Goal: Task Accomplishment & Management: Manage account settings

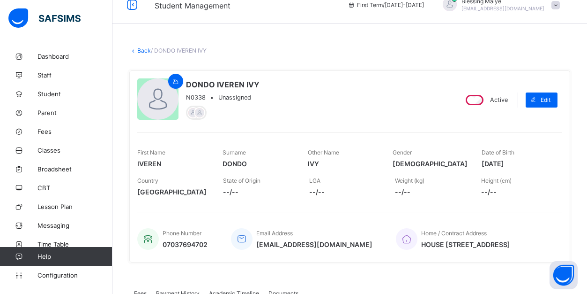
scroll to position [6, 0]
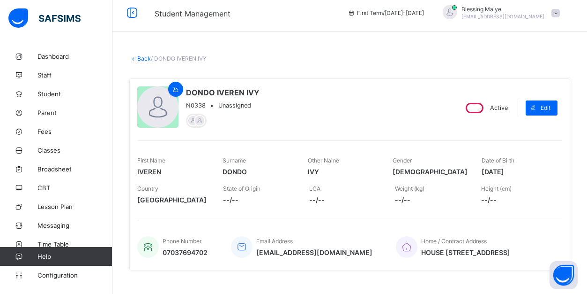
click at [143, 58] on link "Back" at bounding box center [144, 58] width 14 height 7
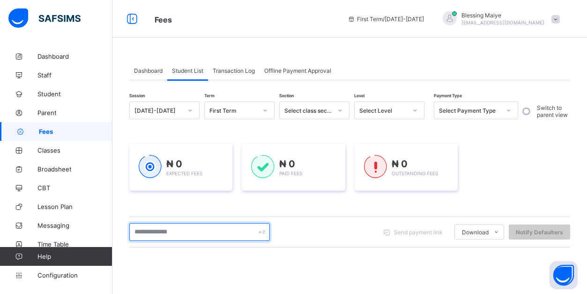
click at [204, 229] on input "text" at bounding box center [199, 232] width 141 height 18
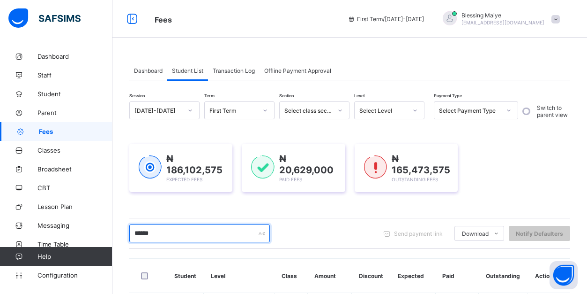
type input "*******"
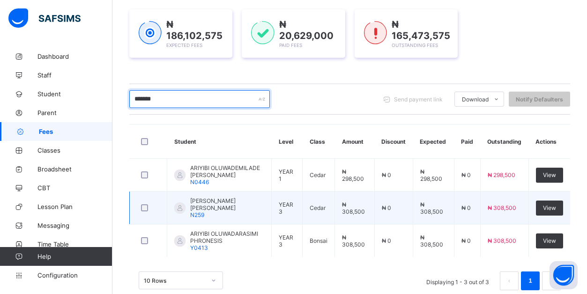
scroll to position [135, 0]
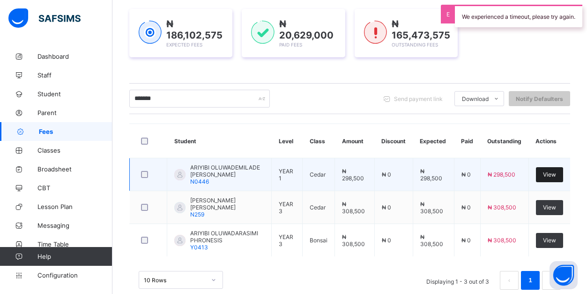
click at [549, 178] on span "View" at bounding box center [549, 174] width 13 height 7
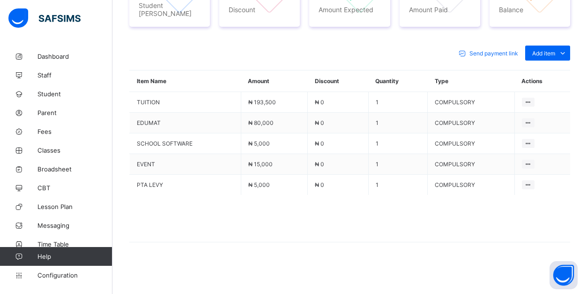
scroll to position [398, 0]
click at [554, 78] on div "Optional items" at bounding box center [548, 73] width 38 height 9
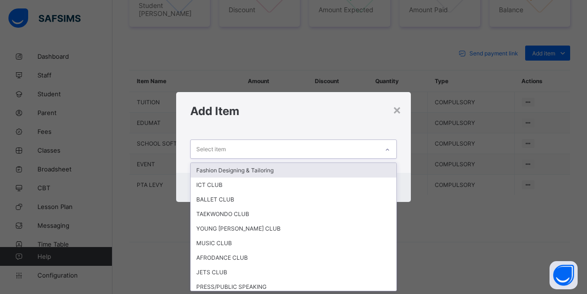
click at [366, 148] on div "Select item" at bounding box center [285, 149] width 188 height 18
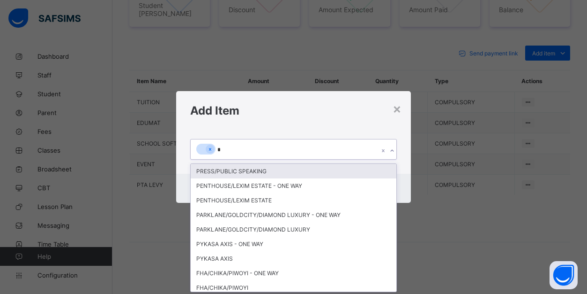
type input "**"
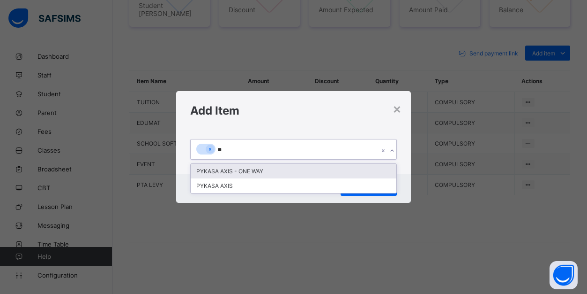
click at [297, 168] on div "PYKASA AXIS - ONE WAY" at bounding box center [294, 171] width 206 height 15
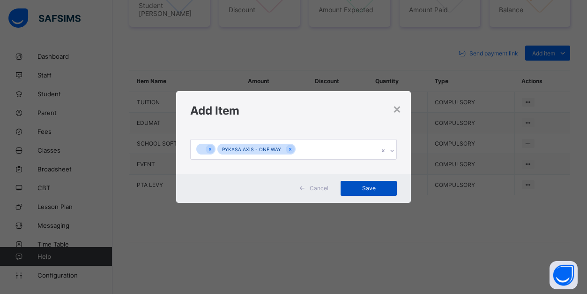
click at [365, 189] on span "Save" at bounding box center [369, 187] width 42 height 7
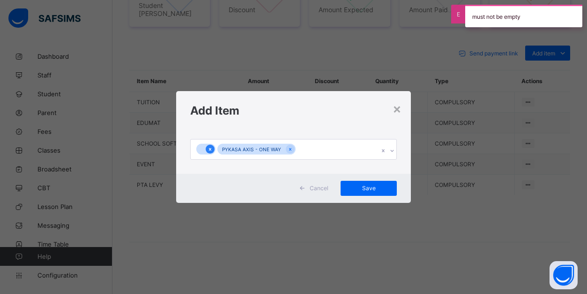
click at [211, 150] on icon at bounding box center [210, 149] width 5 height 7
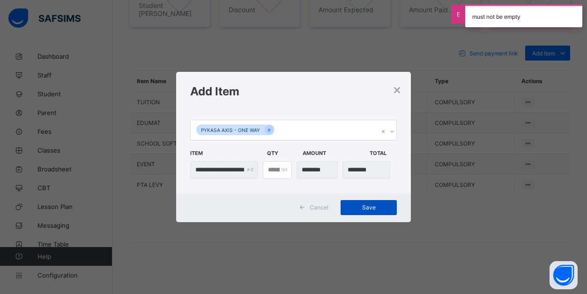
click at [366, 205] on span "Save" at bounding box center [369, 206] width 42 height 7
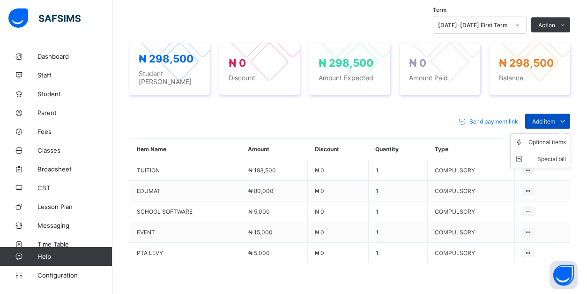
scroll to position [360, 0]
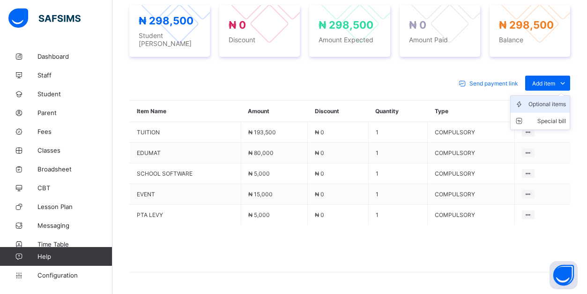
click at [550, 109] on div "Optional items" at bounding box center [548, 103] width 38 height 9
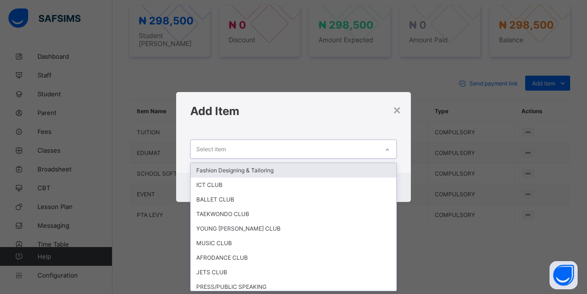
click at [391, 148] on div at bounding box center [388, 149] width 16 height 15
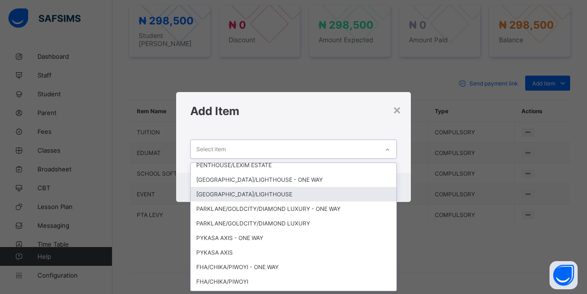
scroll to position [209, 0]
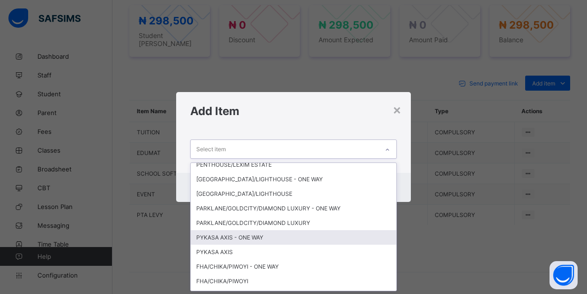
click at [240, 234] on div "PYKASA AXIS - ONE WAY" at bounding box center [294, 237] width 206 height 15
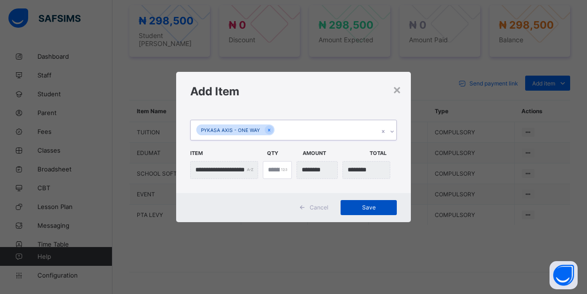
click at [367, 210] on span "Save" at bounding box center [369, 206] width 42 height 7
click at [369, 206] on span "Save" at bounding box center [369, 206] width 42 height 7
click at [370, 205] on span "Save" at bounding box center [369, 206] width 42 height 7
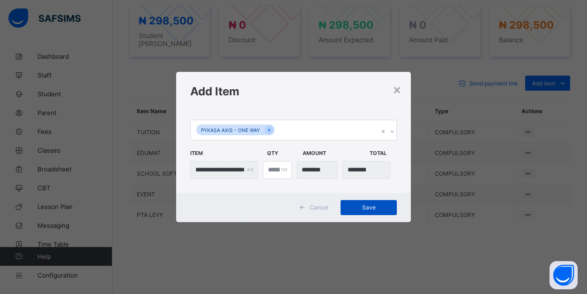
click at [370, 205] on div "Save" at bounding box center [369, 207] width 56 height 15
click at [398, 90] on div "×" at bounding box center [397, 89] width 9 height 16
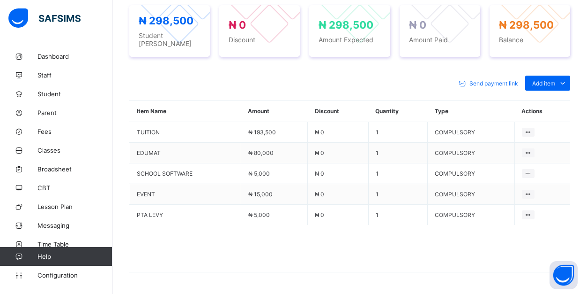
click at [374, 204] on td "1" at bounding box center [399, 194] width 60 height 21
click at [455, 90] on span at bounding box center [462, 82] width 15 height 15
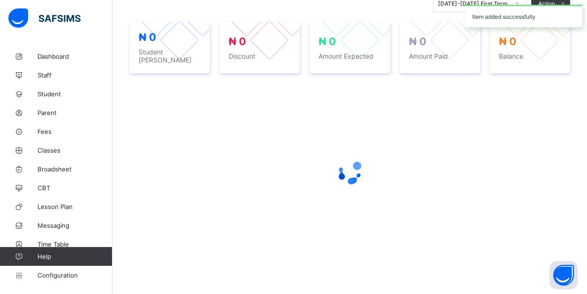
scroll to position [352, 0]
click at [378, 208] on div at bounding box center [349, 172] width 441 height 178
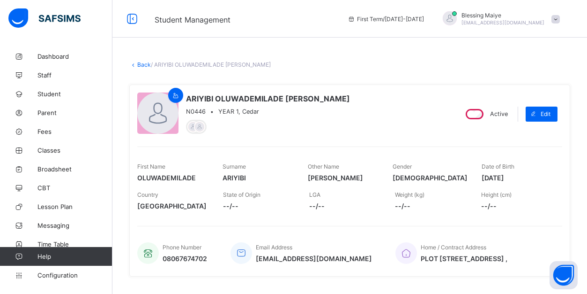
scroll to position [0, 0]
click at [142, 66] on link "Back" at bounding box center [144, 64] width 14 height 7
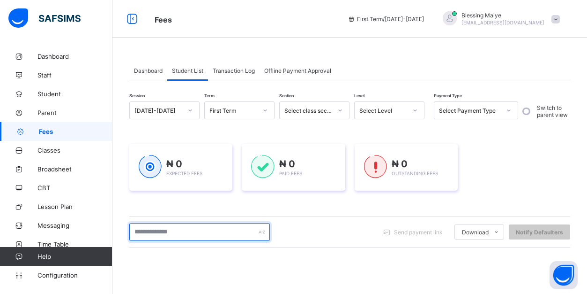
click at [201, 234] on input "text" at bounding box center [199, 232] width 141 height 18
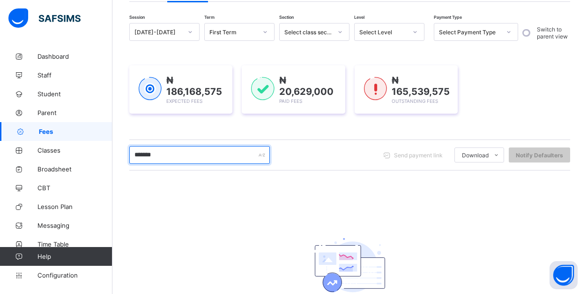
scroll to position [77, 0]
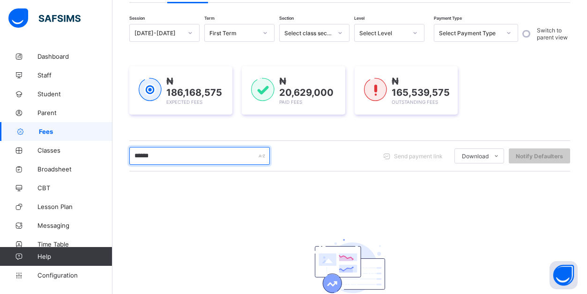
type input "******"
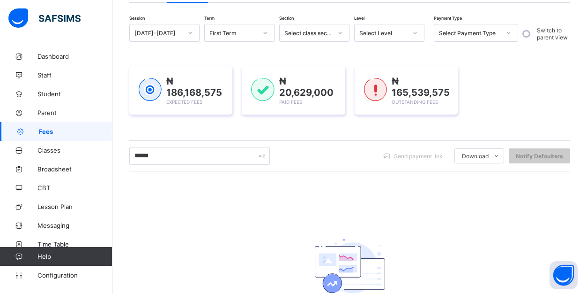
click at [234, 114] on div "₦ 186,168,575 Expected Fees ₦ 20,629,000 Paid Fees ₦ 165,539,575 Outstanding Fe…" at bounding box center [349, 90] width 441 height 48
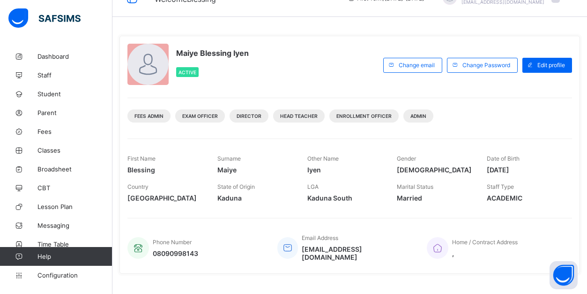
scroll to position [21, 0]
click at [42, 130] on span "Fees" at bounding box center [75, 132] width 75 height 8
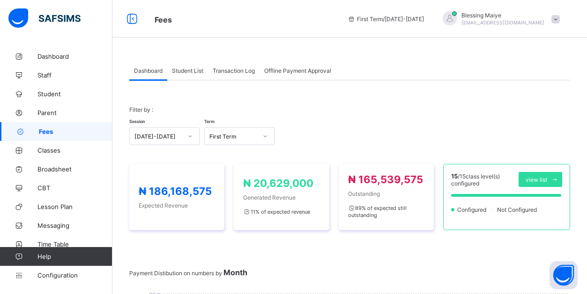
click at [187, 68] on span "Student List" at bounding box center [187, 70] width 31 height 7
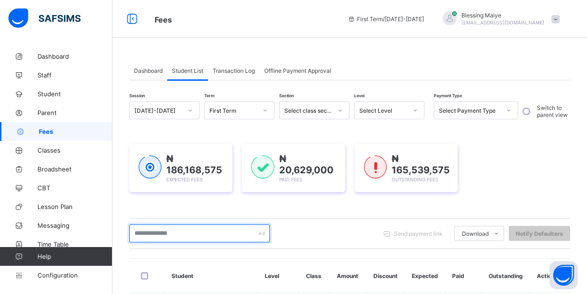
click at [184, 233] on input "text" at bounding box center [199, 233] width 141 height 18
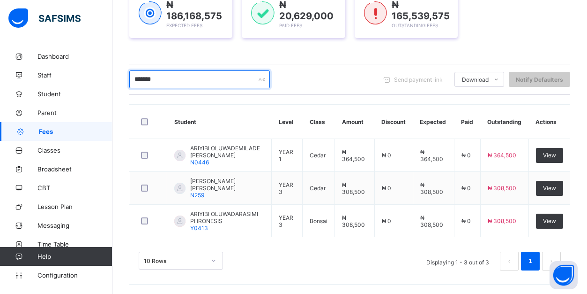
scroll to position [156, 0]
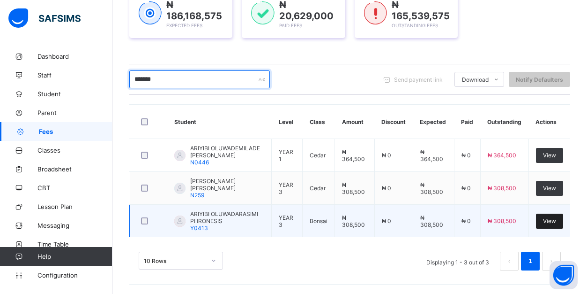
type input "*******"
click at [554, 224] on span "View" at bounding box center [549, 220] width 13 height 7
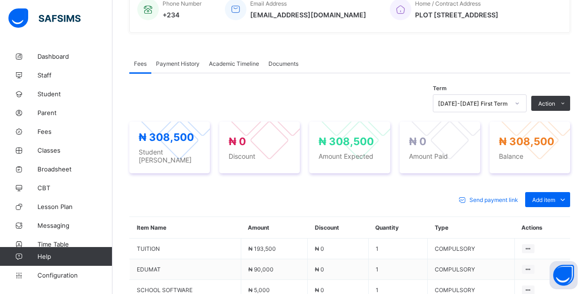
scroll to position [361, 0]
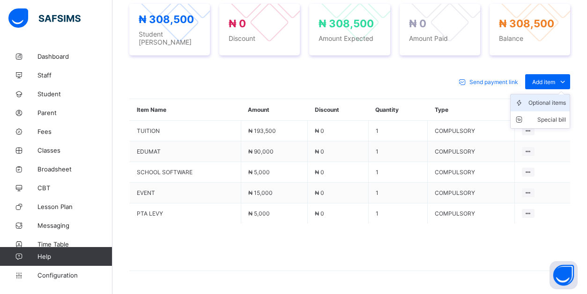
click at [557, 107] on div "Optional items" at bounding box center [548, 102] width 38 height 9
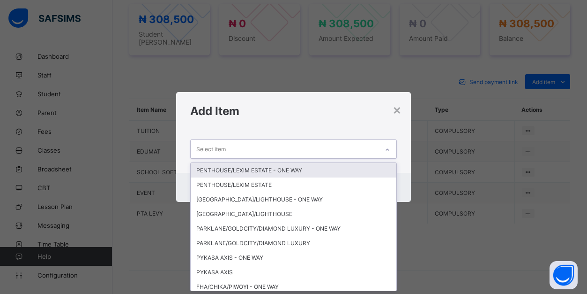
click at [355, 146] on div "Select item" at bounding box center [285, 149] width 188 height 18
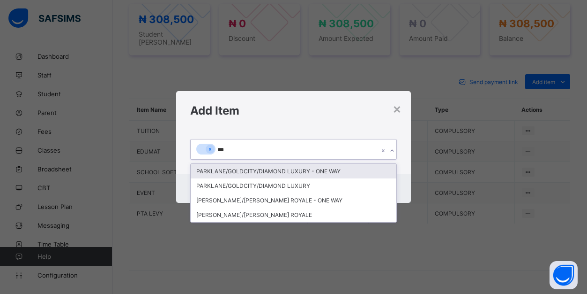
type input "****"
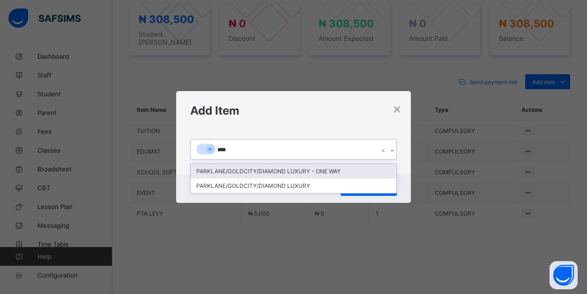
click at [333, 170] on div "PARKLANE/GOLDCITY/DIAMOND LUXURY - ONE WAY" at bounding box center [294, 171] width 206 height 15
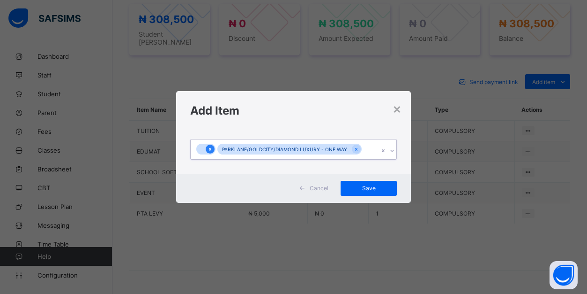
click at [212, 149] on icon at bounding box center [210, 149] width 5 height 7
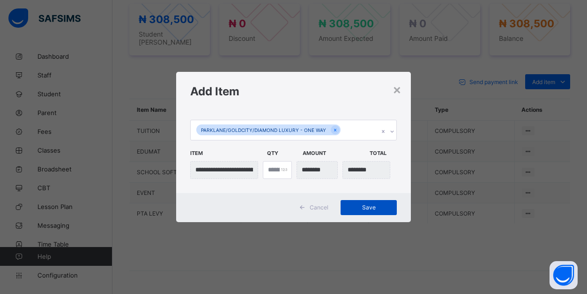
click at [381, 209] on span "Save" at bounding box center [369, 206] width 42 height 7
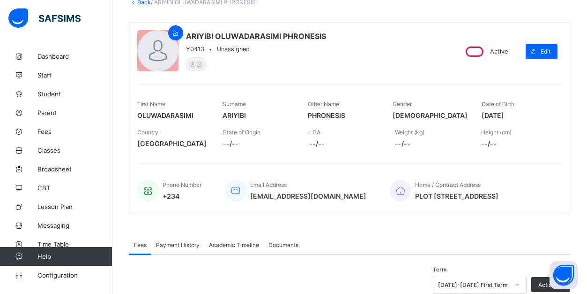
scroll to position [53, 0]
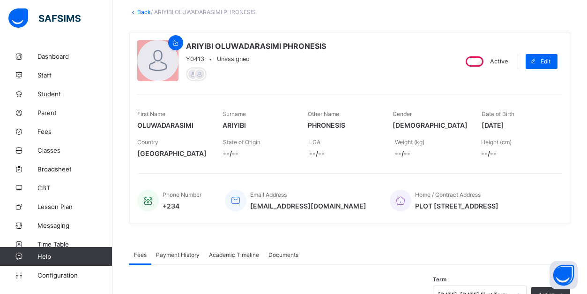
click at [145, 14] on link "Back" at bounding box center [144, 11] width 14 height 7
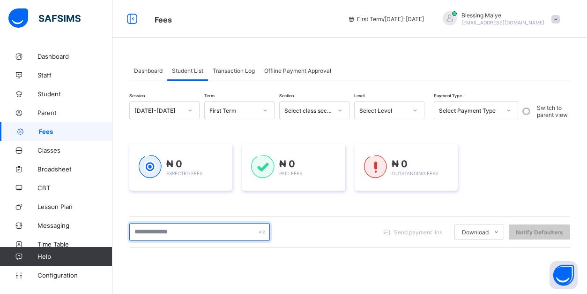
click at [197, 232] on input "text" at bounding box center [199, 232] width 141 height 18
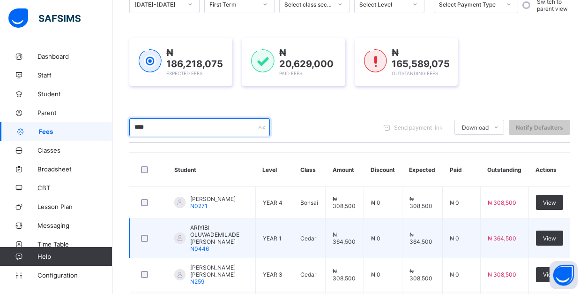
scroll to position [127, 0]
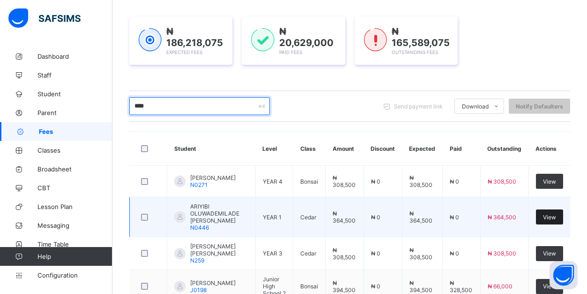
type input "****"
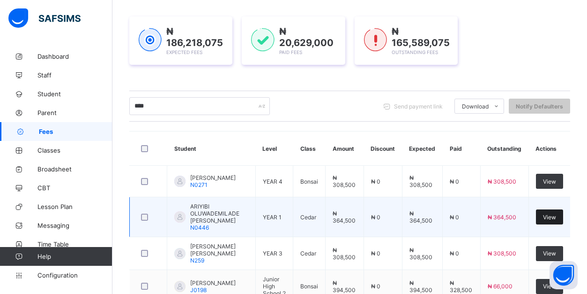
click at [549, 218] on span "View" at bounding box center [549, 216] width 13 height 7
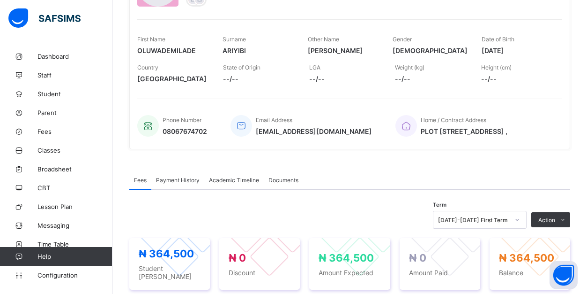
scroll to position [353, 0]
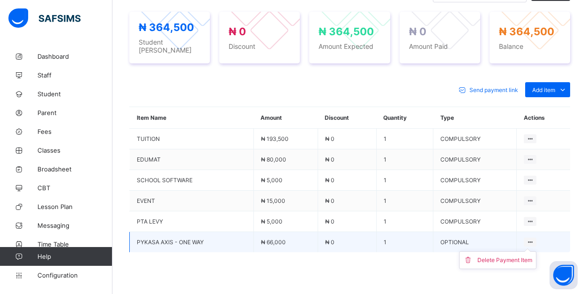
drag, startPoint x: 526, startPoint y: 250, endPoint x: 521, endPoint y: 257, distance: 8.5
click at [526, 251] on ul "Delete Payment Item" at bounding box center [497, 260] width 77 height 18
click at [509, 264] on div "Delete Payment Item" at bounding box center [505, 259] width 55 height 9
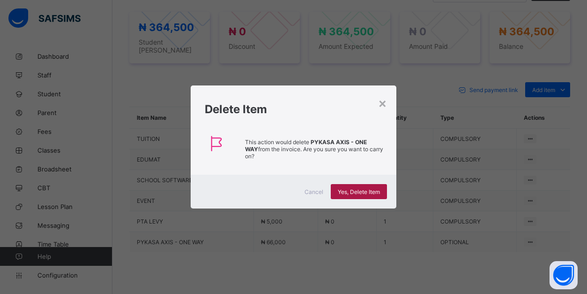
click at [367, 191] on span "Yes, Delete Item" at bounding box center [359, 191] width 42 height 7
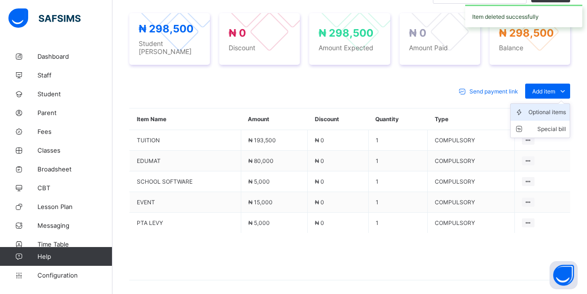
click at [556, 117] on div "Optional items" at bounding box center [548, 111] width 38 height 9
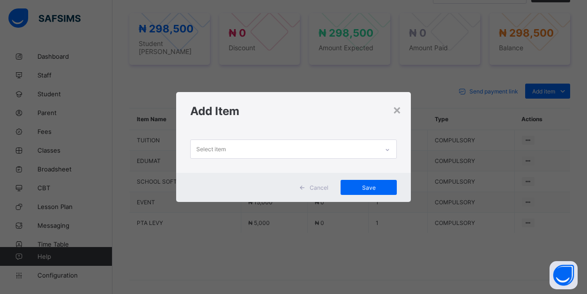
click at [362, 148] on div "Select item" at bounding box center [285, 149] width 188 height 18
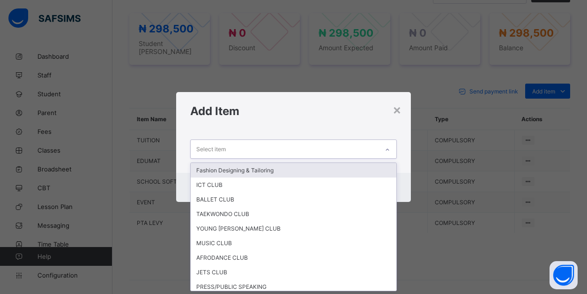
scroll to position [0, 0]
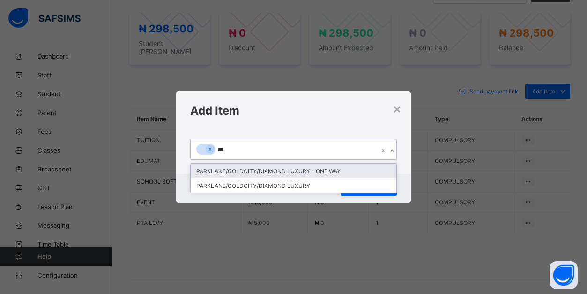
type input "****"
click at [330, 166] on div "PARKLANE/GOLDCITY/DIAMOND LUXURY - ONE WAY" at bounding box center [294, 171] width 206 height 15
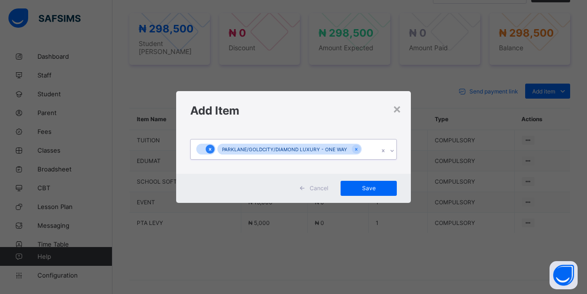
click at [210, 147] on icon at bounding box center [210, 149] width 5 height 7
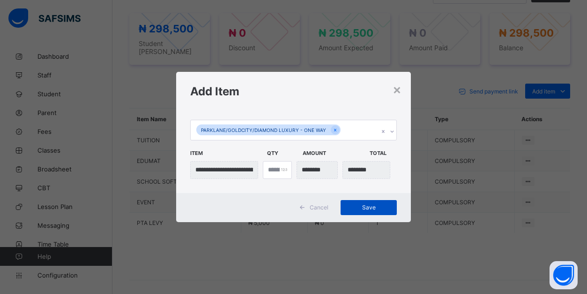
click at [368, 203] on span "Save" at bounding box center [369, 206] width 42 height 7
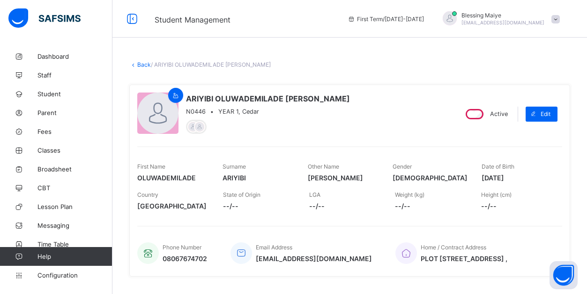
click at [143, 62] on link "Back" at bounding box center [144, 64] width 14 height 7
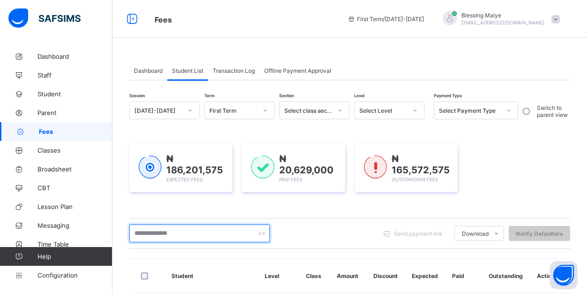
click at [191, 235] on input "text" at bounding box center [199, 233] width 141 height 18
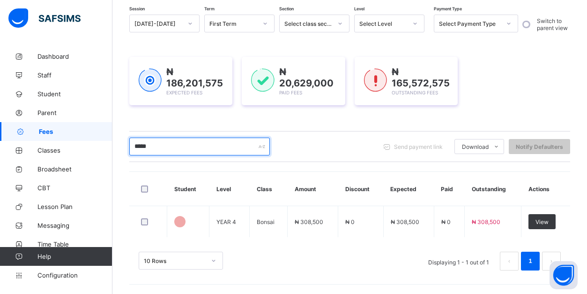
scroll to position [87, 0]
type input "*"
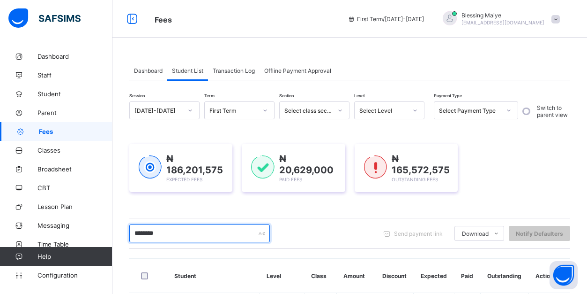
scroll to position [0, 0]
type input "*"
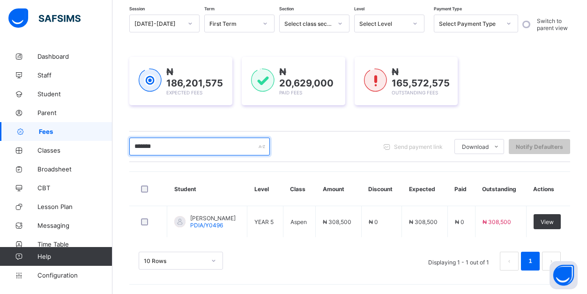
scroll to position [88, 0]
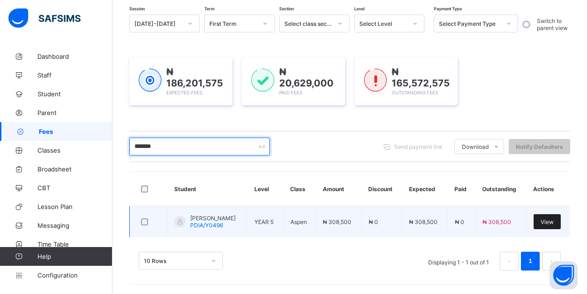
type input "*******"
click at [546, 221] on span "View" at bounding box center [547, 221] width 13 height 7
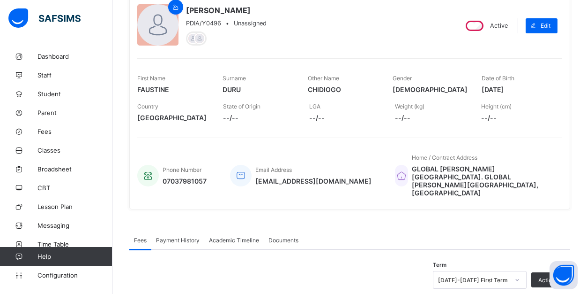
scroll to position [201, 0]
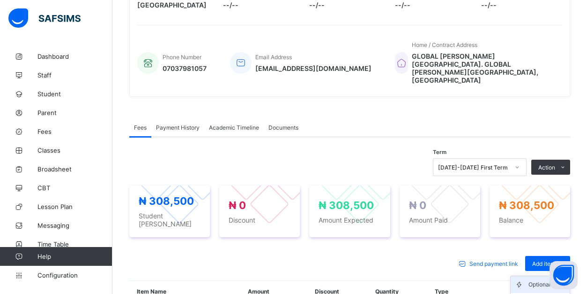
click at [537, 279] on div "Optional items" at bounding box center [548, 283] width 38 height 9
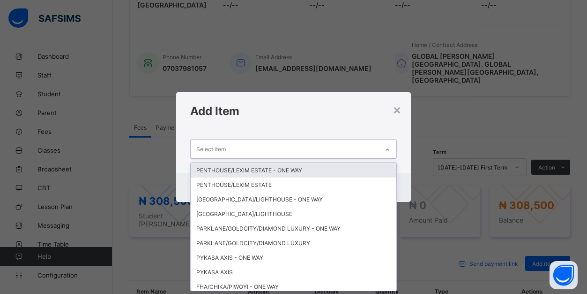
click at [356, 144] on div "Select item" at bounding box center [285, 149] width 188 height 18
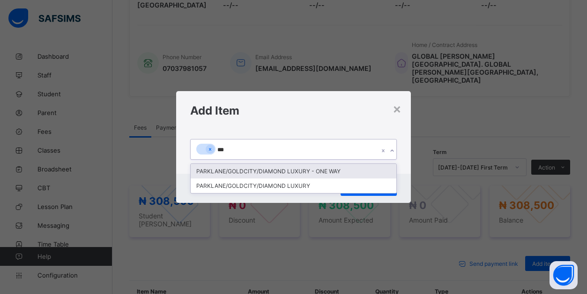
type input "****"
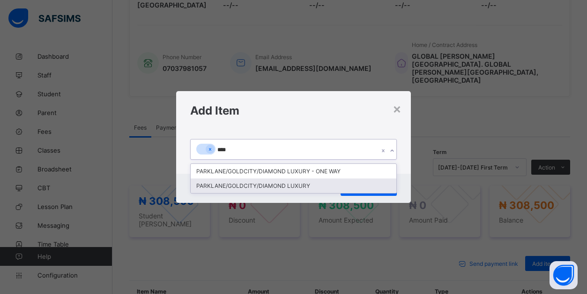
click at [271, 182] on div "PARKLANE/GOLDCITY/DIAMOND LUXURY" at bounding box center [294, 185] width 206 height 15
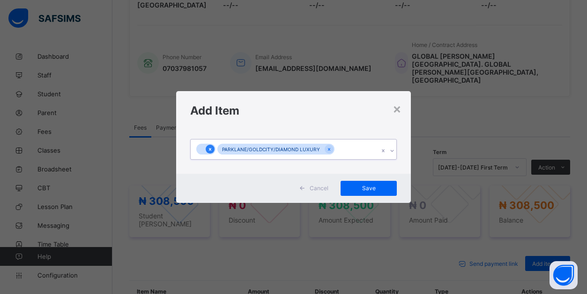
click at [213, 148] on div at bounding box center [210, 148] width 9 height 9
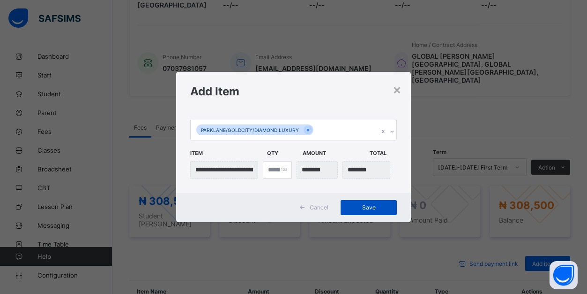
click at [365, 207] on span "Save" at bounding box center [369, 206] width 42 height 7
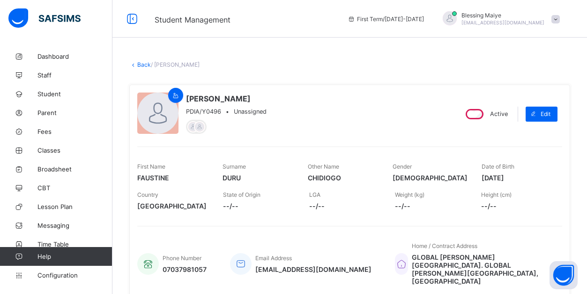
click at [146, 63] on link "Back" at bounding box center [144, 64] width 14 height 7
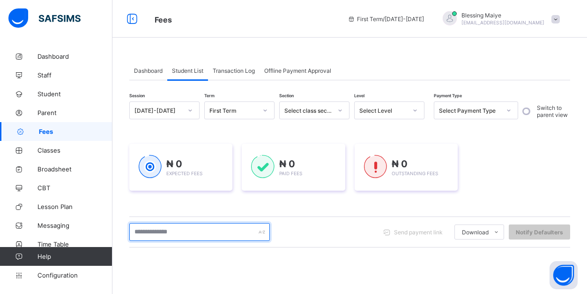
click at [197, 233] on input "text" at bounding box center [199, 232] width 141 height 18
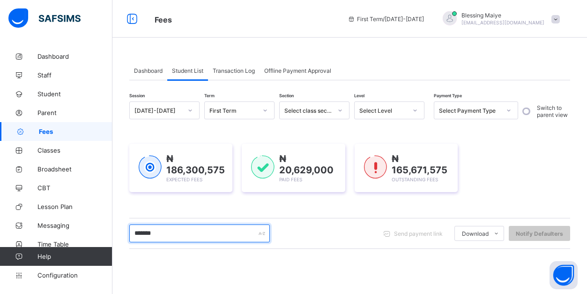
click at [142, 234] on input "*******" at bounding box center [199, 233] width 141 height 18
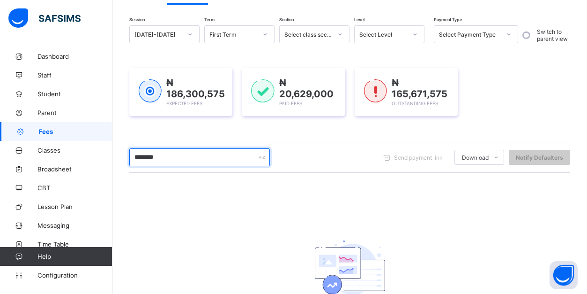
scroll to position [76, 0]
click at [189, 157] on input "********" at bounding box center [199, 157] width 141 height 18
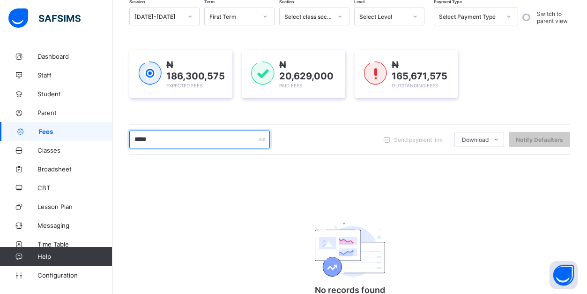
scroll to position [94, 0]
type input "*"
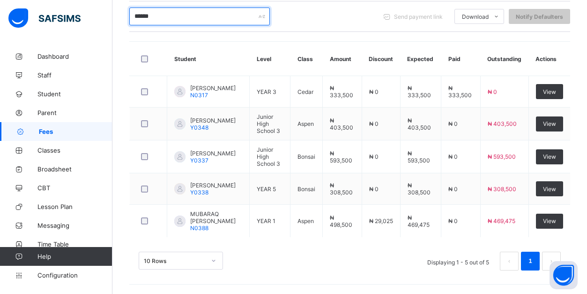
scroll to position [212, 0]
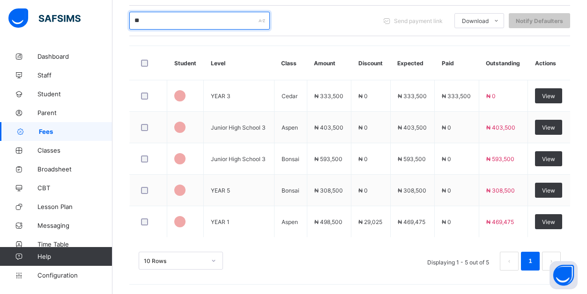
type input "*"
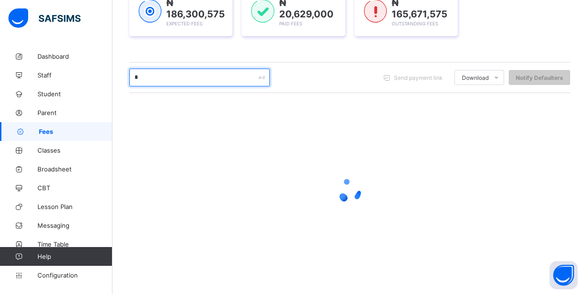
scroll to position [156, 0]
click at [159, 76] on input "******" at bounding box center [199, 77] width 141 height 18
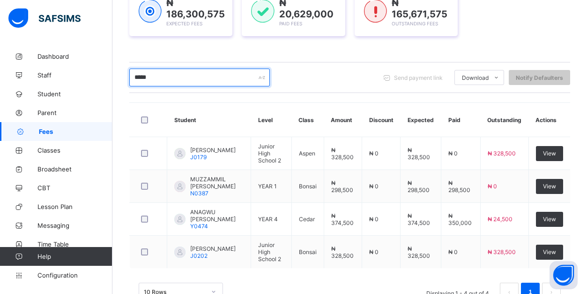
type input "*****"
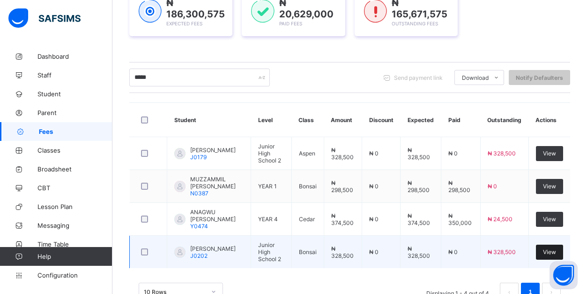
drag, startPoint x: 159, startPoint y: 76, endPoint x: 551, endPoint y: 255, distance: 430.8
click at [551, 255] on div "View" at bounding box center [549, 251] width 27 height 15
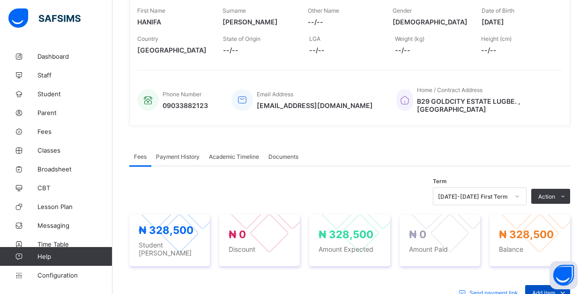
scroll to position [256, 0]
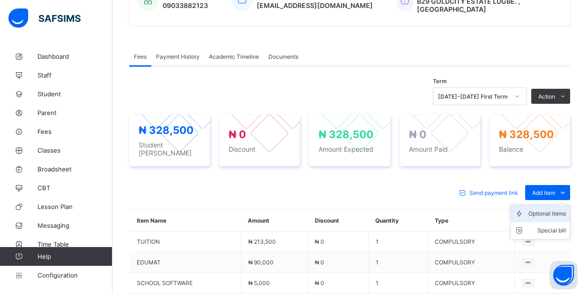
click at [557, 209] on div "Optional items" at bounding box center [548, 213] width 38 height 9
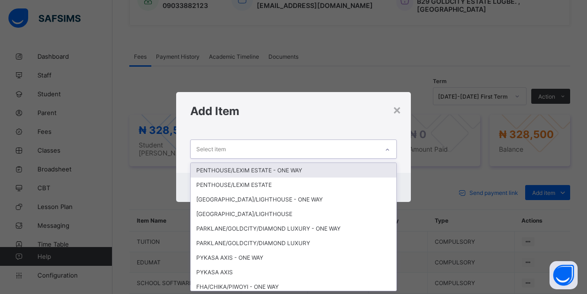
click at [357, 151] on div "Select item" at bounding box center [285, 149] width 188 height 18
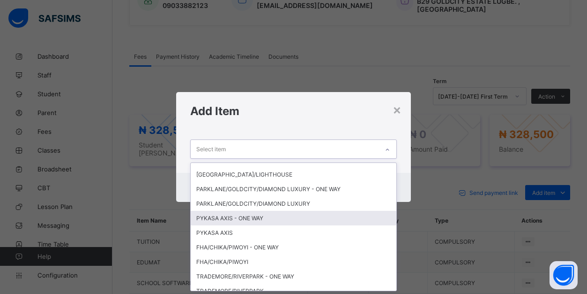
scroll to position [40, 0]
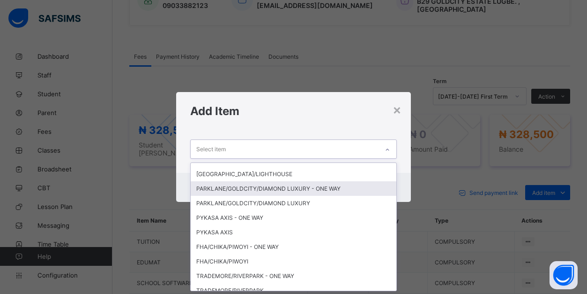
click at [311, 191] on div "PARKLANE/GOLDCITY/DIAMOND LUXURY - ONE WAY" at bounding box center [294, 188] width 206 height 15
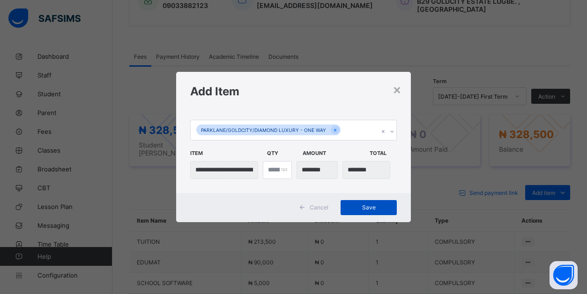
click at [372, 210] on span "Save" at bounding box center [369, 206] width 42 height 7
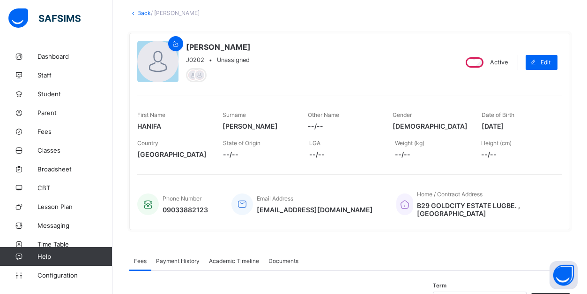
scroll to position [49, 0]
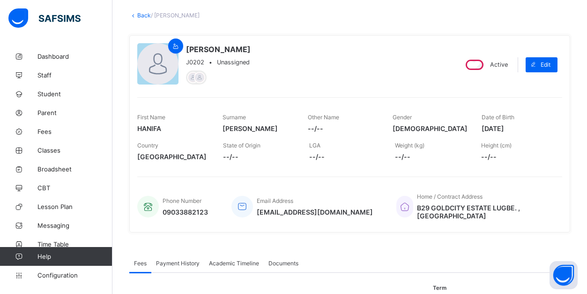
click at [142, 15] on link "Back" at bounding box center [144, 15] width 14 height 7
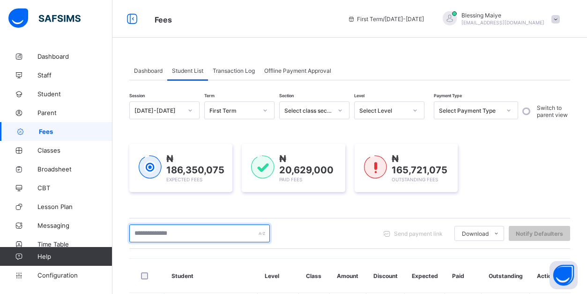
click at [172, 234] on input "text" at bounding box center [199, 233] width 141 height 18
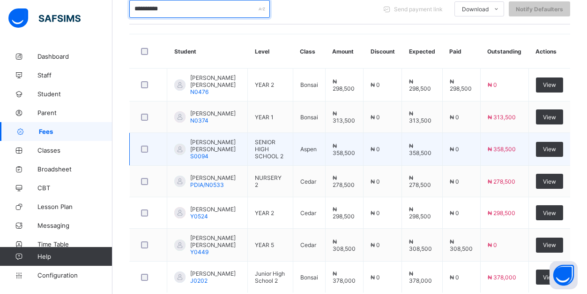
scroll to position [224, 0]
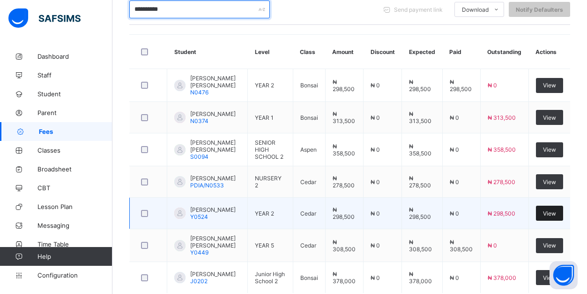
type input "**********"
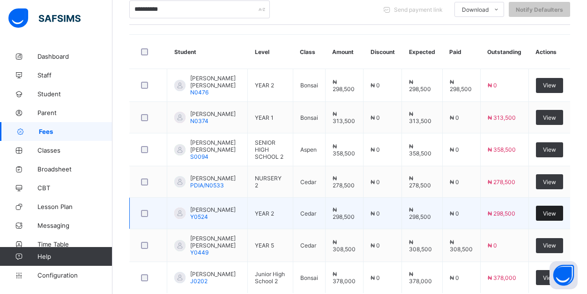
click at [557, 220] on div "View" at bounding box center [549, 212] width 27 height 15
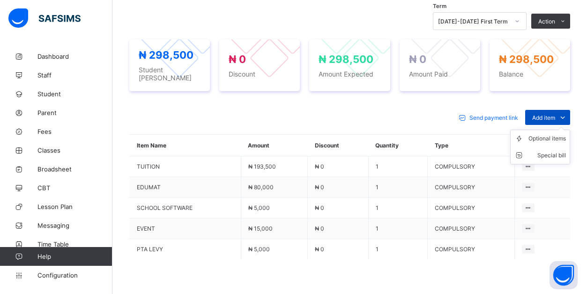
scroll to position [369, 0]
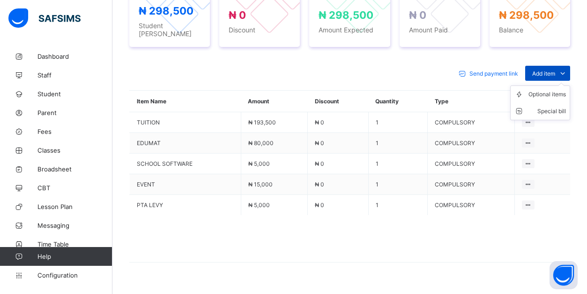
click at [563, 70] on icon at bounding box center [563, 72] width 10 height 9
click at [548, 90] on div "Optional items" at bounding box center [548, 94] width 38 height 9
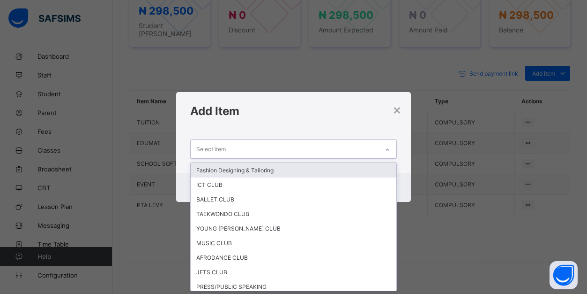
click at [311, 149] on div "Select item" at bounding box center [285, 149] width 188 height 18
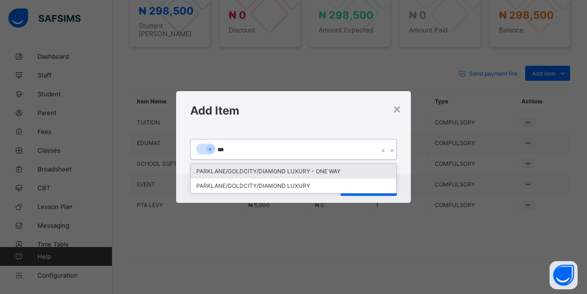
type input "****"
click at [290, 171] on div "PARKLANE/GOLDCITY/DIAMOND LUXURY - ONE WAY" at bounding box center [294, 171] width 206 height 15
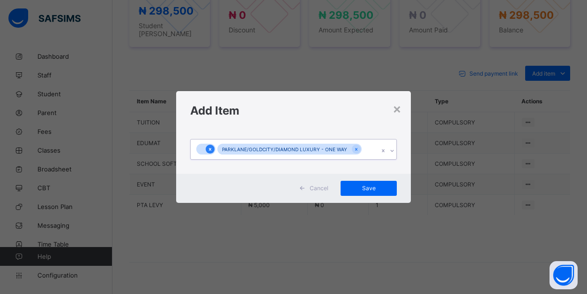
click at [208, 148] on icon at bounding box center [210, 149] width 5 height 7
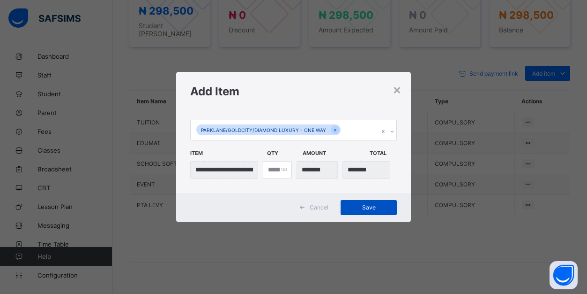
click at [367, 206] on span "Save" at bounding box center [369, 206] width 42 height 7
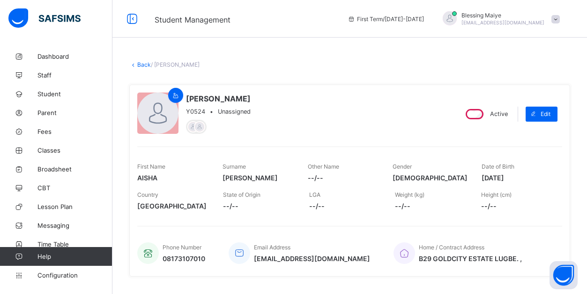
click at [142, 64] on link "Back" at bounding box center [144, 64] width 14 height 7
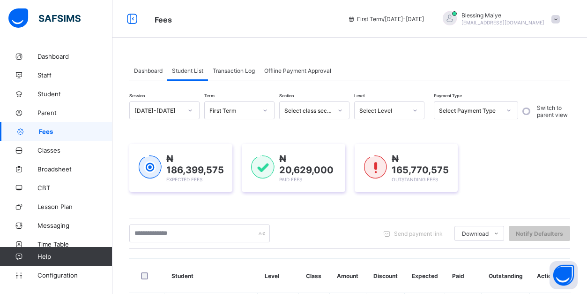
click at [189, 224] on div "Send payment link Download Students Payment Students Payment Status Student Ite…" at bounding box center [349, 233] width 441 height 31
click at [189, 232] on input "text" at bounding box center [199, 233] width 141 height 18
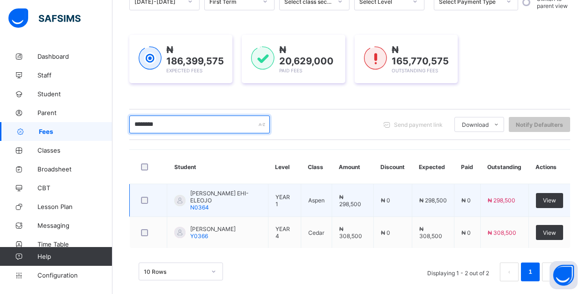
scroll to position [111, 0]
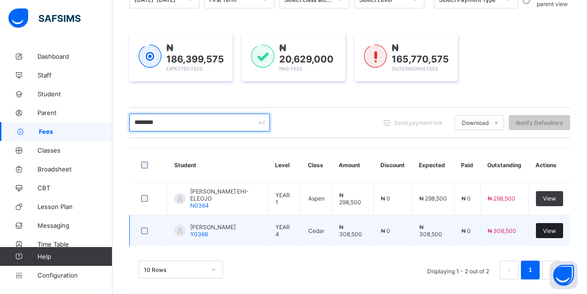
type input "********"
click at [553, 230] on span "View" at bounding box center [549, 230] width 13 height 7
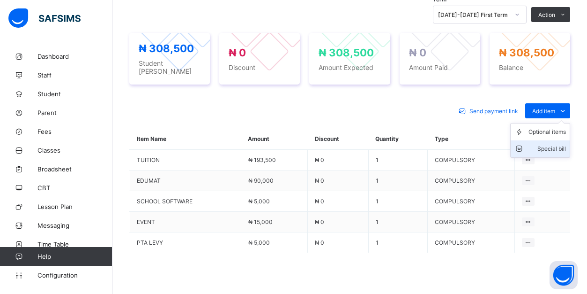
scroll to position [341, 0]
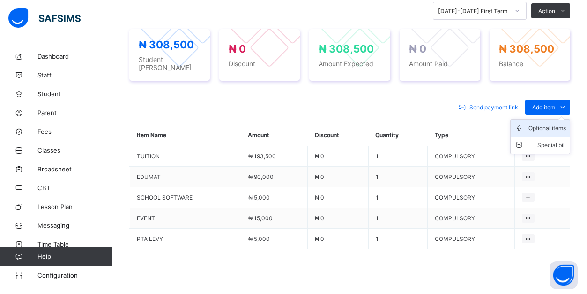
click at [559, 123] on div "Optional items" at bounding box center [548, 127] width 38 height 9
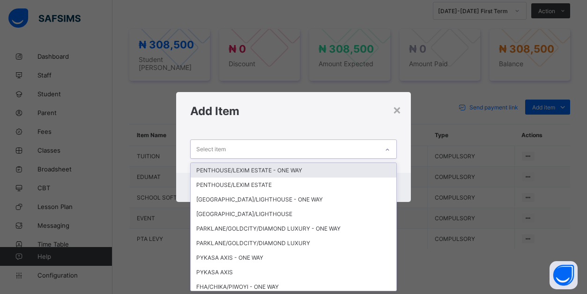
click at [374, 148] on div "Select item" at bounding box center [285, 149] width 188 height 18
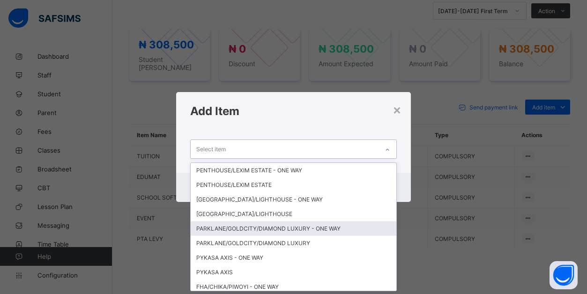
click at [294, 227] on div "PARKLANE/GOLDCITY/DIAMOND LUXURY - ONE WAY" at bounding box center [294, 228] width 206 height 15
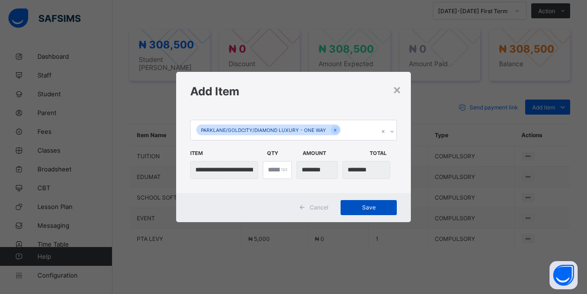
click at [371, 209] on span "Save" at bounding box center [369, 206] width 42 height 7
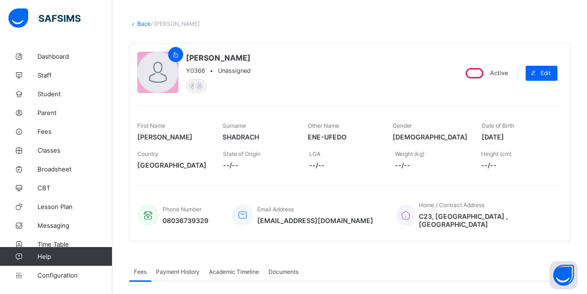
scroll to position [30, 0]
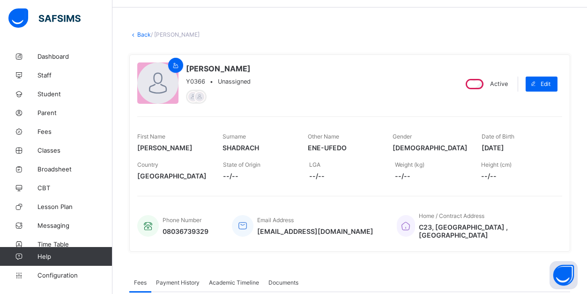
click at [138, 34] on link "Back" at bounding box center [144, 34] width 14 height 7
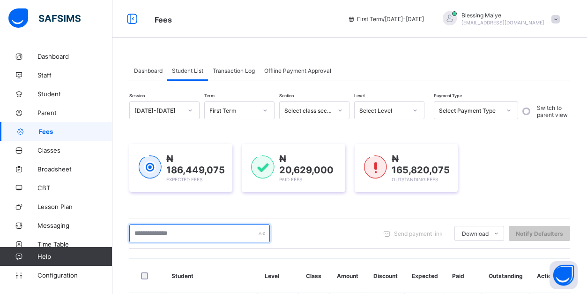
click at [185, 231] on input "text" at bounding box center [199, 233] width 141 height 18
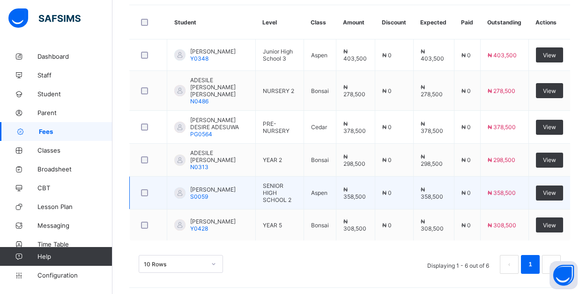
scroll to position [253, 0]
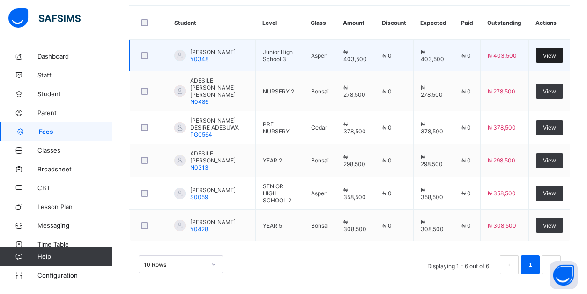
type input "*******"
click at [549, 59] on span "View" at bounding box center [549, 55] width 13 height 7
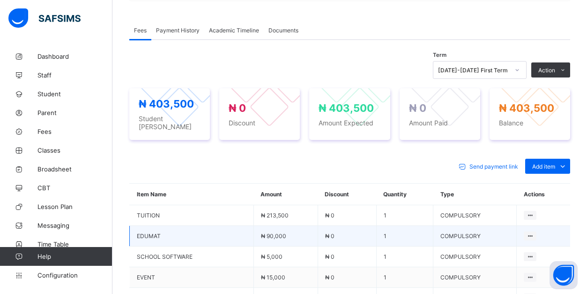
scroll to position [425, 0]
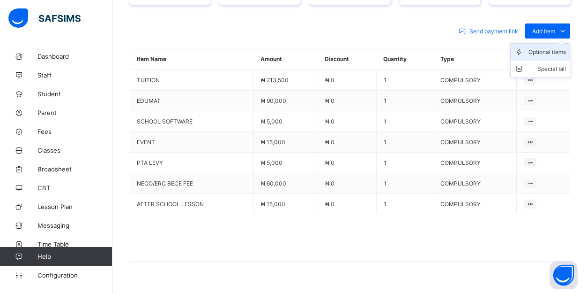
click at [556, 47] on div "Optional items" at bounding box center [548, 51] width 38 height 9
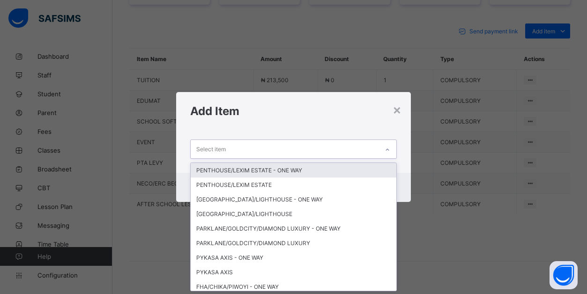
click at [368, 148] on div "Select item" at bounding box center [285, 149] width 188 height 18
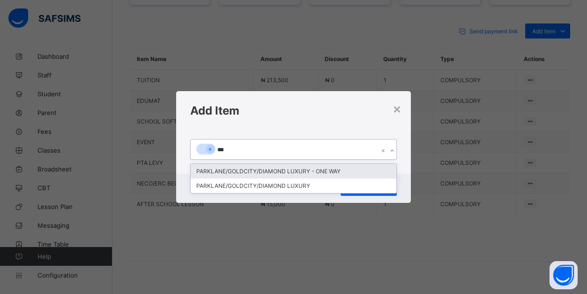
type input "****"
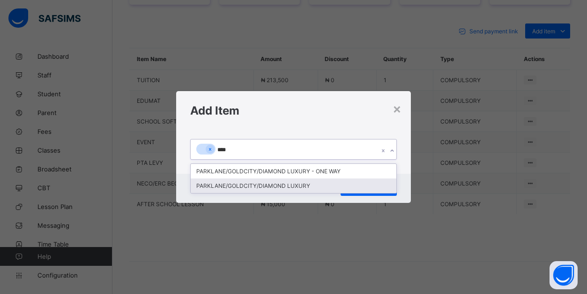
click at [330, 184] on div "PARKLANE/GOLDCITY/DIAMOND LUXURY" at bounding box center [294, 185] width 206 height 15
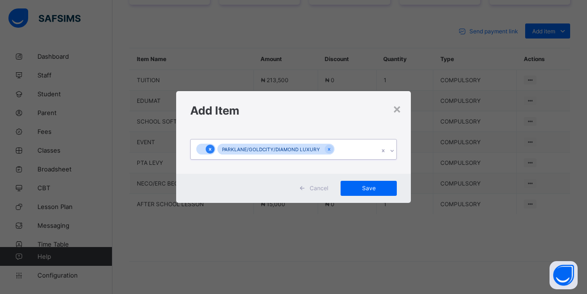
click at [210, 149] on icon at bounding box center [210, 149] width 2 height 3
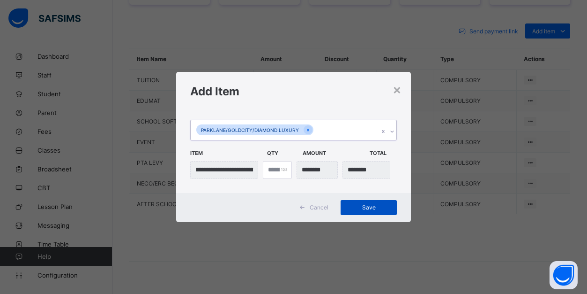
click at [370, 203] on div "Save" at bounding box center [369, 207] width 56 height 15
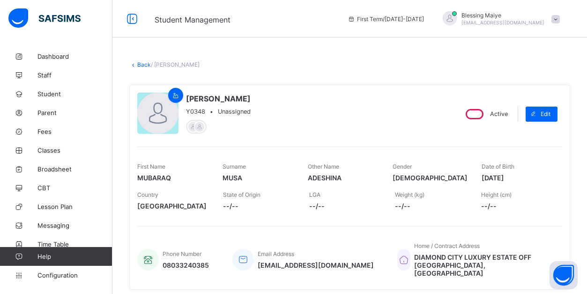
click at [141, 64] on link "Back" at bounding box center [144, 64] width 14 height 7
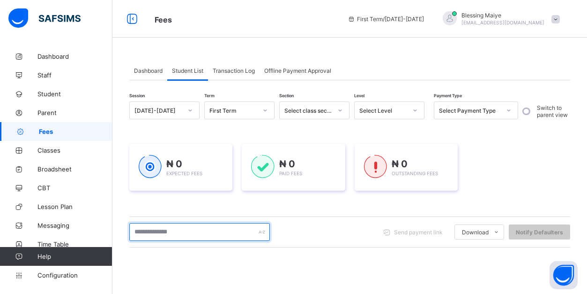
click at [192, 231] on input "text" at bounding box center [199, 232] width 141 height 18
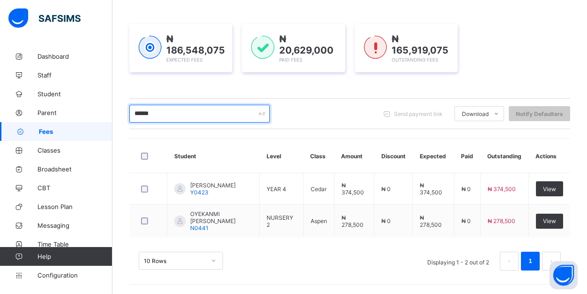
scroll to position [120, 0]
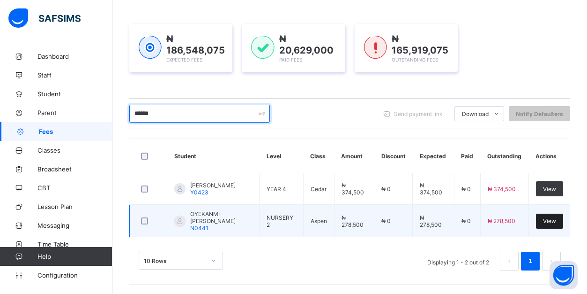
type input "******"
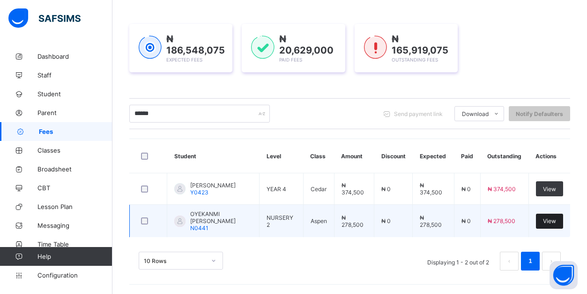
click at [538, 220] on div "View" at bounding box center [549, 220] width 27 height 15
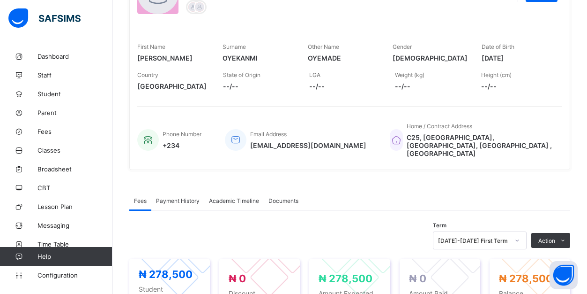
scroll to position [273, 0]
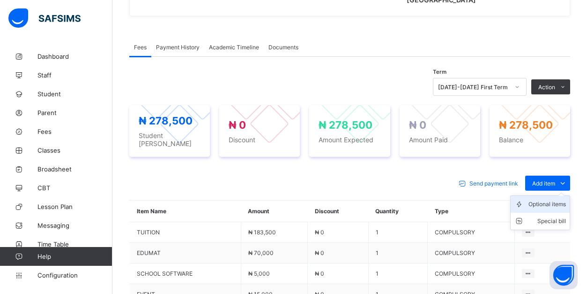
click at [550, 199] on div "Optional items" at bounding box center [548, 203] width 38 height 9
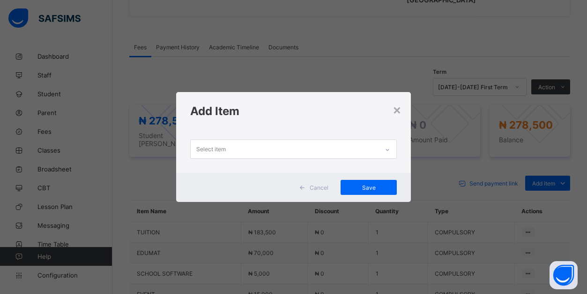
click at [352, 143] on div "Select item" at bounding box center [285, 149] width 188 height 18
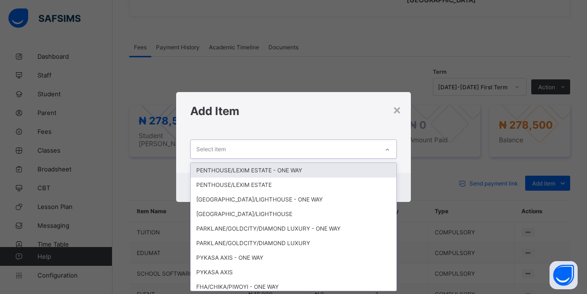
scroll to position [0, 0]
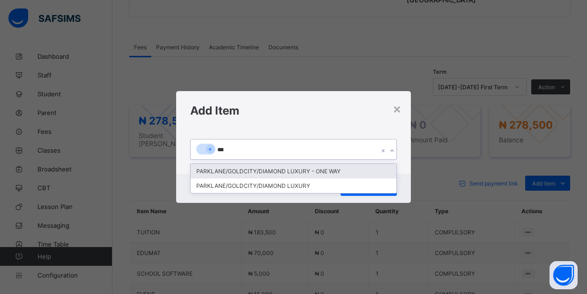
type input "****"
click at [325, 169] on div "PARKLANE/GOLDCITY/DIAMOND LUXURY - ONE WAY" at bounding box center [294, 171] width 206 height 15
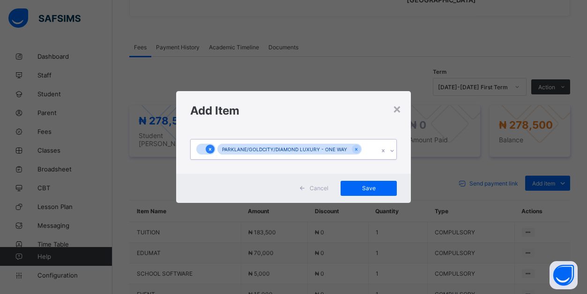
click at [211, 149] on icon at bounding box center [210, 149] width 5 height 7
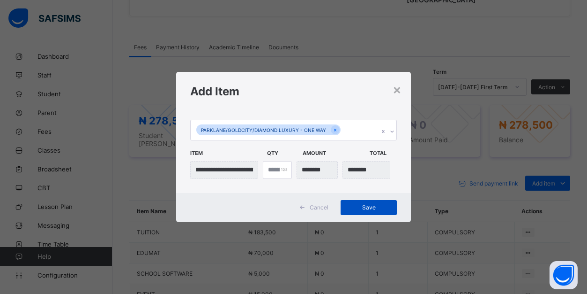
click at [361, 207] on span "Save" at bounding box center [369, 206] width 42 height 7
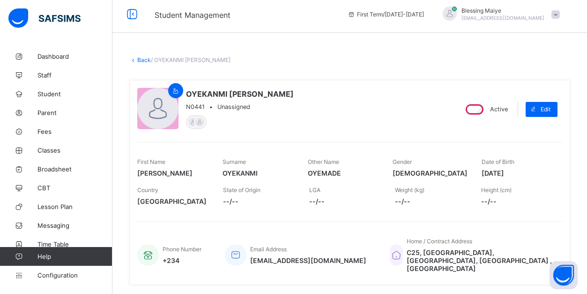
scroll to position [2, 0]
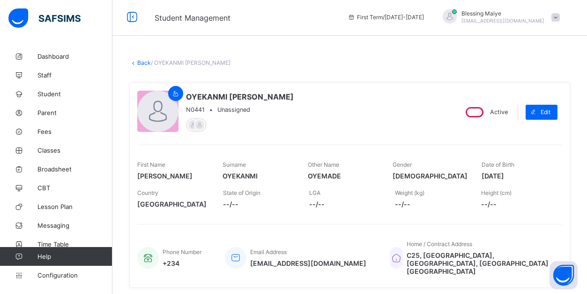
click at [142, 63] on link "Back" at bounding box center [144, 62] width 14 height 7
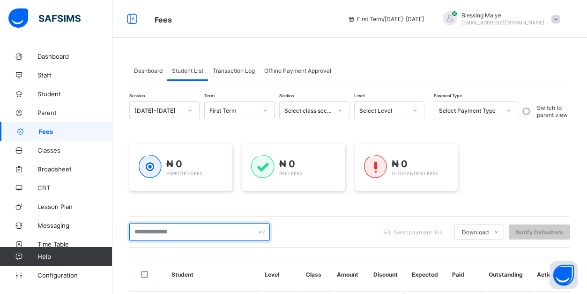
click at [212, 235] on input "text" at bounding box center [199, 232] width 141 height 18
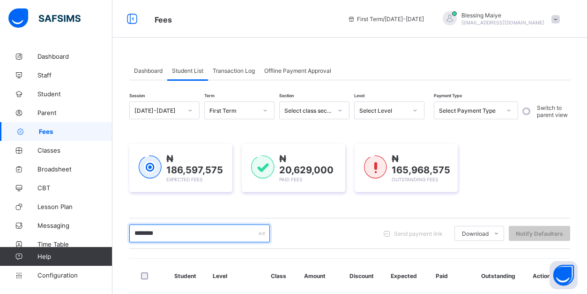
scroll to position [95, 0]
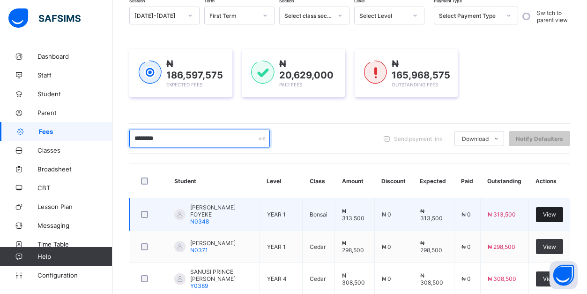
type input "********"
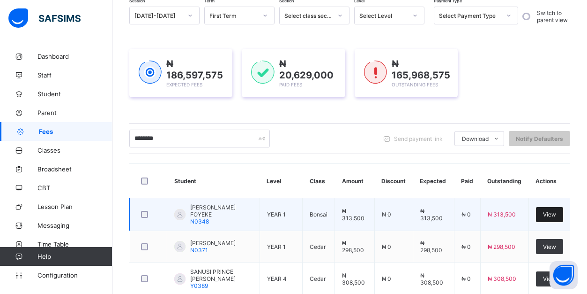
click at [553, 213] on span "View" at bounding box center [549, 214] width 13 height 7
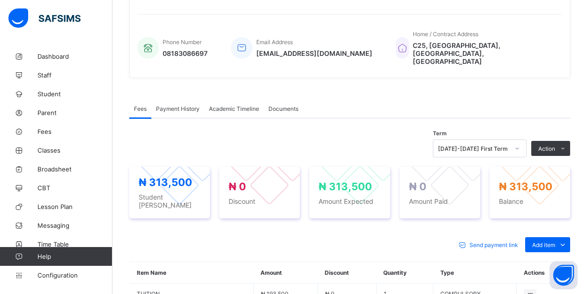
scroll to position [272, 0]
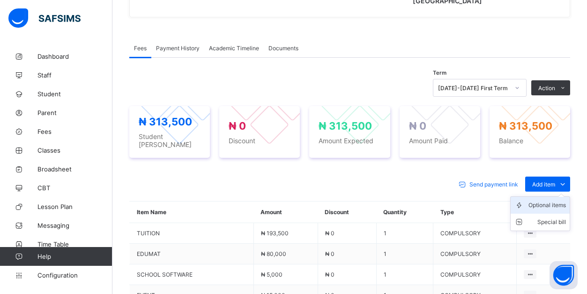
click at [553, 200] on div "Optional items" at bounding box center [548, 204] width 38 height 9
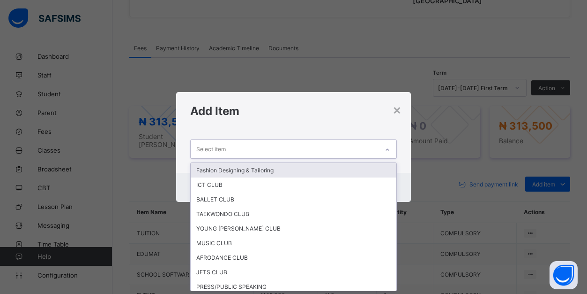
click at [351, 150] on div "Select item" at bounding box center [285, 149] width 188 height 18
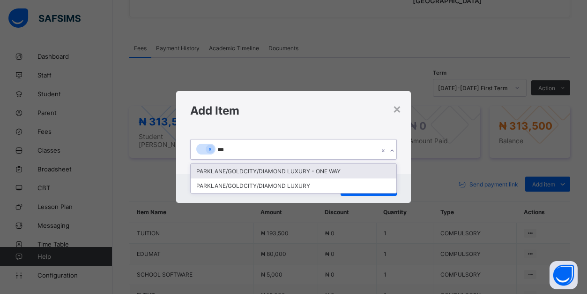
type input "****"
click at [348, 169] on div "PARKLANE/GOLDCITY/DIAMOND LUXURY - ONE WAY" at bounding box center [294, 171] width 206 height 15
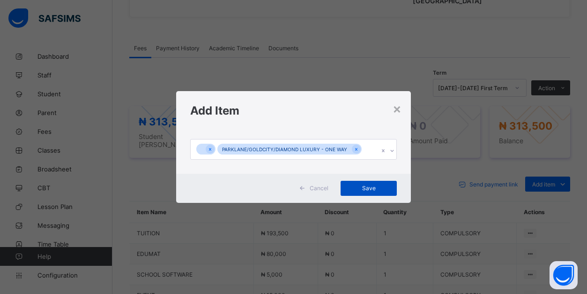
click at [369, 189] on span "Save" at bounding box center [369, 187] width 42 height 7
click at [211, 151] on icon at bounding box center [210, 149] width 5 height 7
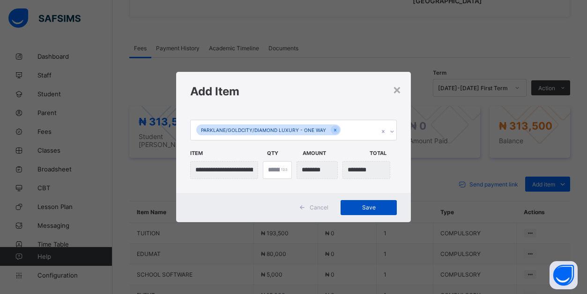
click at [365, 201] on div "Save" at bounding box center [369, 207] width 56 height 15
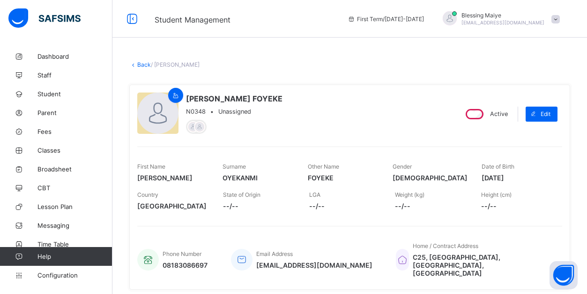
click at [143, 62] on link "Back" at bounding box center [144, 64] width 14 height 7
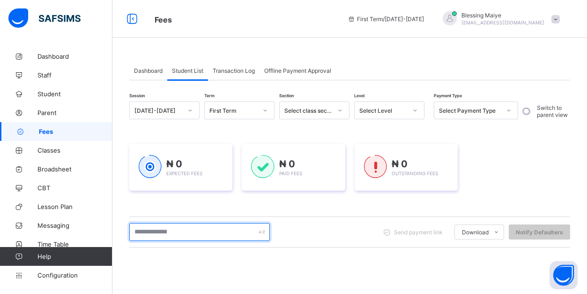
click at [202, 231] on input "text" at bounding box center [199, 232] width 141 height 18
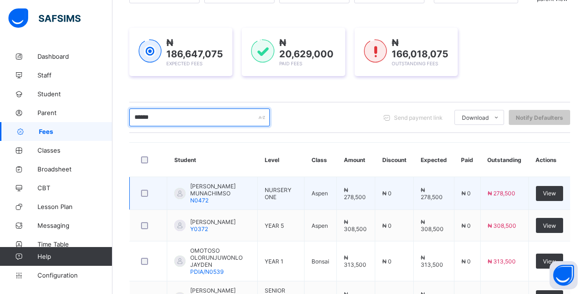
scroll to position [125, 0]
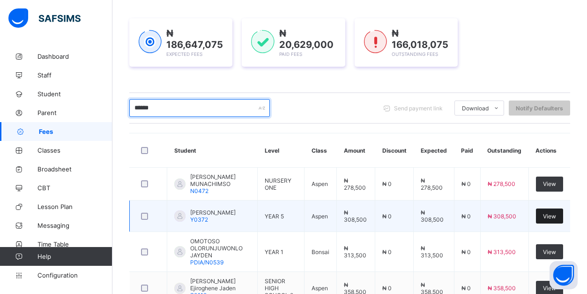
type input "******"
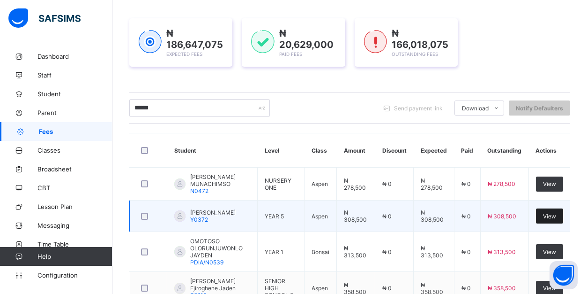
click at [557, 219] on div "View" at bounding box center [549, 215] width 27 height 15
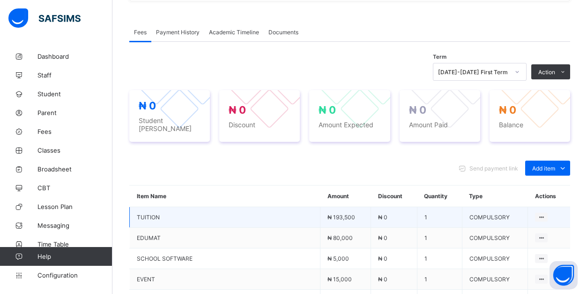
scroll to position [368, 0]
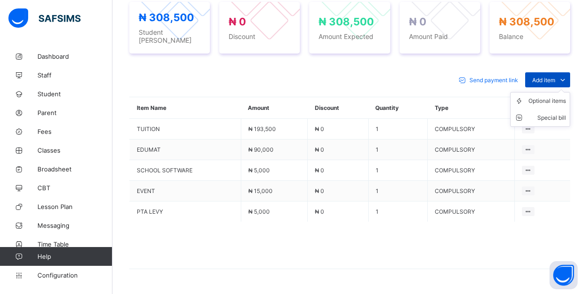
click at [564, 82] on icon at bounding box center [563, 79] width 10 height 9
click at [551, 104] on div "Optional items" at bounding box center [548, 100] width 38 height 9
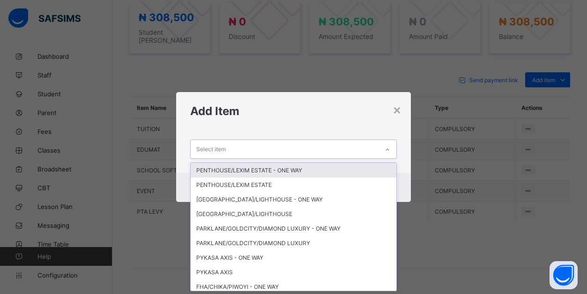
click at [362, 150] on div "Select item" at bounding box center [285, 149] width 188 height 18
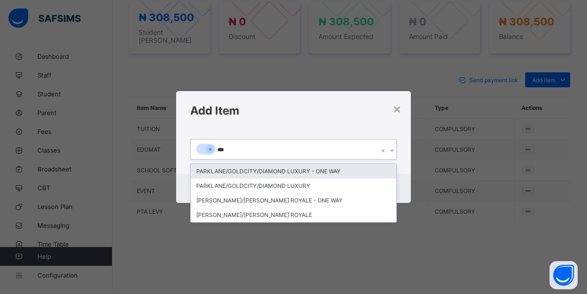
type input "****"
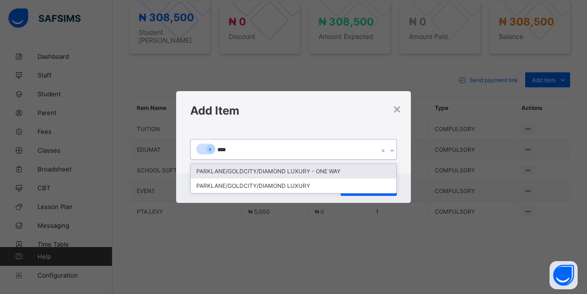
click at [317, 168] on div "PARKLANE/GOLDCITY/DIAMOND LUXURY - ONE WAY" at bounding box center [294, 171] width 206 height 15
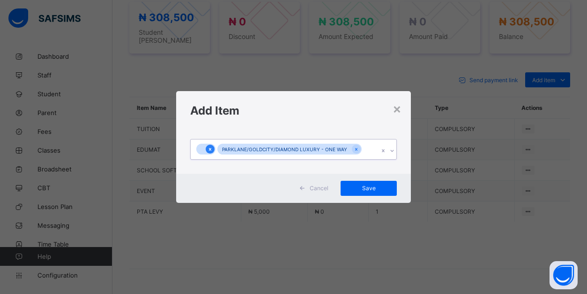
click at [210, 148] on icon at bounding box center [210, 149] width 5 height 7
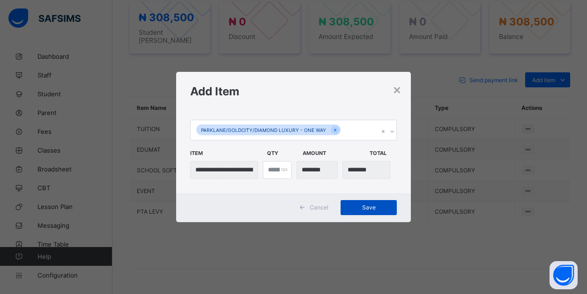
click at [371, 205] on span "Save" at bounding box center [369, 206] width 42 height 7
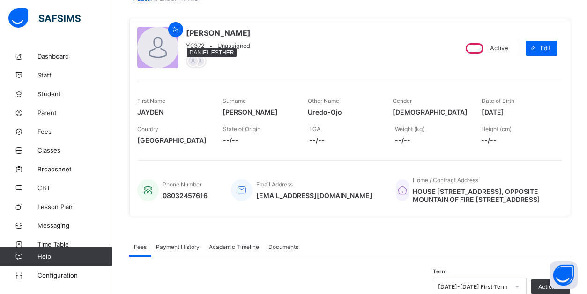
scroll to position [32, 0]
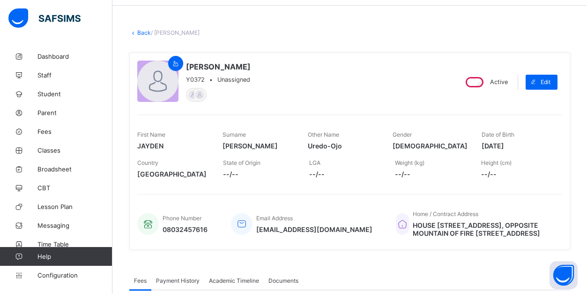
click at [135, 32] on icon at bounding box center [133, 32] width 8 height 7
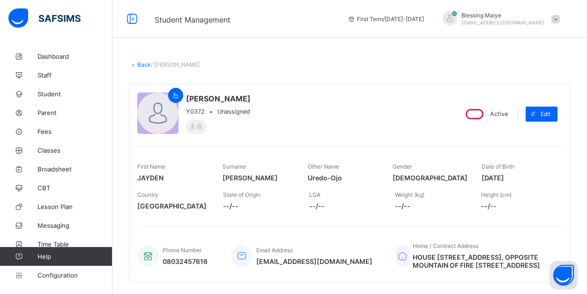
scroll to position [0, 0]
click at [143, 66] on link "Back" at bounding box center [144, 64] width 14 height 7
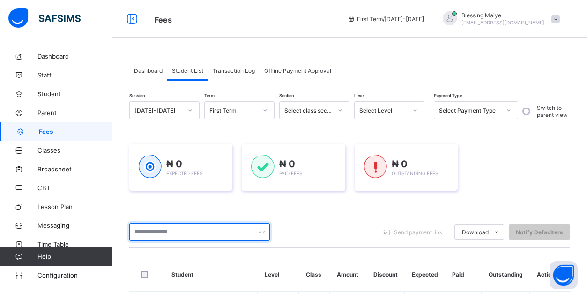
click at [175, 233] on input "text" at bounding box center [199, 232] width 141 height 18
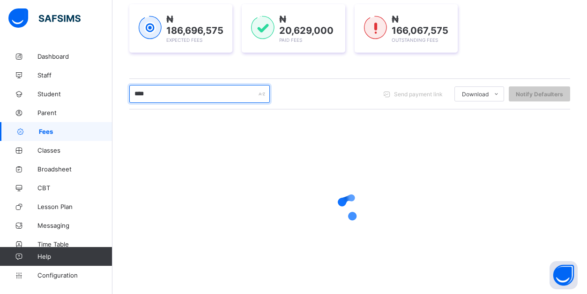
scroll to position [138, 0]
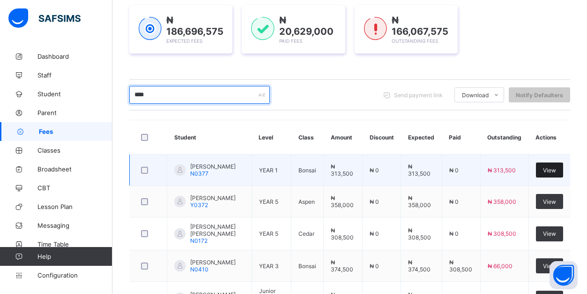
type input "****"
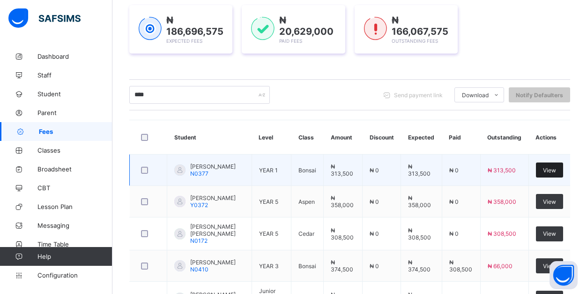
click at [551, 173] on span "View" at bounding box center [549, 169] width 13 height 7
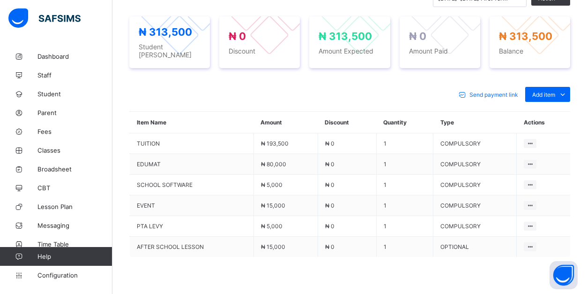
scroll to position [361, 0]
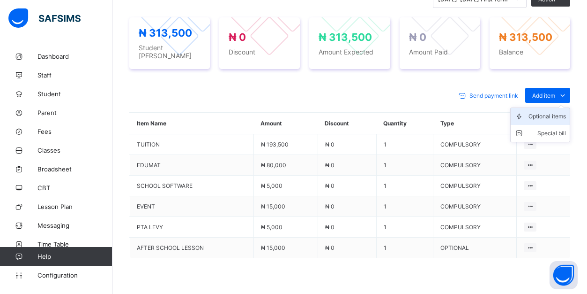
click at [556, 113] on div "Optional items" at bounding box center [548, 116] width 38 height 9
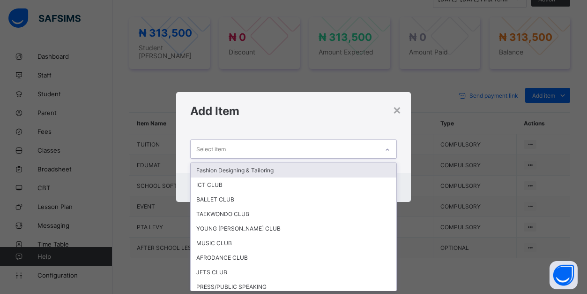
click at [386, 147] on div at bounding box center [388, 149] width 16 height 15
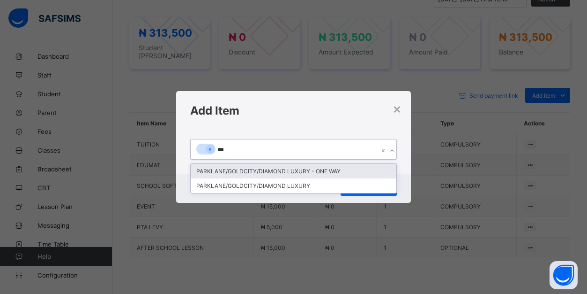
type input "****"
click at [272, 168] on div "PARKLANE/GOLDCITY/DIAMOND LUXURY - ONE WAY" at bounding box center [294, 171] width 206 height 15
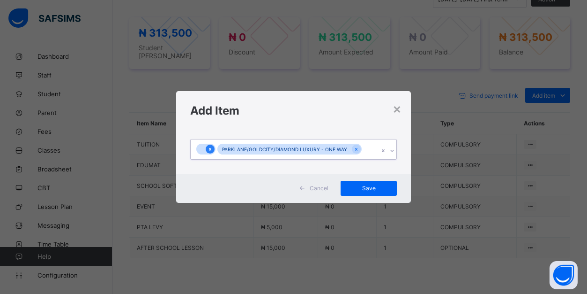
click at [212, 148] on icon at bounding box center [210, 149] width 5 height 7
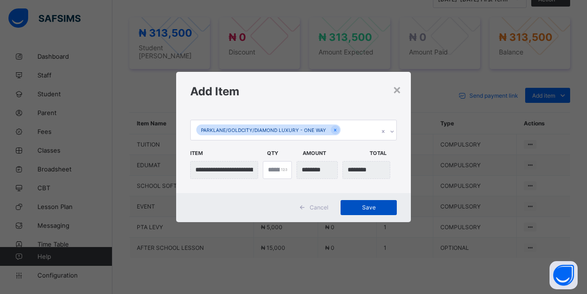
click at [370, 206] on span "Save" at bounding box center [369, 206] width 42 height 7
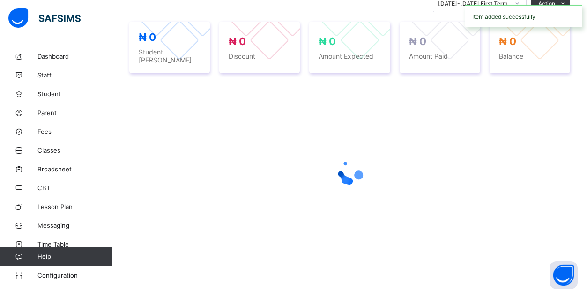
scroll to position [352, 0]
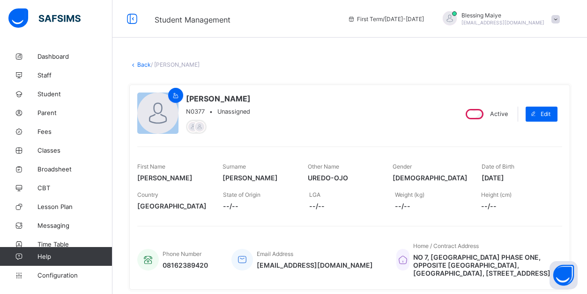
click at [144, 66] on link "Back" at bounding box center [144, 64] width 14 height 7
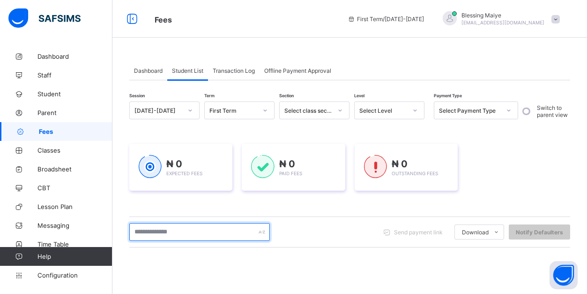
click at [182, 235] on input "text" at bounding box center [199, 232] width 141 height 18
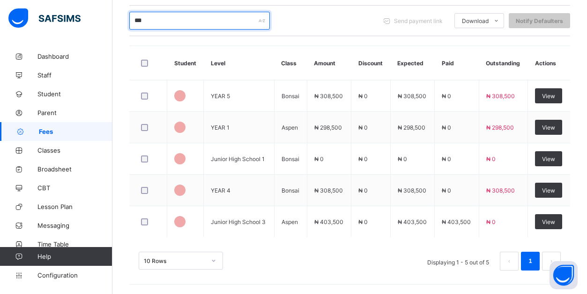
scroll to position [212, 0]
type input "*"
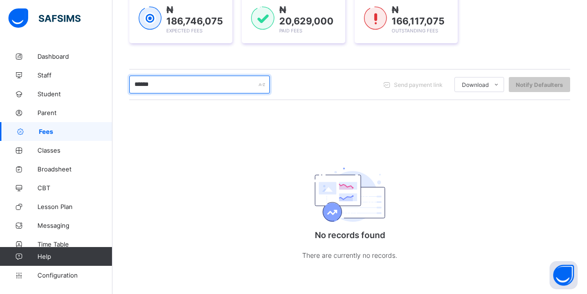
scroll to position [149, 0]
type input "*"
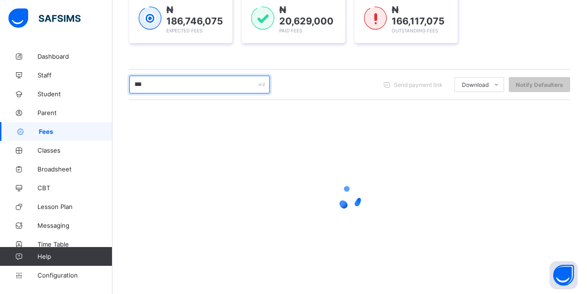
type input "****"
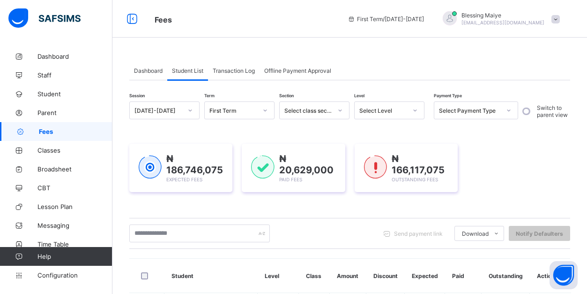
click at [200, 221] on div "Send payment link Download Students Payment Students Payment Status Student Ite…" at bounding box center [349, 233] width 441 height 31
click at [196, 233] on input "text" at bounding box center [199, 233] width 141 height 18
click at [207, 227] on input "text" at bounding box center [199, 233] width 141 height 18
click at [208, 231] on input "text" at bounding box center [199, 233] width 141 height 18
type input "****"
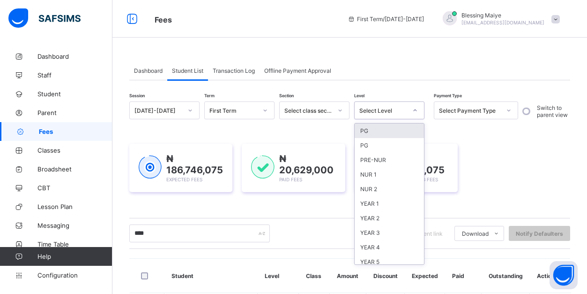
click at [414, 108] on icon at bounding box center [416, 109] width 6 height 9
click at [374, 232] on div "YEAR 3" at bounding box center [389, 232] width 69 height 15
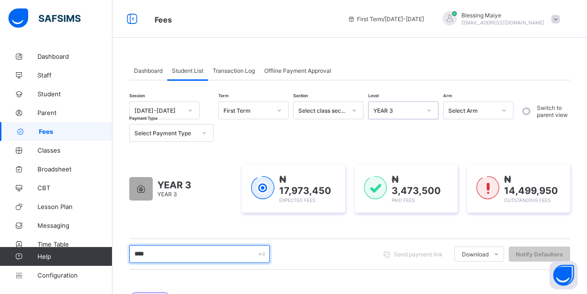
click at [193, 257] on input "****" at bounding box center [199, 254] width 141 height 18
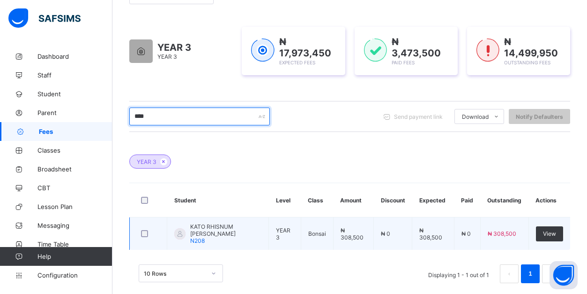
scroll to position [140, 0]
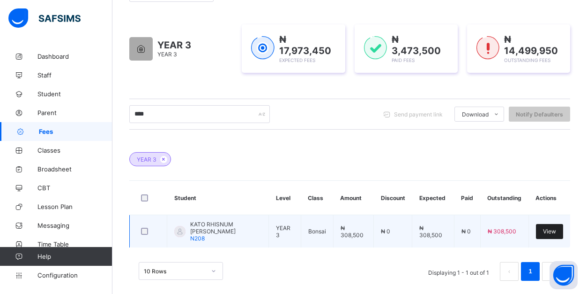
click at [555, 229] on span "View" at bounding box center [549, 230] width 13 height 7
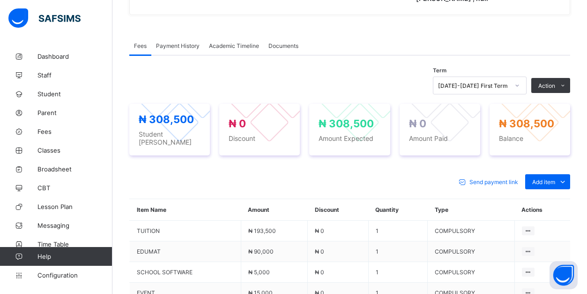
scroll to position [369, 0]
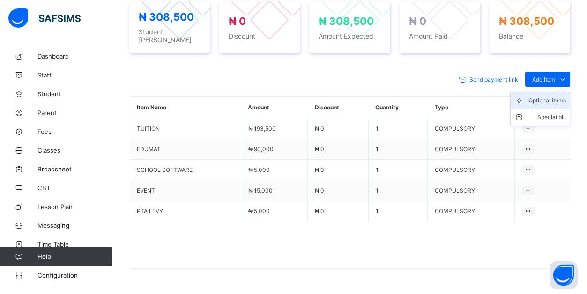
click at [542, 101] on li "Optional items" at bounding box center [540, 100] width 59 height 17
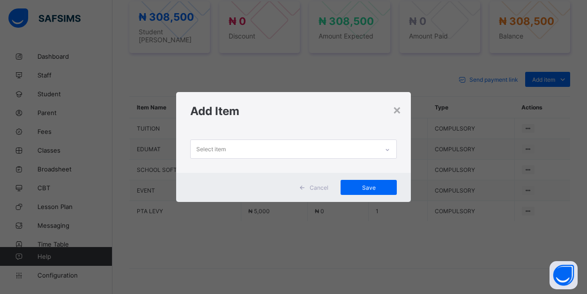
click at [387, 147] on icon at bounding box center [388, 149] width 6 height 9
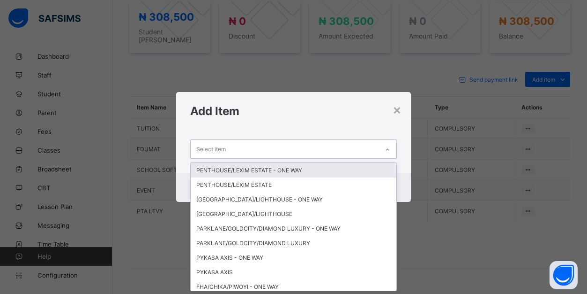
scroll to position [0, 0]
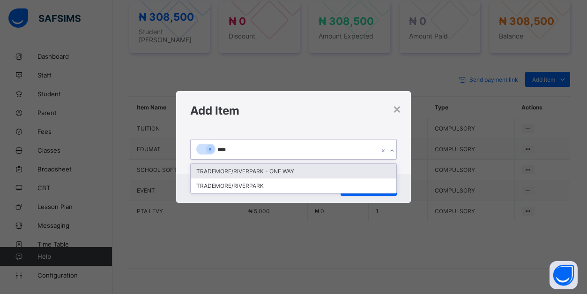
type input "*****"
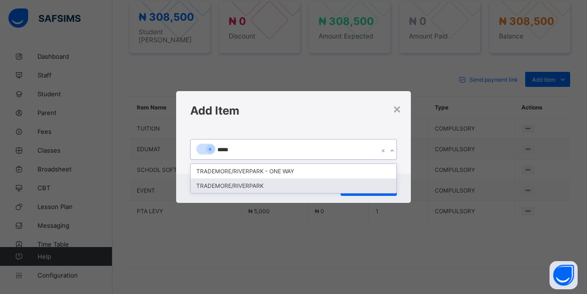
click at [259, 188] on div "TRADEMORE/RIVERPARK" at bounding box center [294, 185] width 206 height 15
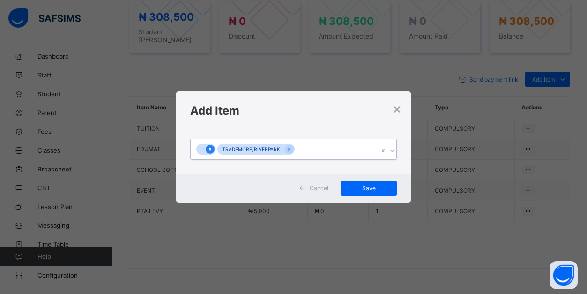
click at [209, 147] on icon at bounding box center [210, 149] width 5 height 7
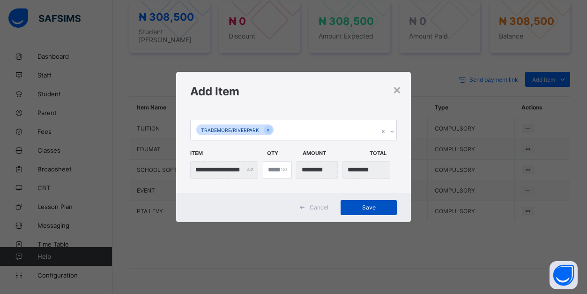
click at [372, 207] on span "Save" at bounding box center [369, 206] width 42 height 7
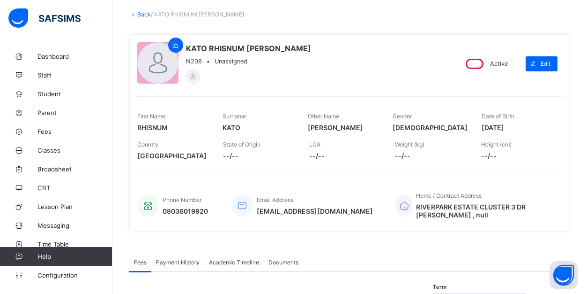
scroll to position [50, 0]
click at [143, 13] on link "Back" at bounding box center [144, 14] width 14 height 7
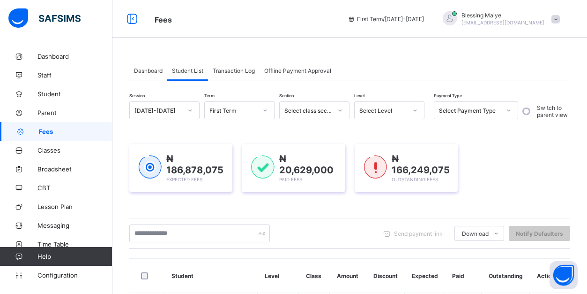
click at [410, 105] on div at bounding box center [415, 110] width 16 height 15
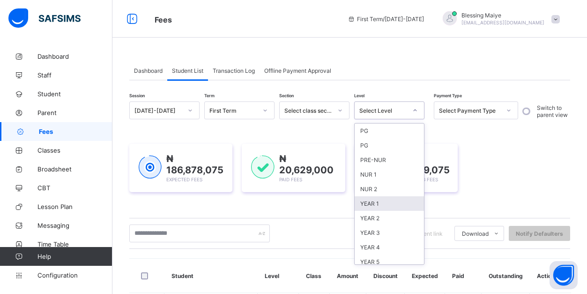
click at [375, 202] on div "YEAR 1" at bounding box center [389, 203] width 69 height 15
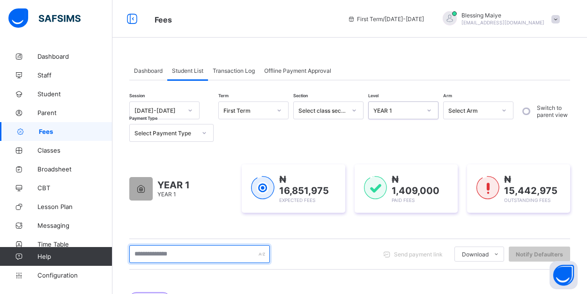
click at [233, 255] on input "text" at bounding box center [199, 254] width 141 height 18
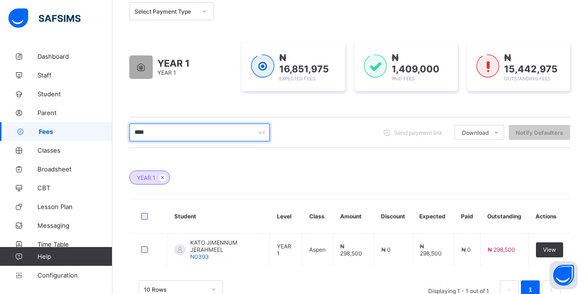
scroll to position [143, 0]
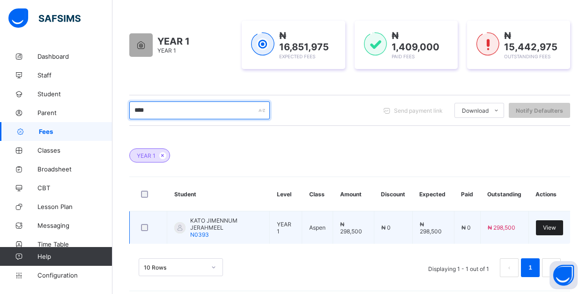
type input "****"
click at [557, 230] on span "View" at bounding box center [549, 227] width 13 height 7
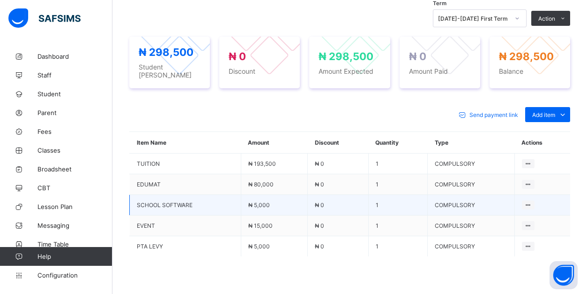
scroll to position [343, 0]
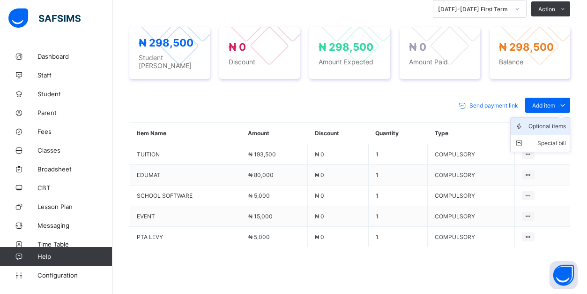
click at [555, 123] on div "Optional items" at bounding box center [548, 125] width 38 height 9
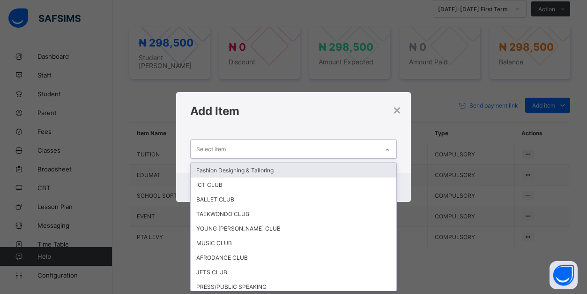
click at [360, 146] on div "Select item" at bounding box center [285, 149] width 188 height 18
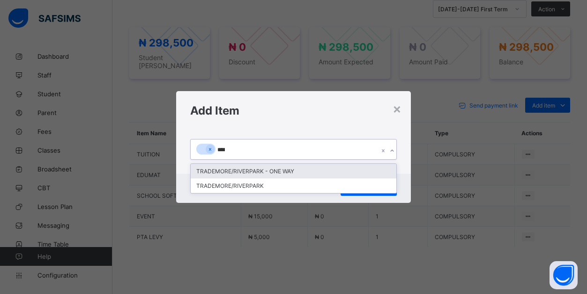
type input "*****"
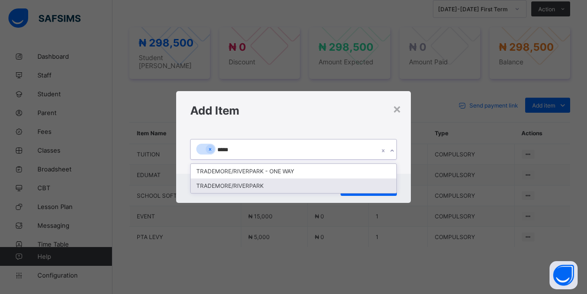
click at [271, 187] on div "TRADEMORE/RIVERPARK" at bounding box center [294, 185] width 206 height 15
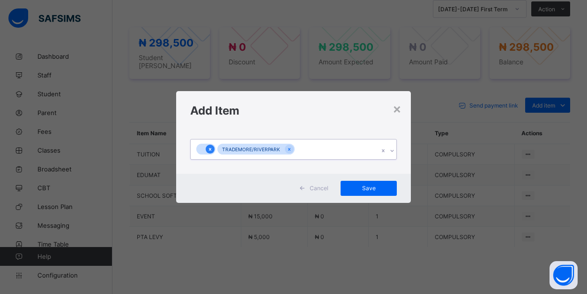
click at [211, 151] on icon at bounding box center [210, 149] width 5 height 7
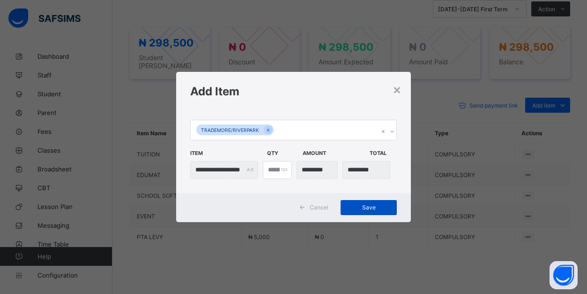
click at [363, 203] on span "Save" at bounding box center [369, 206] width 42 height 7
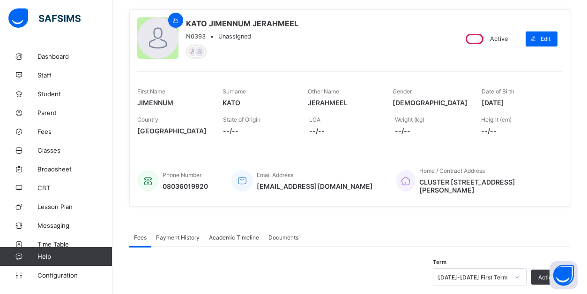
scroll to position [38, 0]
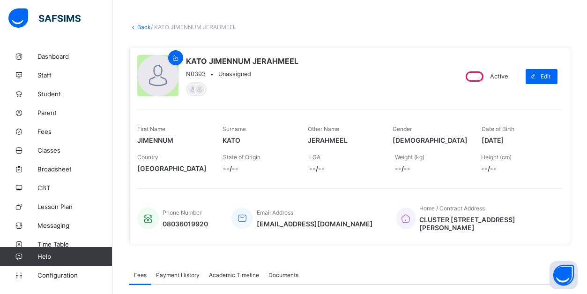
click at [140, 27] on link "Back" at bounding box center [144, 26] width 14 height 7
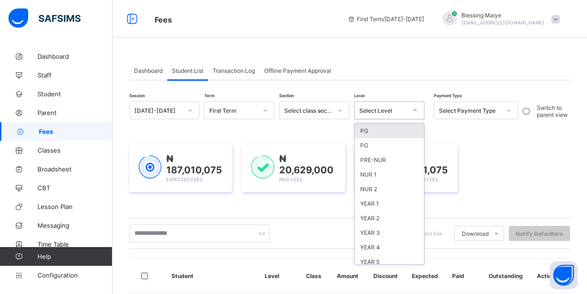
click at [412, 110] on div at bounding box center [415, 110] width 16 height 15
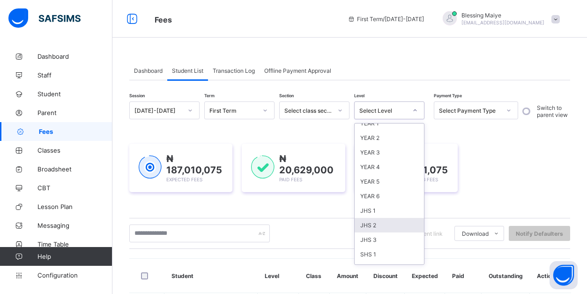
scroll to position [81, 0]
click at [376, 233] on div "JHS 3" at bounding box center [389, 238] width 69 height 15
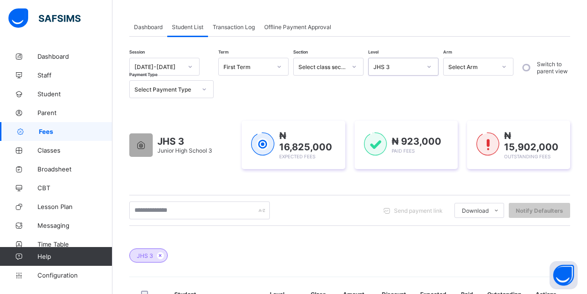
scroll to position [72, 0]
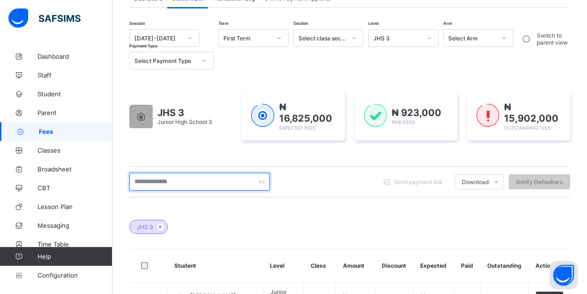
click at [224, 182] on input "text" at bounding box center [199, 182] width 141 height 18
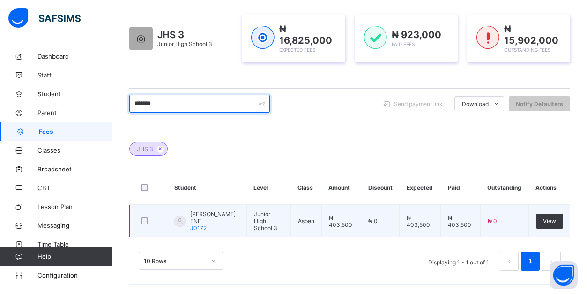
scroll to position [150, 0]
type input "*******"
click at [549, 220] on span "View" at bounding box center [549, 220] width 13 height 7
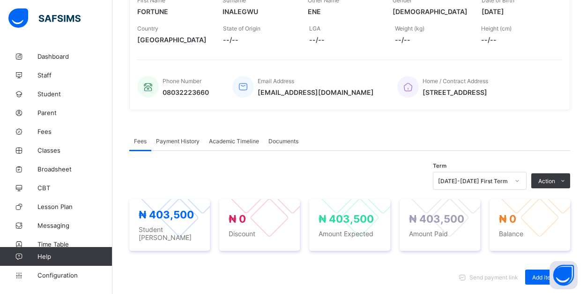
scroll to position [414, 0]
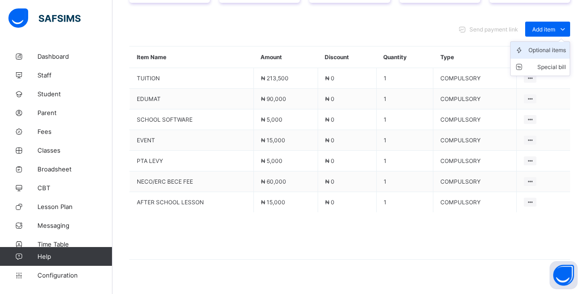
click at [557, 51] on div "Optional items" at bounding box center [548, 49] width 38 height 9
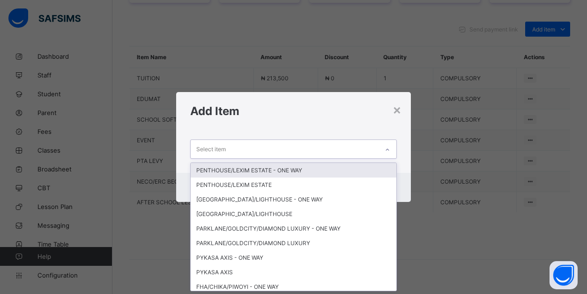
click at [339, 151] on div "Select item" at bounding box center [285, 149] width 188 height 18
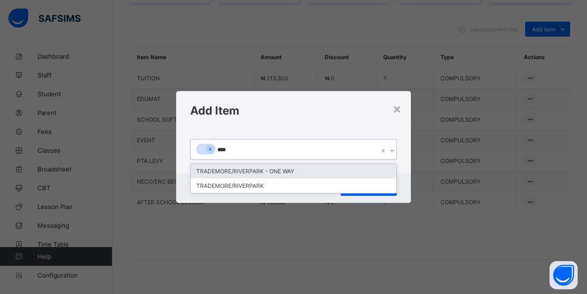
type input "*****"
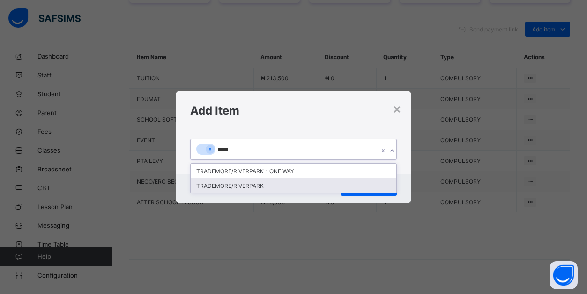
click at [317, 183] on div "TRADEMORE/RIVERPARK" at bounding box center [294, 185] width 206 height 15
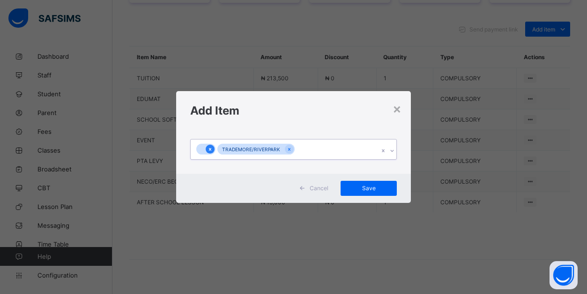
click at [209, 148] on icon at bounding box center [210, 149] width 2 height 3
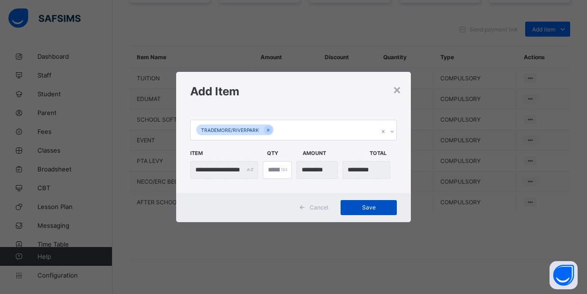
click at [375, 205] on span "Save" at bounding box center [369, 206] width 42 height 7
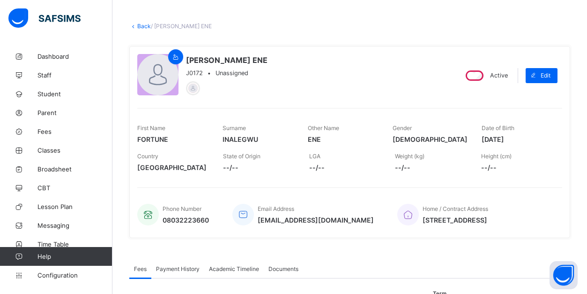
scroll to position [20, 0]
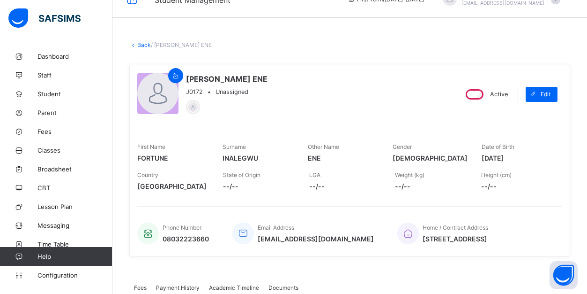
click at [143, 44] on link "Back" at bounding box center [144, 44] width 14 height 7
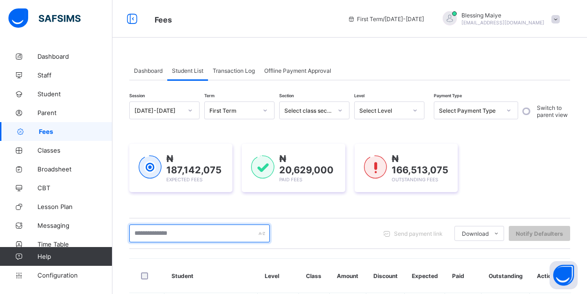
click at [187, 236] on input "text" at bounding box center [199, 233] width 141 height 18
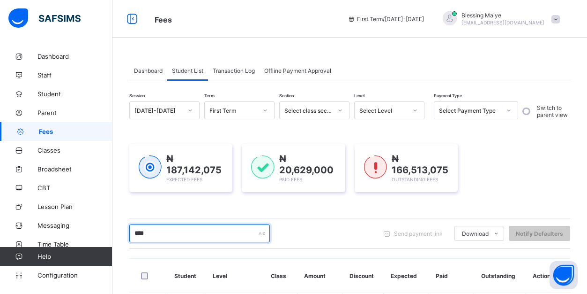
type input "*****"
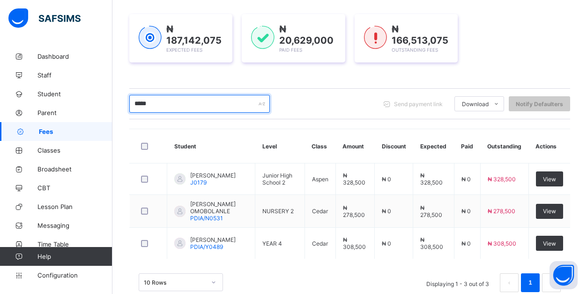
scroll to position [130, 0]
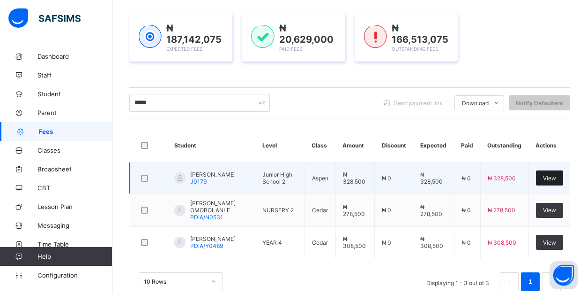
click at [556, 180] on span "View" at bounding box center [549, 177] width 13 height 7
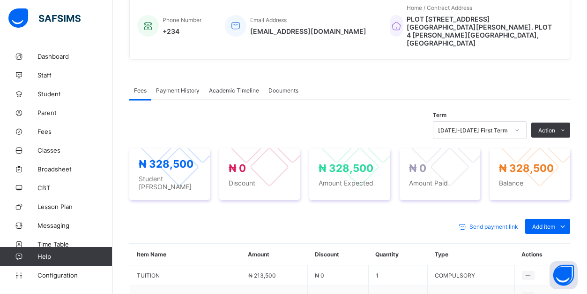
scroll to position [386, 0]
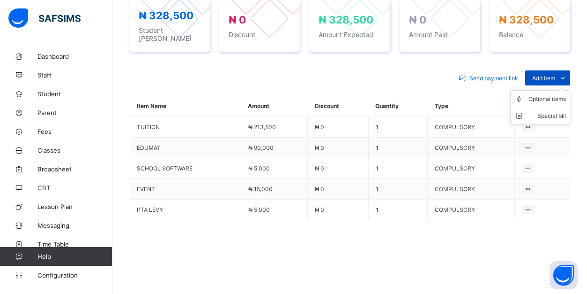
click at [565, 73] on icon at bounding box center [563, 77] width 10 height 9
click at [560, 94] on div "Optional items" at bounding box center [548, 98] width 38 height 9
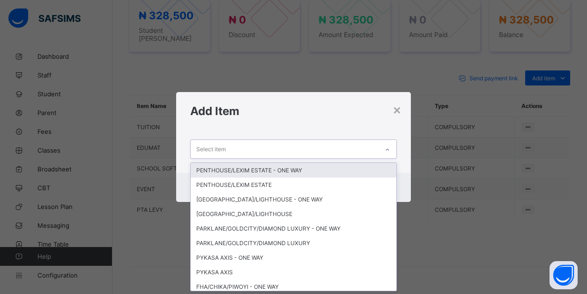
click at [386, 148] on icon at bounding box center [388, 149] width 6 height 9
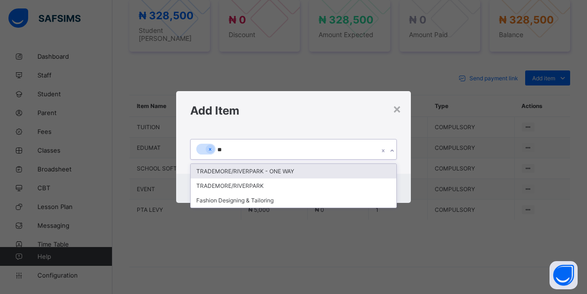
type input "***"
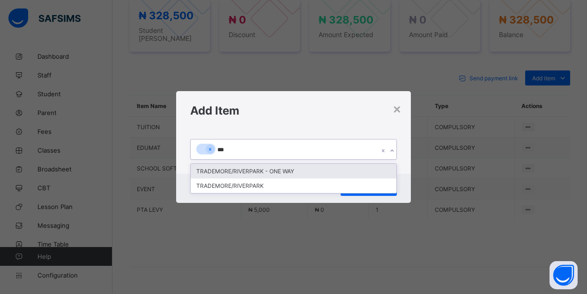
click at [299, 169] on div "TRADEMORE/RIVERPARK - ONE WAY" at bounding box center [294, 171] width 206 height 15
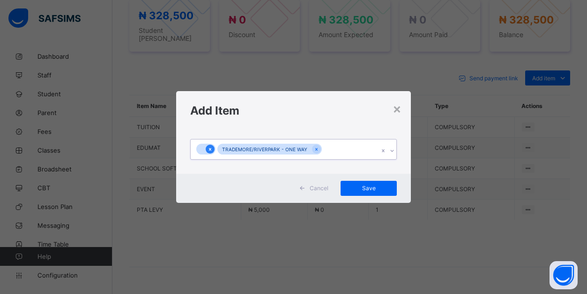
click at [209, 149] on icon at bounding box center [210, 149] width 5 height 7
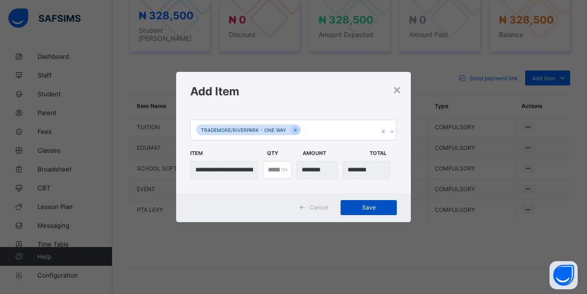
click at [379, 207] on span "Save" at bounding box center [369, 206] width 42 height 7
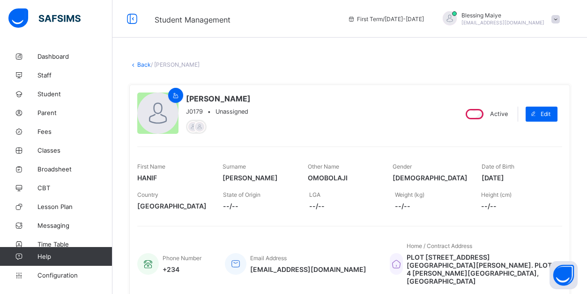
click at [143, 62] on link "Back" at bounding box center [144, 64] width 14 height 7
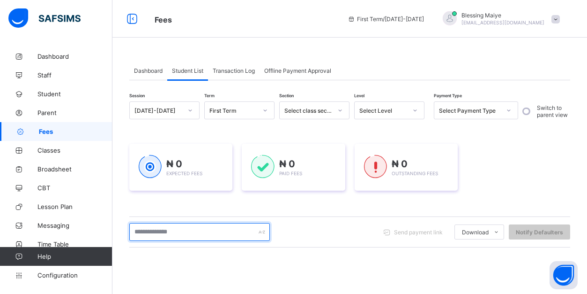
click at [203, 234] on input "text" at bounding box center [199, 232] width 141 height 18
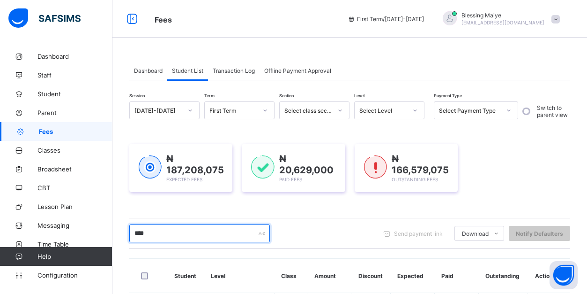
type input "*****"
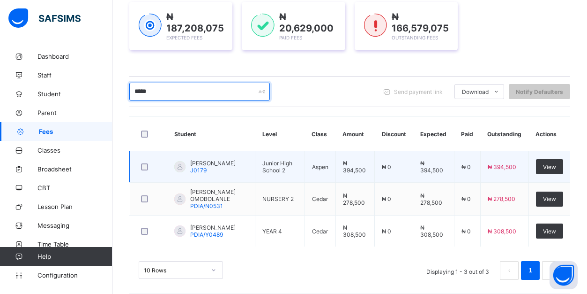
scroll to position [146, 0]
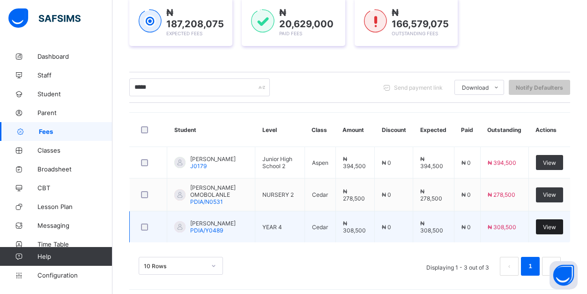
click at [555, 230] on span "View" at bounding box center [549, 226] width 13 height 7
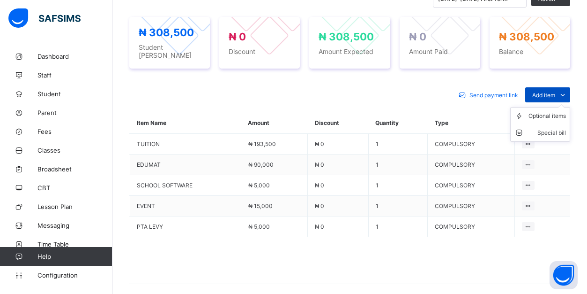
scroll to position [347, 0]
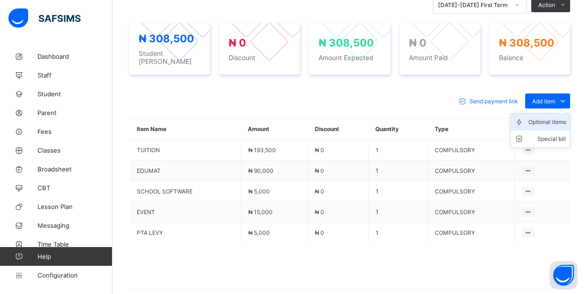
click at [555, 117] on div "Optional items" at bounding box center [548, 121] width 38 height 9
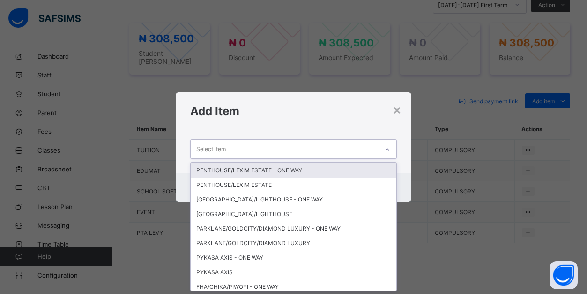
click at [389, 149] on icon at bounding box center [388, 149] width 6 height 9
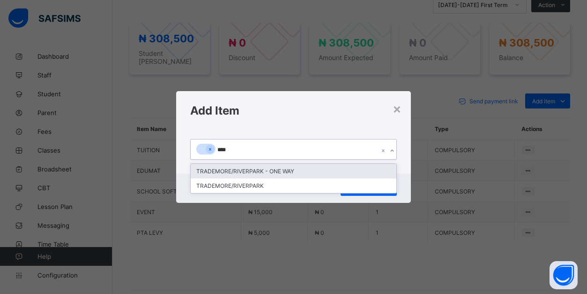
type input "*****"
click at [259, 169] on div "TRADEMORE/RIVERPARK - ONE WAY" at bounding box center [294, 171] width 206 height 15
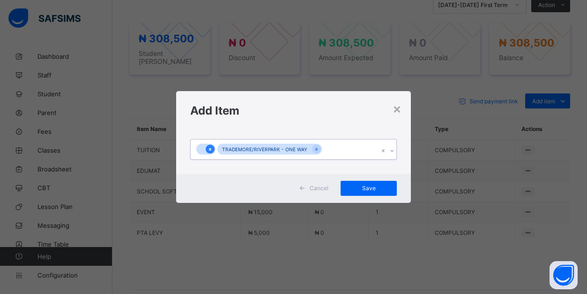
click at [211, 149] on icon at bounding box center [210, 149] width 2 height 3
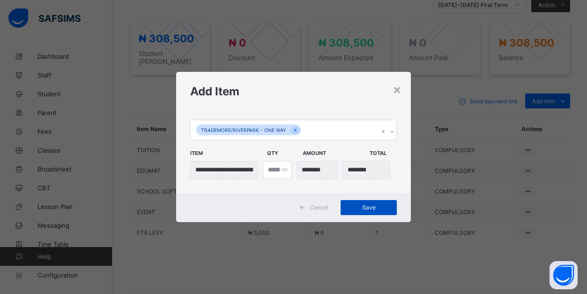
click at [377, 209] on span "Save" at bounding box center [369, 206] width 42 height 7
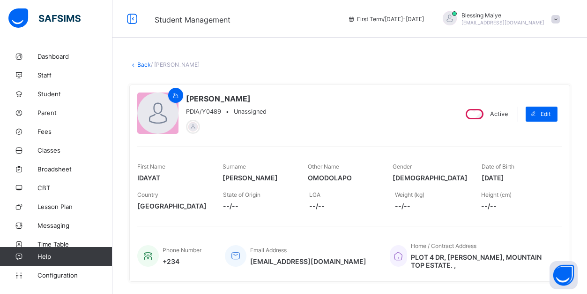
click at [144, 65] on link "Back" at bounding box center [144, 64] width 14 height 7
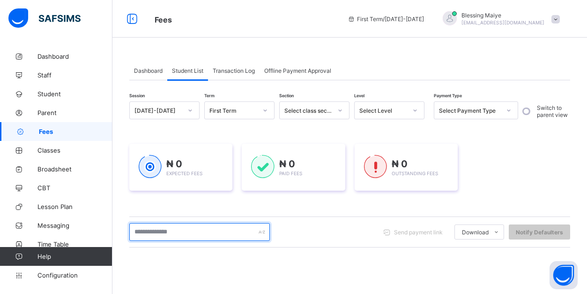
click at [177, 231] on input "text" at bounding box center [199, 232] width 141 height 18
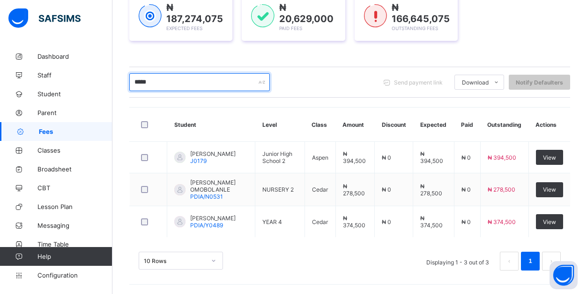
scroll to position [161, 0]
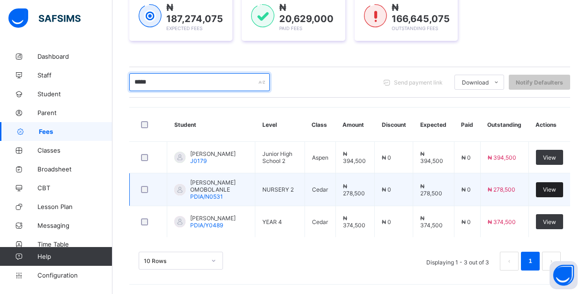
type input "*****"
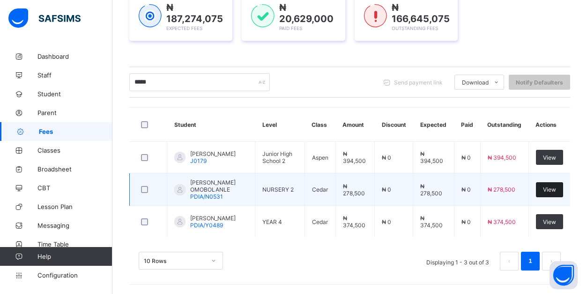
click at [555, 186] on span "View" at bounding box center [549, 189] width 13 height 7
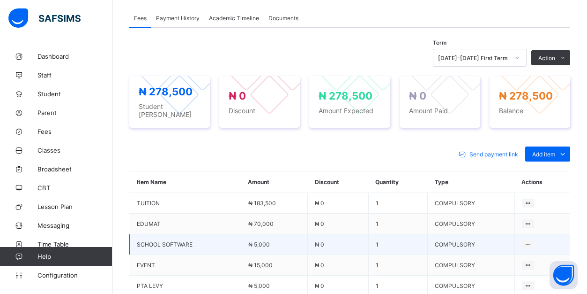
scroll to position [415, 0]
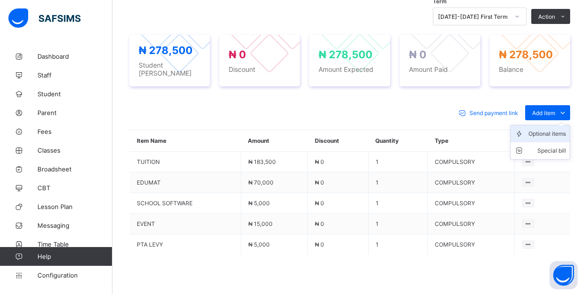
click at [553, 129] on div "Optional items" at bounding box center [548, 133] width 38 height 9
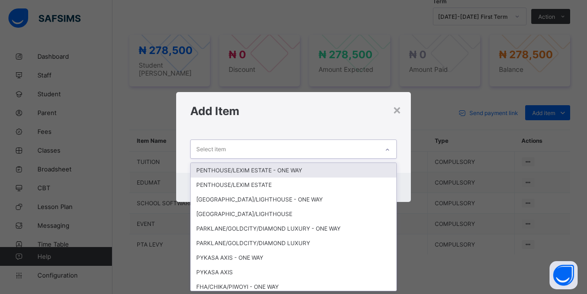
click at [363, 148] on div "Select item" at bounding box center [285, 149] width 188 height 18
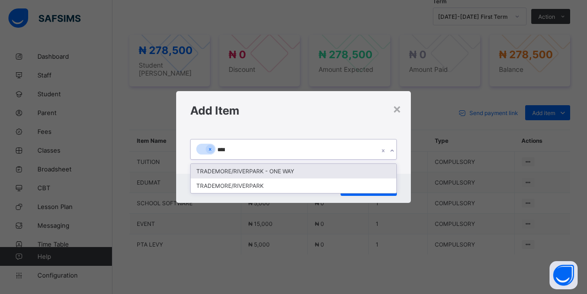
type input "*****"
click at [267, 173] on div "TRADEMORE/RIVERPARK - ONE WAY" at bounding box center [294, 171] width 206 height 15
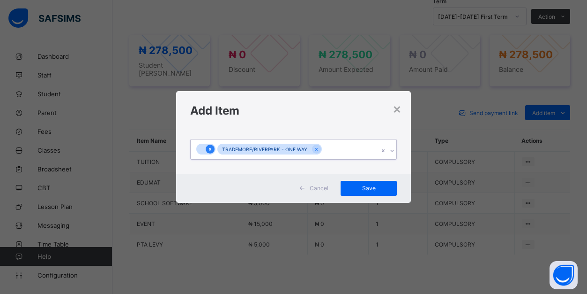
click at [210, 149] on icon at bounding box center [210, 149] width 2 height 3
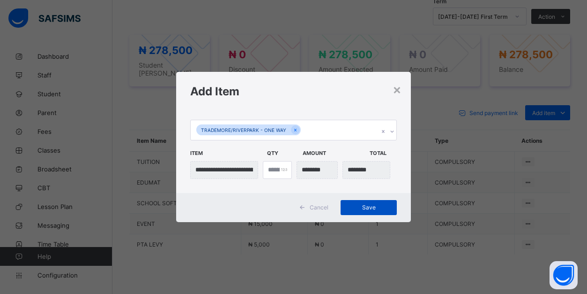
click at [366, 206] on span "Save" at bounding box center [369, 206] width 42 height 7
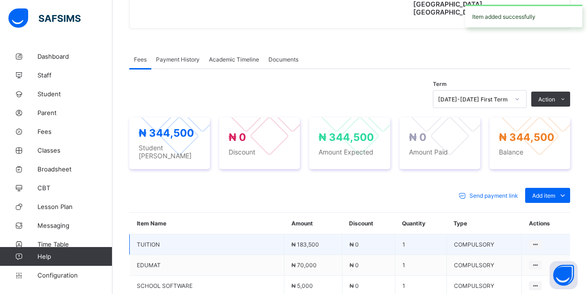
scroll to position [314, 0]
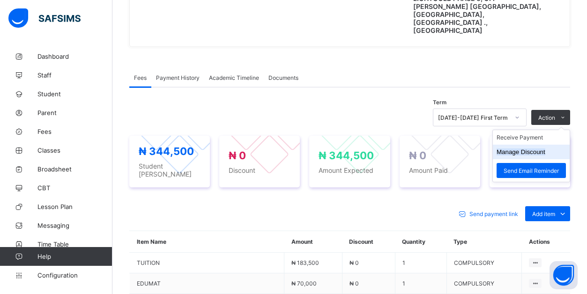
click at [545, 144] on li "Manage Discount" at bounding box center [531, 151] width 77 height 15
click at [539, 144] on li "Manage Discount" at bounding box center [531, 151] width 77 height 15
click at [509, 148] on button "Manage Discount" at bounding box center [521, 151] width 49 height 7
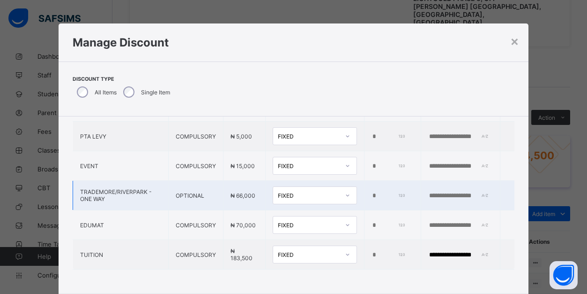
scroll to position [77, 0]
click at [372, 255] on input "*" at bounding box center [389, 255] width 34 height 8
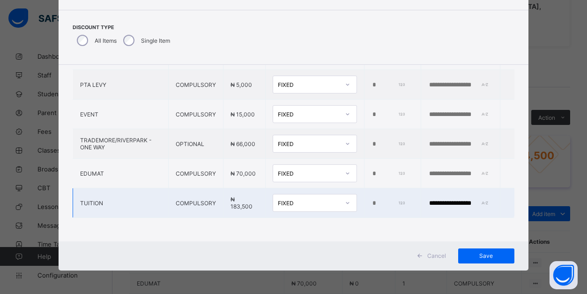
scroll to position [52, 0]
type input "*****"
click at [491, 255] on span "Save" at bounding box center [487, 255] width 42 height 7
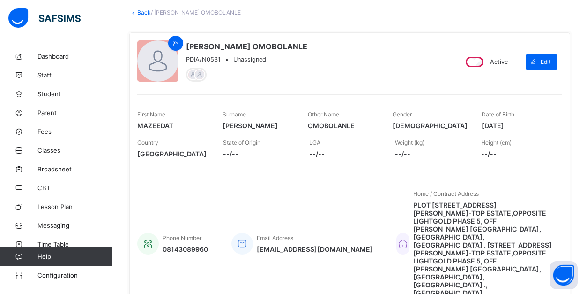
click at [143, 11] on link "Back" at bounding box center [144, 12] width 14 height 7
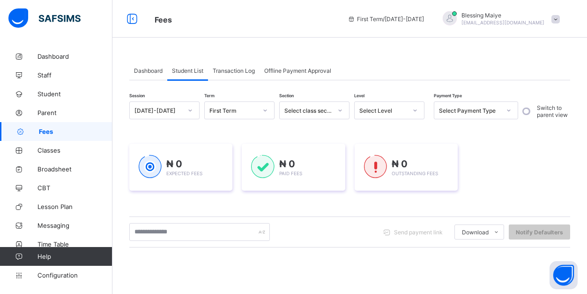
click at [411, 109] on div at bounding box center [415, 110] width 16 height 15
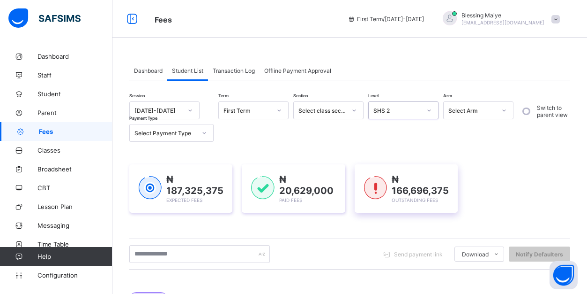
click at [375, 183] on img at bounding box center [375, 187] width 23 height 23
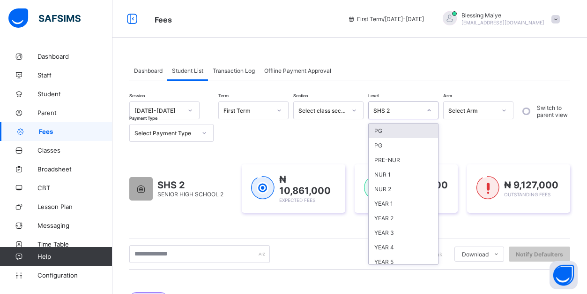
click at [406, 111] on div "SHS 2" at bounding box center [398, 110] width 48 height 7
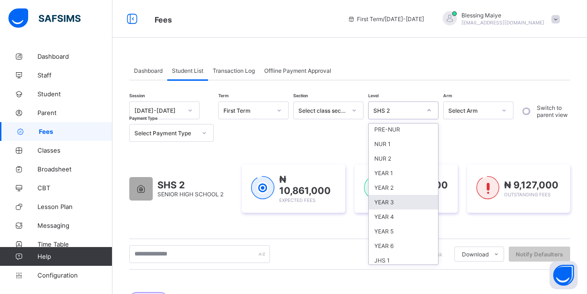
scroll to position [31, 0]
click at [392, 231] on div "YEAR 5" at bounding box center [403, 230] width 69 height 15
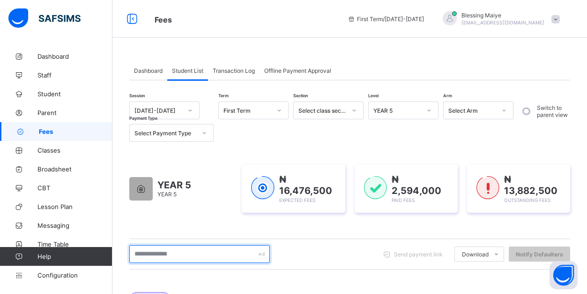
click at [227, 252] on input "text" at bounding box center [199, 254] width 141 height 18
type input "*****"
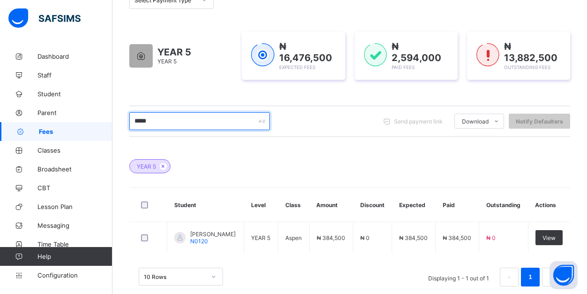
scroll to position [133, 0]
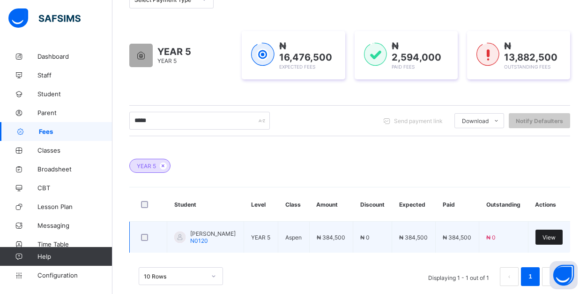
click at [548, 235] on span "View" at bounding box center [549, 236] width 13 height 7
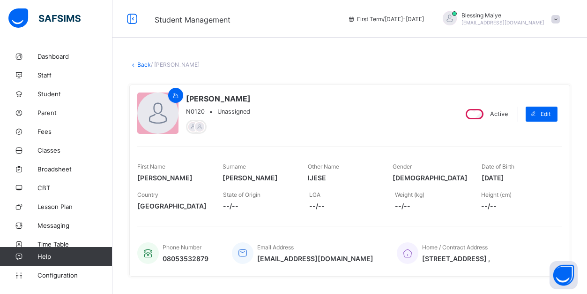
click at [143, 65] on link "Back" at bounding box center [144, 64] width 14 height 7
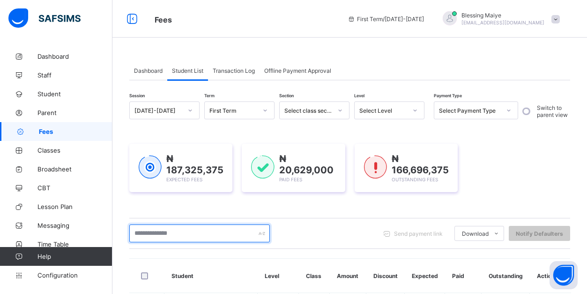
click at [205, 232] on input "text" at bounding box center [199, 233] width 141 height 18
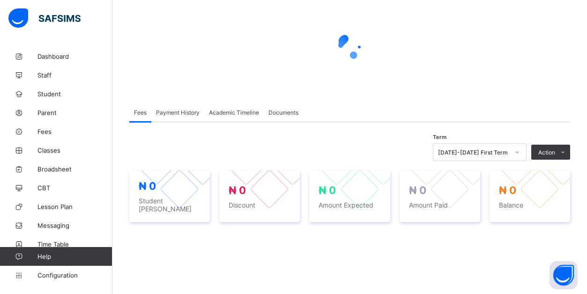
click at [231, 152] on div "Term [DATE]-[DATE] First Term Action Receive Payment Manage Discount Send Email…" at bounding box center [349, 152] width 441 height 18
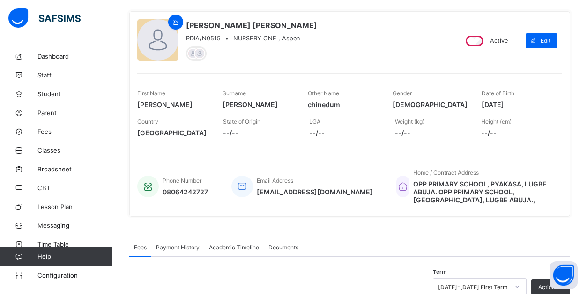
scroll to position [22, 0]
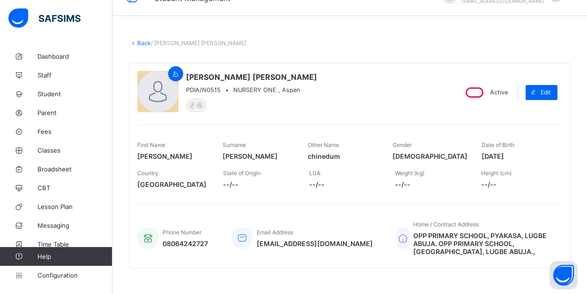
click at [143, 46] on link "Back" at bounding box center [144, 42] width 14 height 7
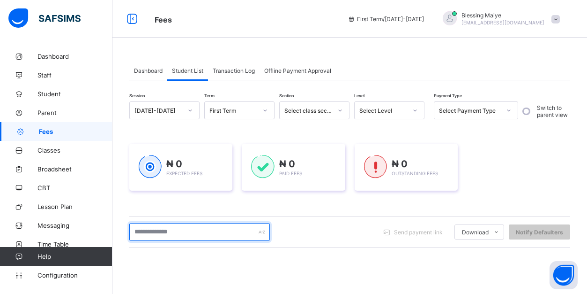
click at [208, 230] on input "text" at bounding box center [199, 232] width 141 height 18
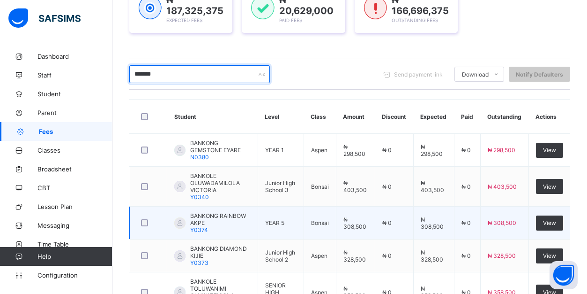
scroll to position [213, 0]
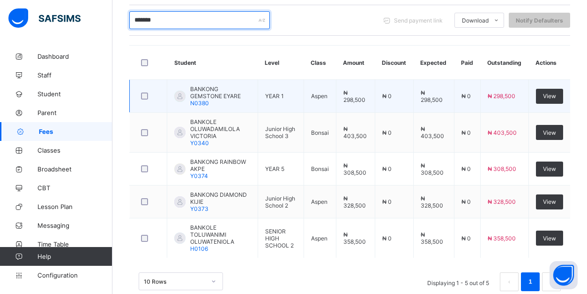
type input "*******"
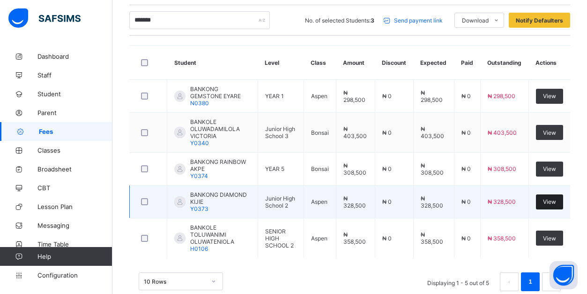
click at [551, 204] on span "View" at bounding box center [549, 201] width 13 height 7
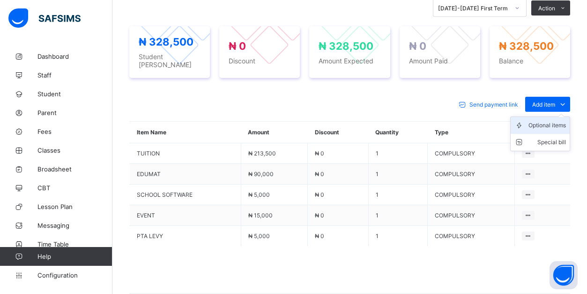
scroll to position [398, 0]
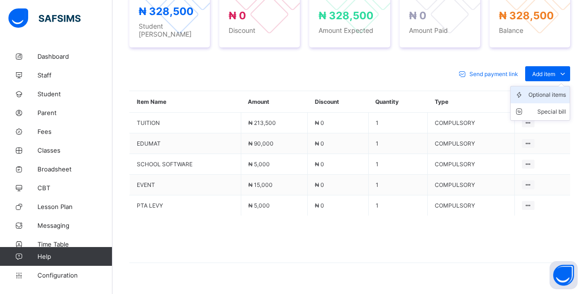
click at [554, 90] on div "Optional items" at bounding box center [548, 94] width 38 height 9
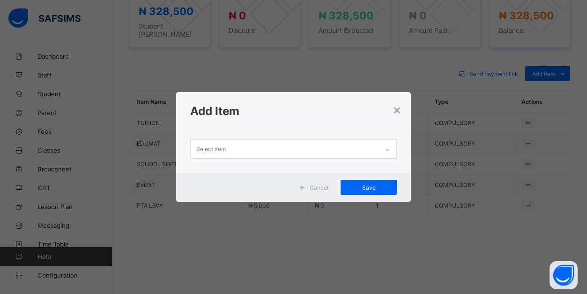
click at [386, 147] on div at bounding box center [388, 149] width 16 height 15
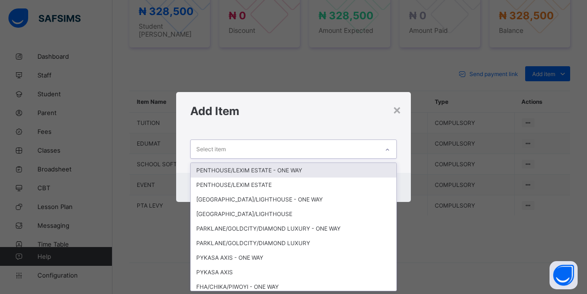
scroll to position [0, 0]
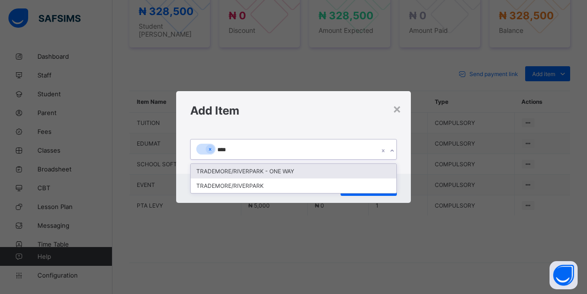
type input "*****"
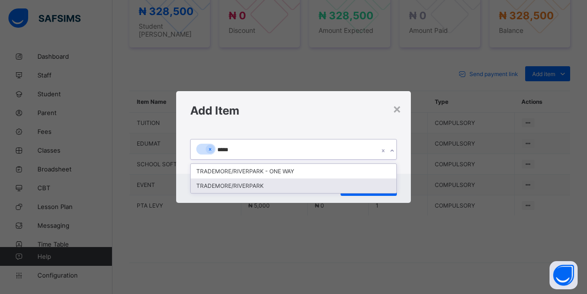
click at [294, 185] on div "TRADEMORE/RIVERPARK" at bounding box center [294, 185] width 206 height 15
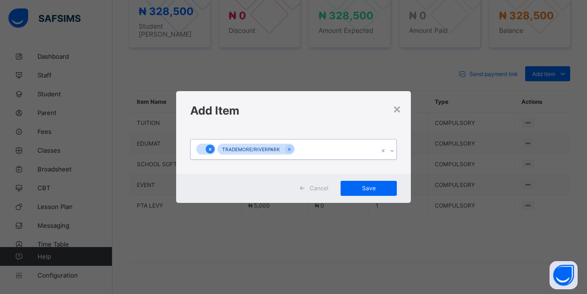
click at [209, 151] on icon at bounding box center [210, 149] width 5 height 7
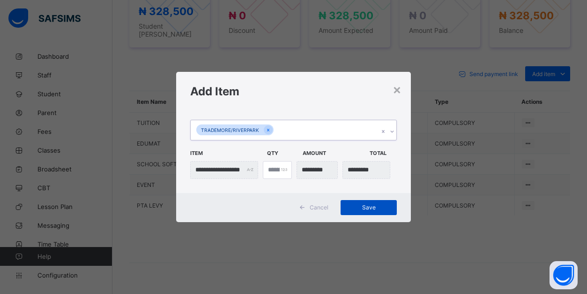
click at [373, 206] on span "Save" at bounding box center [369, 206] width 42 height 7
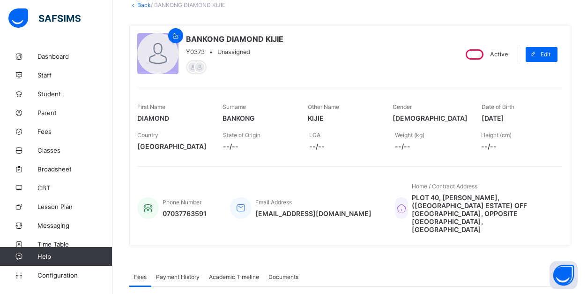
scroll to position [56, 0]
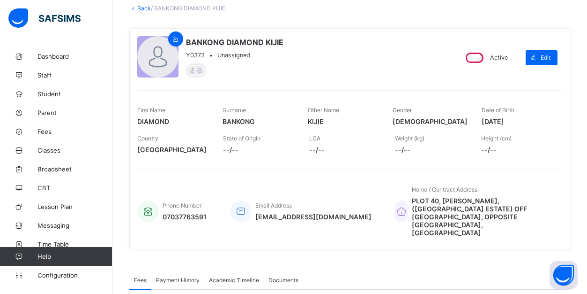
click at [143, 10] on link "Back" at bounding box center [144, 8] width 14 height 7
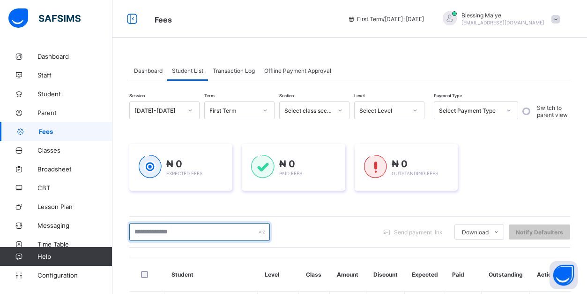
click at [203, 230] on input "text" at bounding box center [199, 232] width 141 height 18
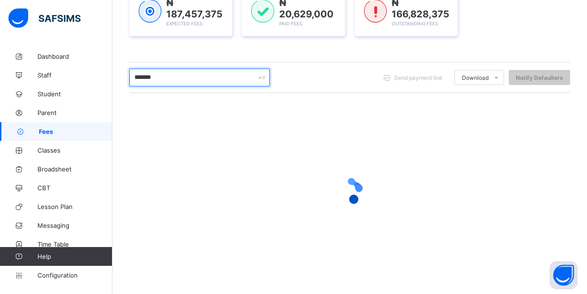
scroll to position [156, 0]
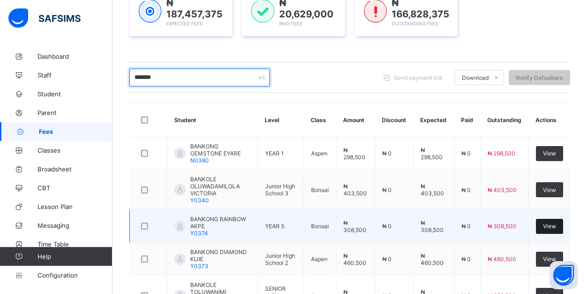
type input "*******"
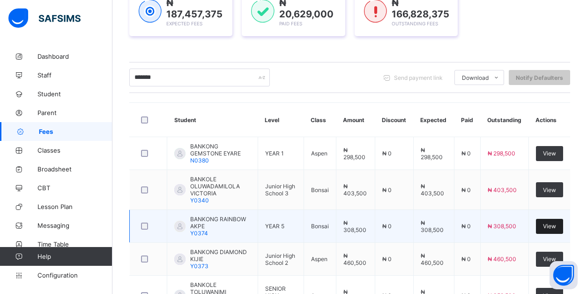
click at [554, 226] on span "View" at bounding box center [549, 225] width 13 height 7
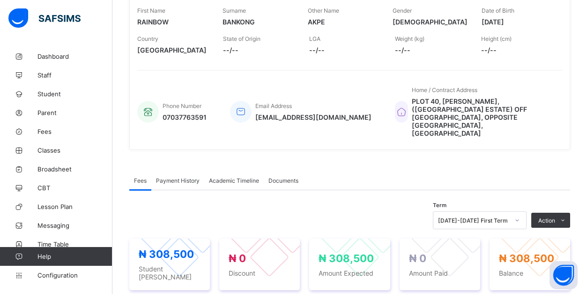
scroll to position [385, 0]
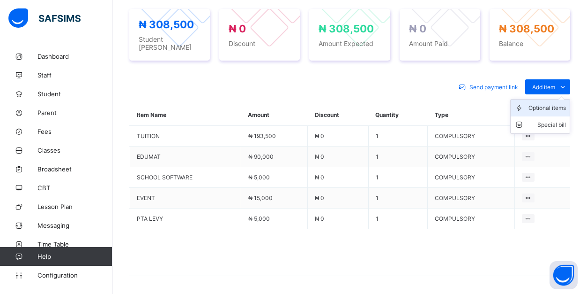
click at [556, 103] on div "Optional items" at bounding box center [548, 107] width 38 height 9
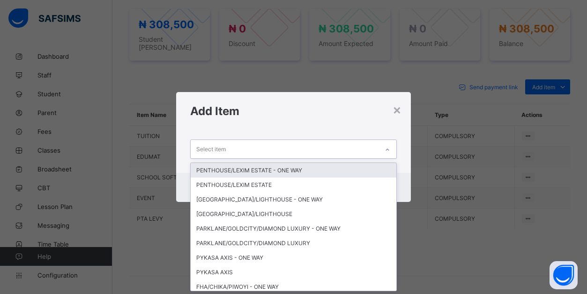
click at [356, 151] on div "Select item" at bounding box center [285, 149] width 188 height 18
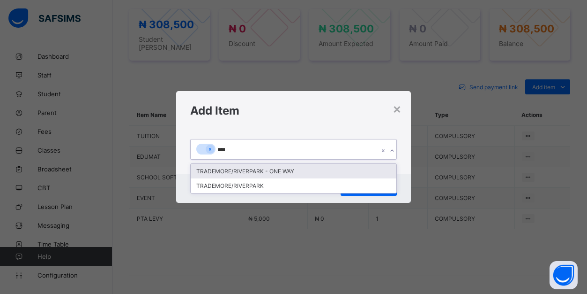
type input "*****"
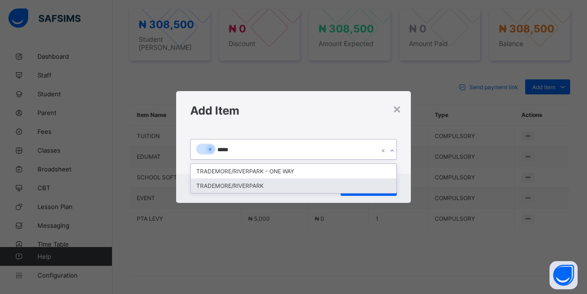
click at [278, 186] on div "TRADEMORE/RIVERPARK" at bounding box center [294, 185] width 206 height 15
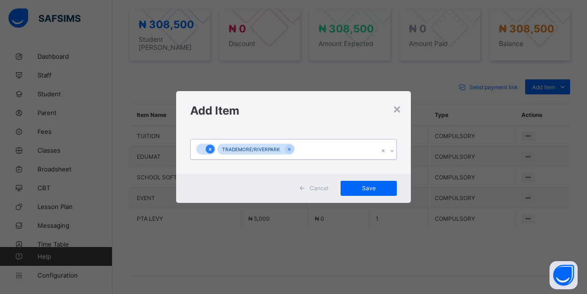
click at [211, 150] on icon at bounding box center [210, 149] width 2 height 3
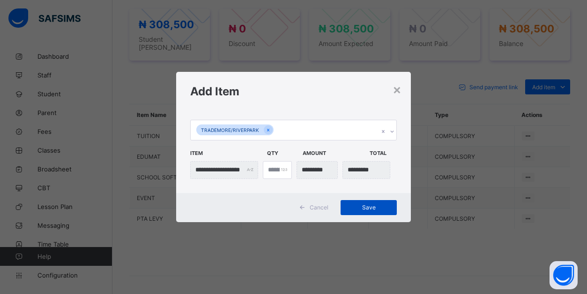
click at [376, 207] on span "Save" at bounding box center [369, 206] width 42 height 7
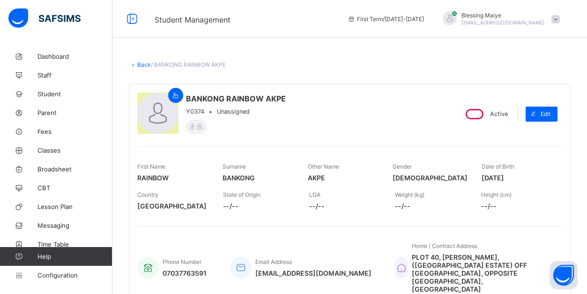
click at [147, 66] on link "Back" at bounding box center [144, 64] width 14 height 7
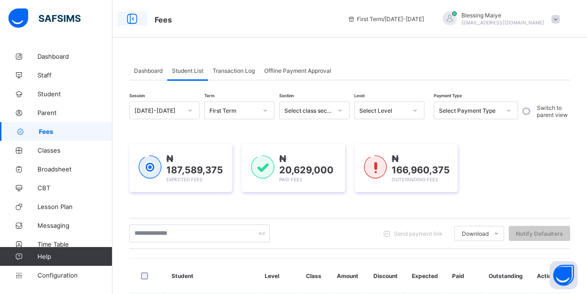
click at [133, 17] on icon at bounding box center [132, 19] width 16 height 14
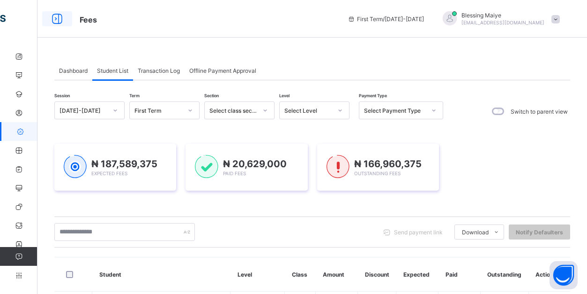
click at [57, 15] on icon at bounding box center [57, 19] width 16 height 14
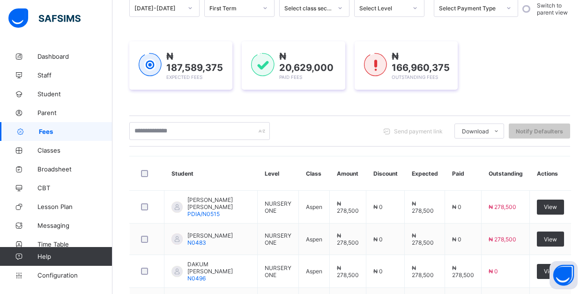
scroll to position [102, 0]
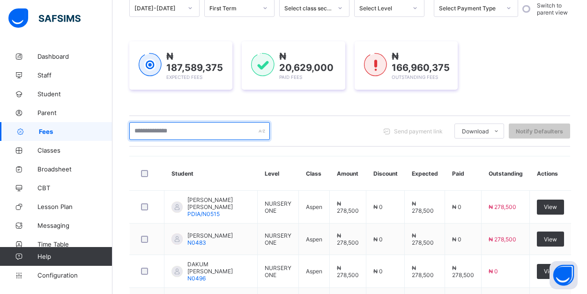
click at [195, 130] on input "text" at bounding box center [199, 131] width 141 height 18
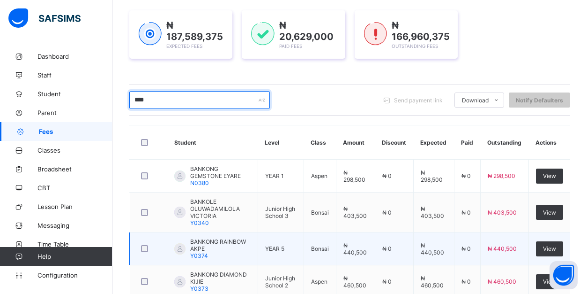
scroll to position [135, 0]
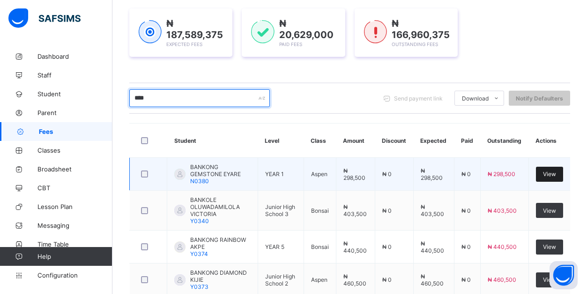
type input "****"
click at [554, 171] on span "View" at bounding box center [549, 173] width 13 height 7
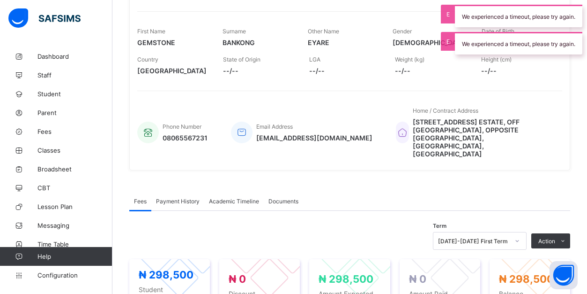
click at [366, 191] on div "Fees Payment History Academic Timeline Documents" at bounding box center [349, 200] width 441 height 19
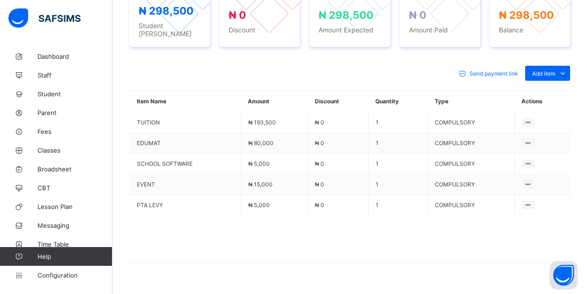
scroll to position [398, 0]
click at [549, 86] on li "Optional items" at bounding box center [540, 94] width 59 height 17
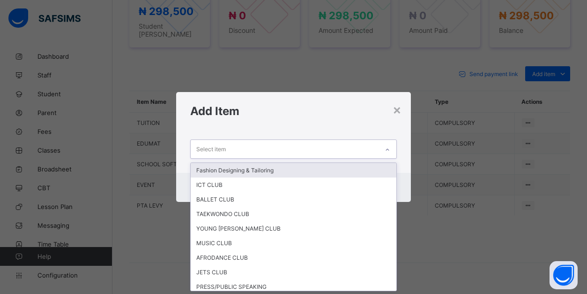
click at [369, 150] on div "Select item" at bounding box center [285, 149] width 188 height 18
type input "*"
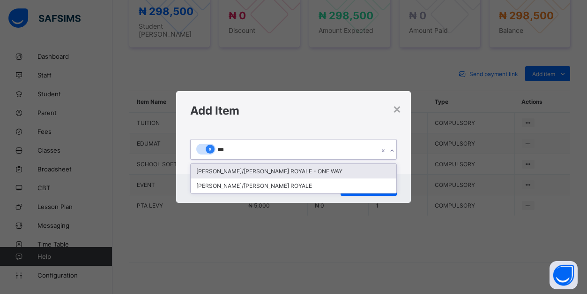
click at [210, 150] on icon at bounding box center [210, 149] width 2 height 3
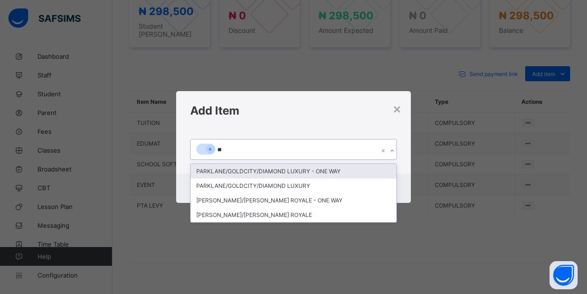
type input "*"
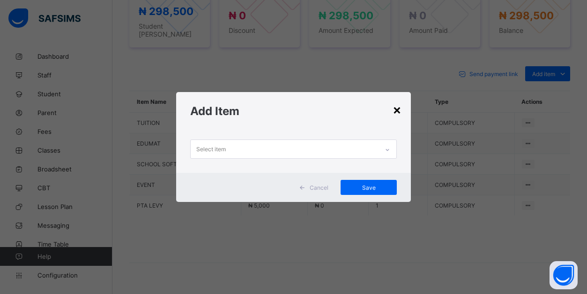
click at [395, 107] on div "×" at bounding box center [397, 109] width 9 height 16
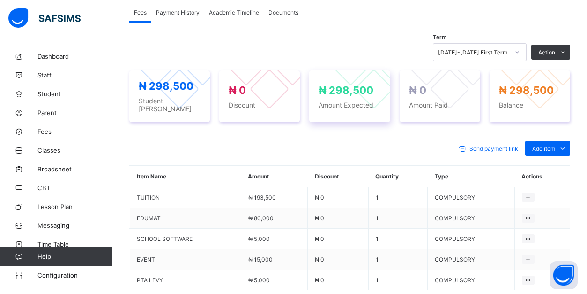
scroll to position [303, 0]
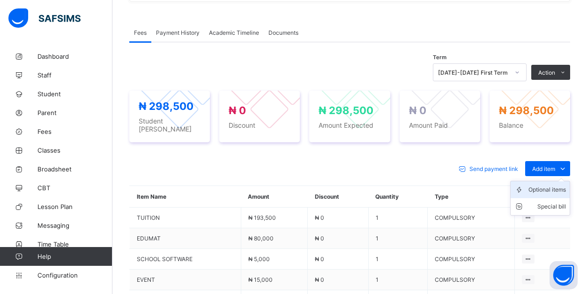
click at [540, 185] on div "Optional items" at bounding box center [548, 189] width 38 height 9
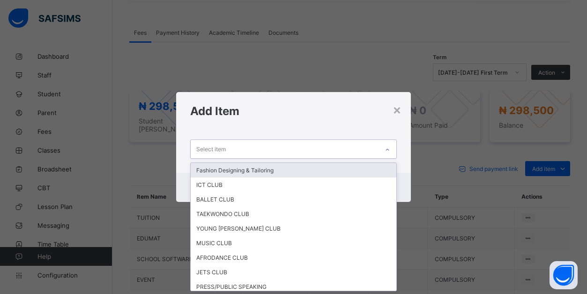
click at [355, 151] on div "Select item" at bounding box center [285, 149] width 188 height 18
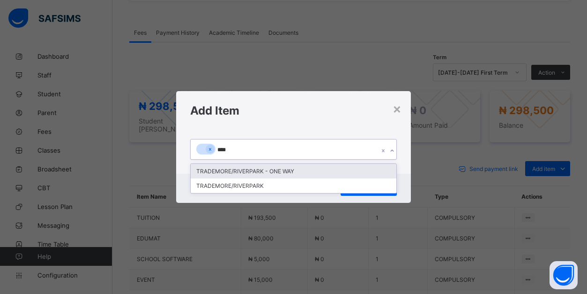
type input "*****"
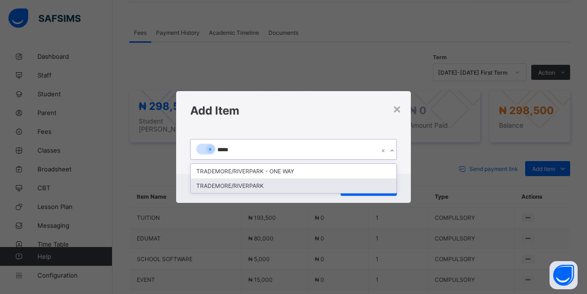
click at [257, 184] on div "TRADEMORE/RIVERPARK" at bounding box center [294, 185] width 206 height 15
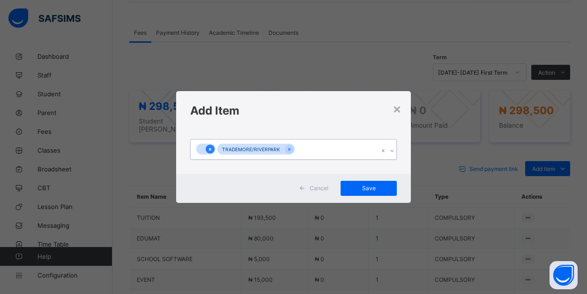
click at [211, 150] on icon at bounding box center [210, 149] width 2 height 3
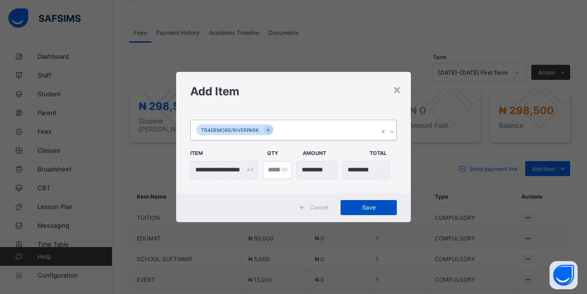
click at [376, 205] on span "Save" at bounding box center [369, 206] width 42 height 7
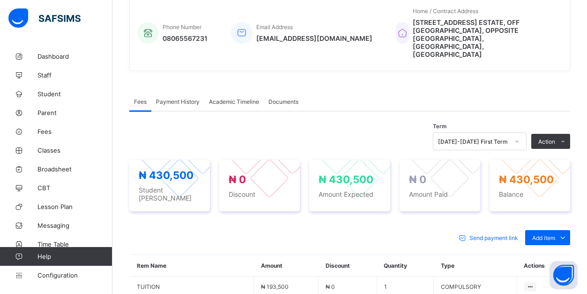
scroll to position [233, 0]
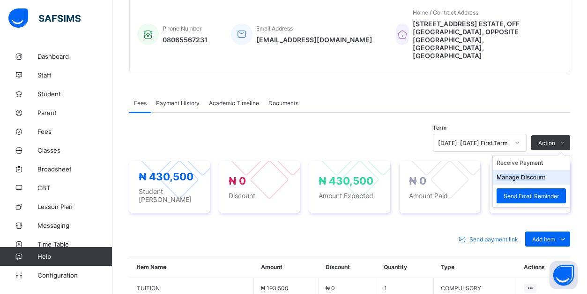
click at [538, 173] on button "Manage Discount" at bounding box center [521, 176] width 49 height 7
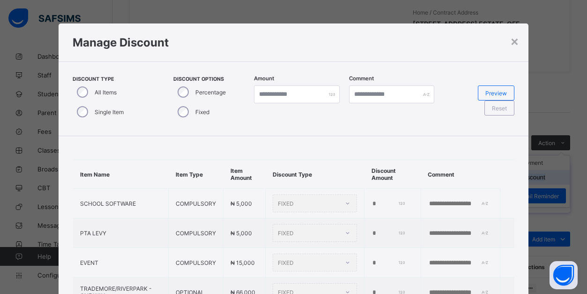
type input "*"
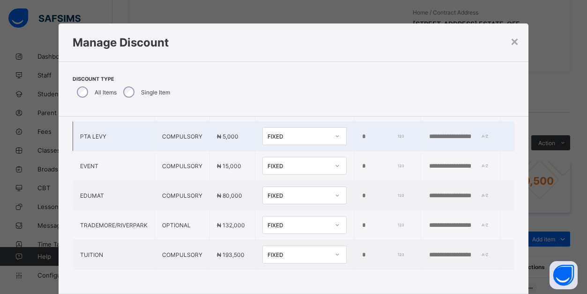
scroll to position [31, 0]
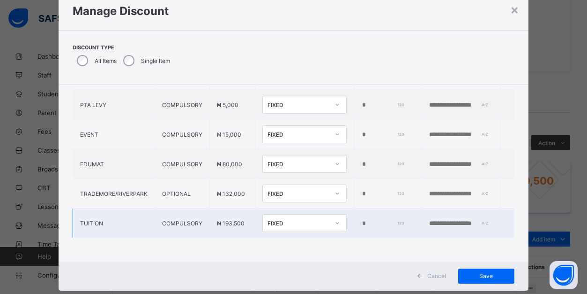
click at [363, 223] on input "*" at bounding box center [382, 223] width 42 height 8
type input "*****"
click at [484, 275] on span "Save" at bounding box center [487, 275] width 42 height 7
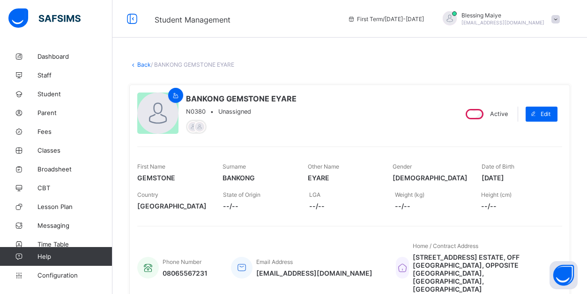
scroll to position [0, 0]
click at [135, 18] on icon at bounding box center [132, 19] width 16 height 14
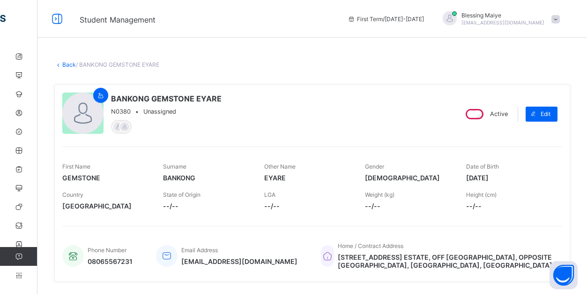
click at [68, 68] on link "Back" at bounding box center [69, 64] width 14 height 7
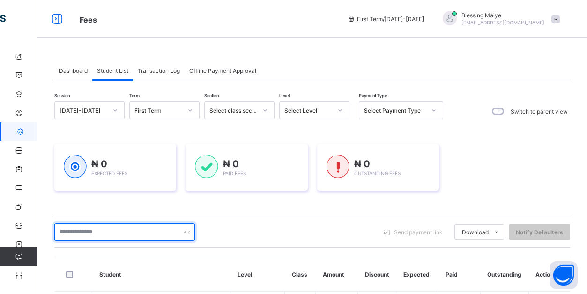
click at [154, 227] on input "text" at bounding box center [124, 232] width 141 height 18
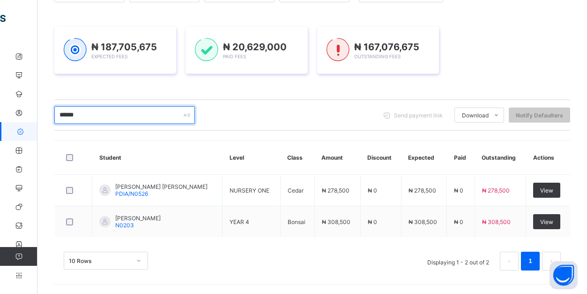
scroll to position [117, 0]
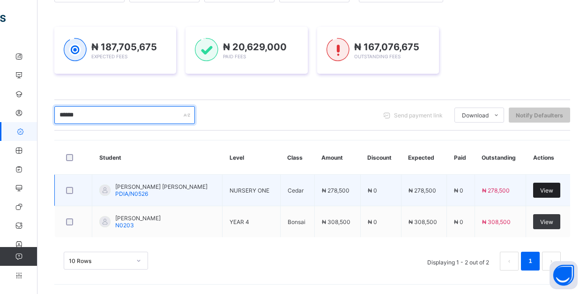
type input "******"
click at [549, 188] on span "View" at bounding box center [547, 190] width 13 height 7
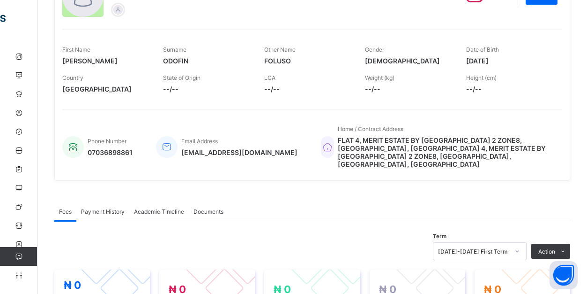
click at [573, 54] on div "× Delete Document This action would delete the document with name: from the sys…" at bounding box center [313, 269] width 550 height 678
click at [570, 68] on div "× Delete Document This action would delete the document with name: from the sys…" at bounding box center [313, 269] width 550 height 678
click at [576, 230] on div "× Delete Document This action would delete the document with name: from the sys…" at bounding box center [313, 269] width 550 height 678
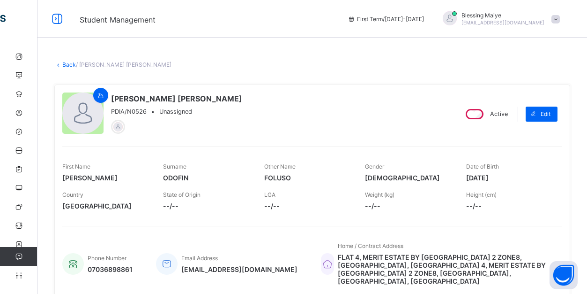
click at [67, 32] on div "Student Management First Term / 2025-2026 Blessing Maiye lyenlaah@gmail.com" at bounding box center [293, 19] width 587 height 38
click at [69, 65] on link "Back" at bounding box center [69, 64] width 14 height 7
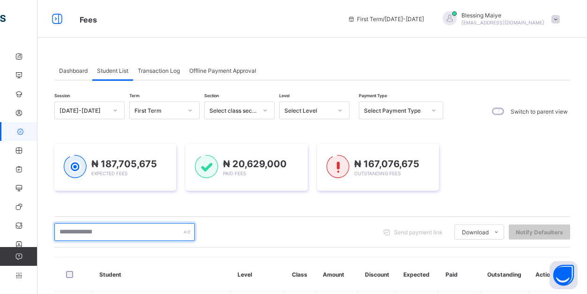
click at [92, 233] on input "text" at bounding box center [124, 232] width 141 height 18
drag, startPoint x: 92, startPoint y: 233, endPoint x: 59, endPoint y: 231, distance: 32.9
click at [59, 231] on input "*******" at bounding box center [124, 232] width 141 height 18
click at [85, 231] on input "*******" at bounding box center [124, 232] width 141 height 18
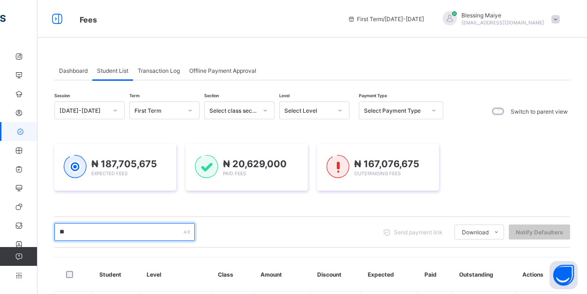
type input "*"
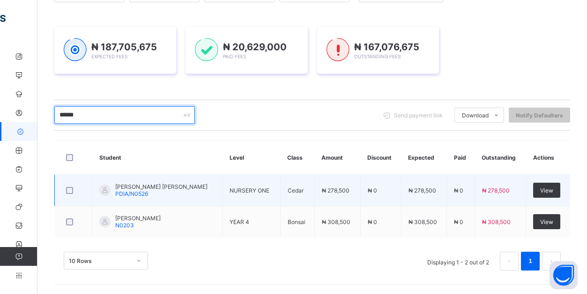
scroll to position [117, 0]
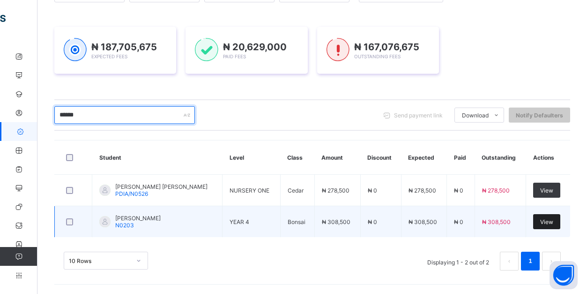
type input "******"
click at [554, 221] on span "View" at bounding box center [547, 221] width 13 height 7
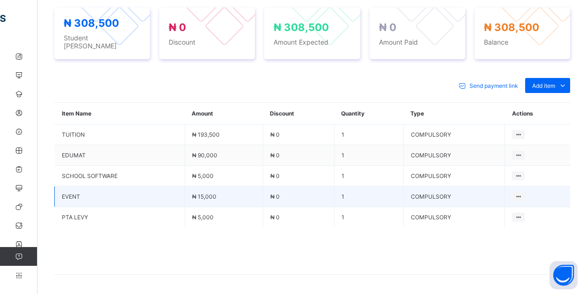
scroll to position [342, 0]
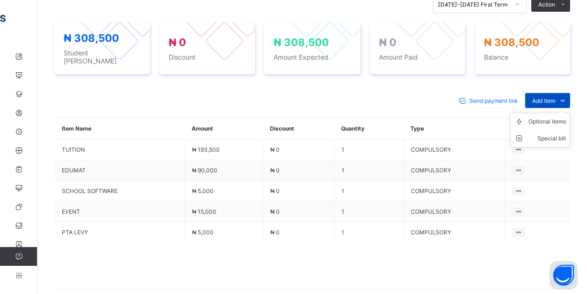
click at [563, 96] on icon at bounding box center [563, 100] width 10 height 9
click at [556, 117] on div "Optional items" at bounding box center [548, 121] width 38 height 9
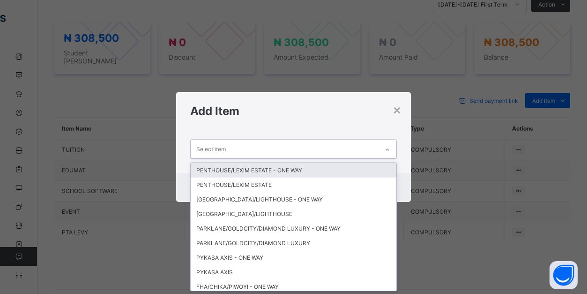
click at [358, 158] on div "Select item" at bounding box center [293, 148] width 207 height 19
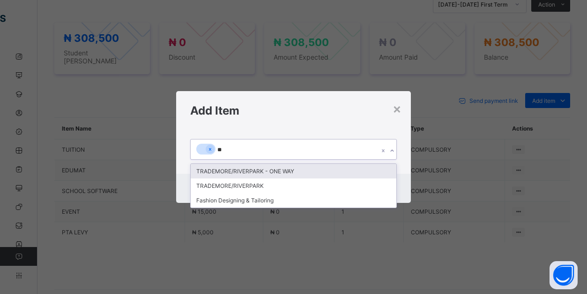
type input "***"
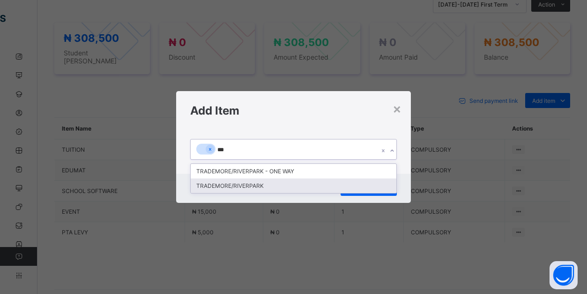
click at [297, 181] on div "TRADEMORE/RIVERPARK" at bounding box center [294, 185] width 206 height 15
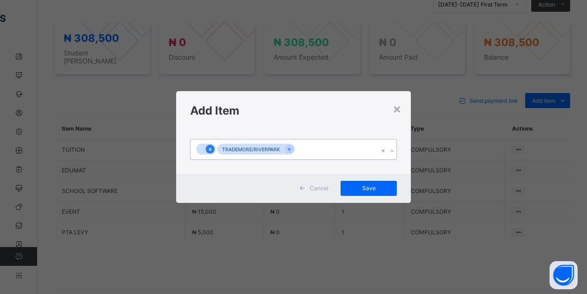
click at [211, 149] on icon at bounding box center [210, 149] width 2 height 3
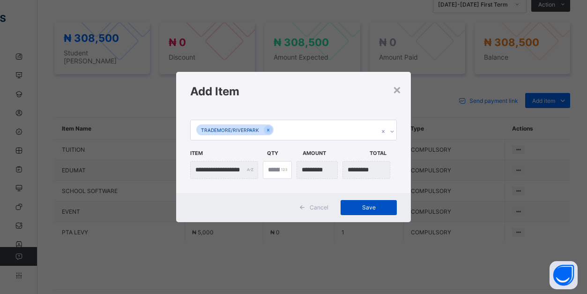
click at [373, 209] on span "Save" at bounding box center [369, 206] width 42 height 7
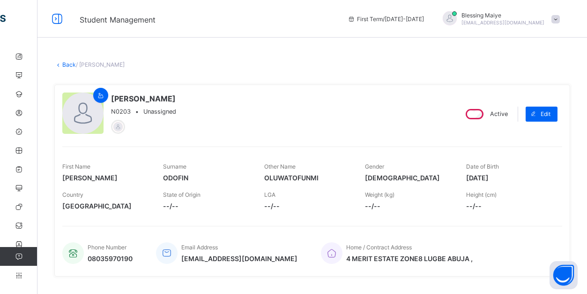
click at [66, 63] on link "Back" at bounding box center [69, 64] width 14 height 7
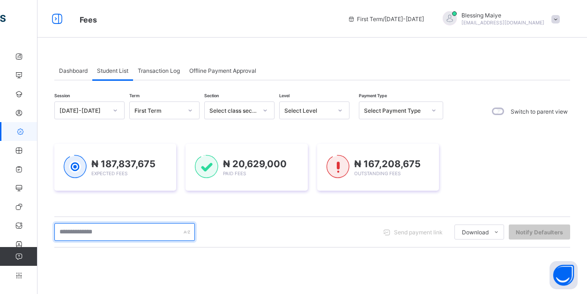
click at [147, 235] on input "text" at bounding box center [124, 232] width 141 height 18
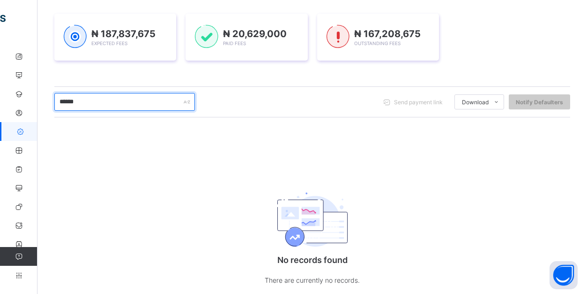
scroll to position [129, 0]
type input "*"
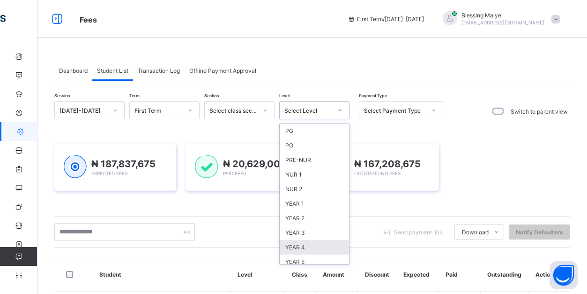
click at [314, 240] on div "YEAR 4" at bounding box center [314, 247] width 69 height 15
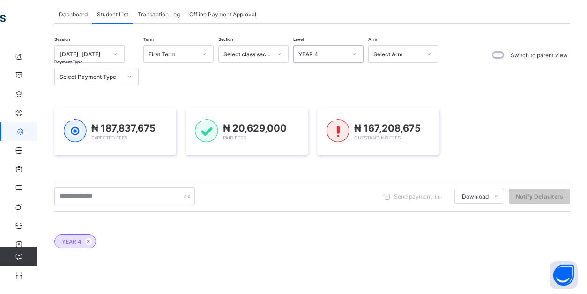
scroll to position [56, 0]
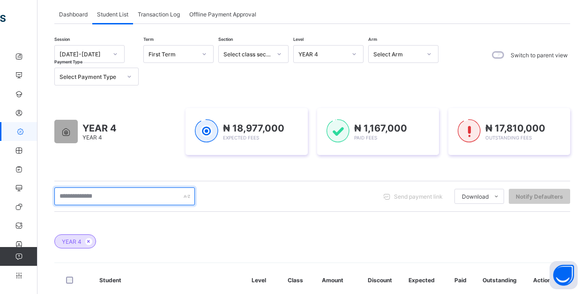
click at [161, 195] on input "text" at bounding box center [124, 196] width 141 height 18
click at [163, 196] on input "text" at bounding box center [124, 196] width 141 height 18
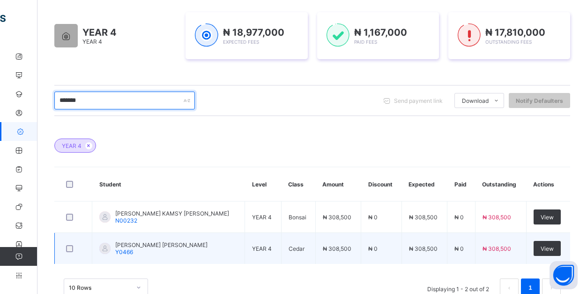
scroll to position [151, 0]
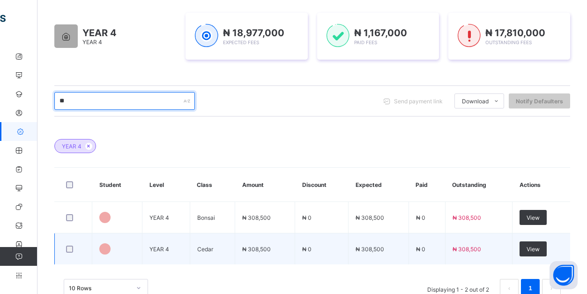
type input "*"
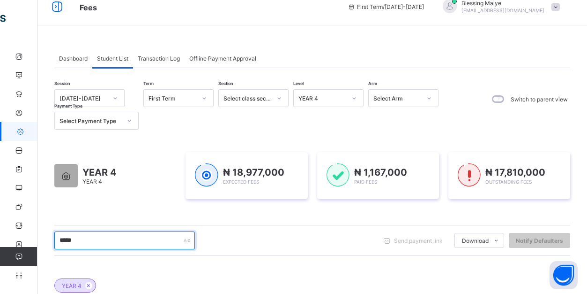
scroll to position [12, 0]
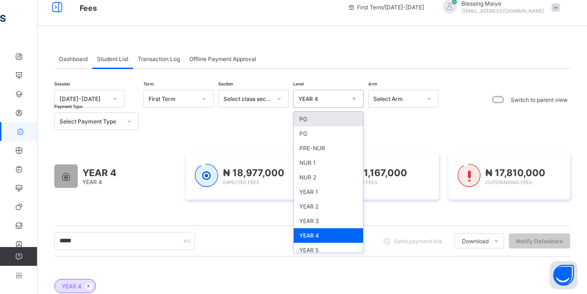
click at [360, 94] on div at bounding box center [354, 98] width 16 height 15
click at [325, 221] on div "YEAR 3" at bounding box center [328, 220] width 69 height 15
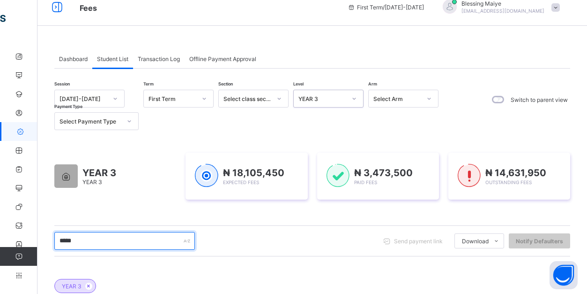
click at [147, 242] on input "*****" at bounding box center [124, 241] width 141 height 18
type input "*"
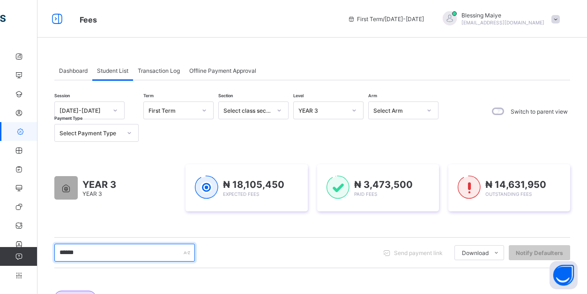
scroll to position [0, 0]
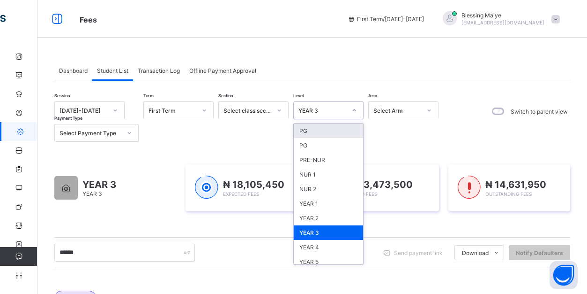
click at [356, 107] on div at bounding box center [354, 110] width 16 height 15
click at [321, 172] on div "NUR 1" at bounding box center [328, 174] width 69 height 15
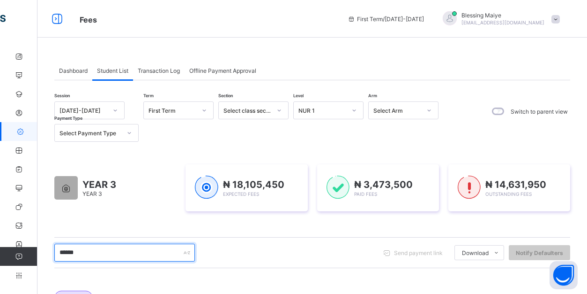
click at [138, 254] on input "******" at bounding box center [124, 252] width 141 height 18
type input "*"
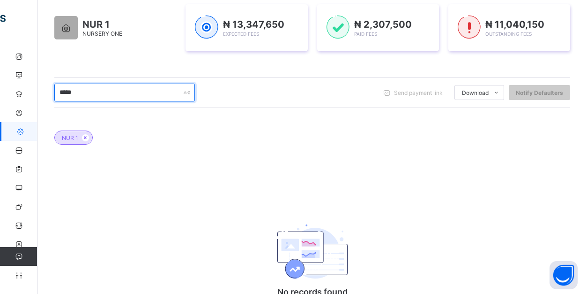
scroll to position [162, 0]
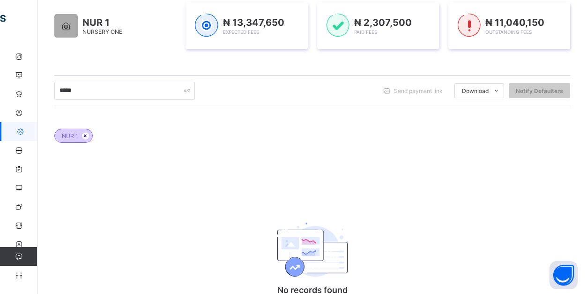
click at [85, 134] on icon at bounding box center [86, 136] width 8 height 6
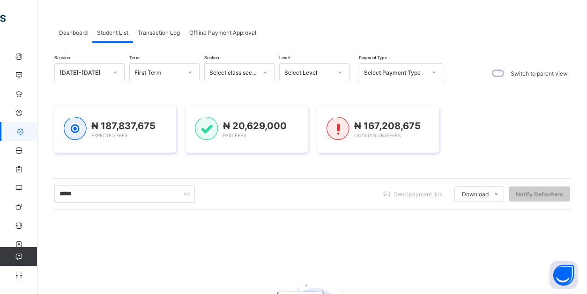
scroll to position [45, 0]
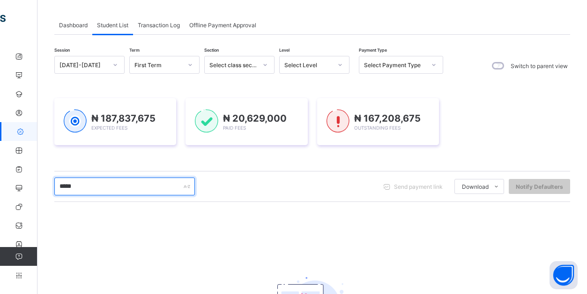
click at [121, 188] on input "*****" at bounding box center [124, 186] width 141 height 18
type input "*"
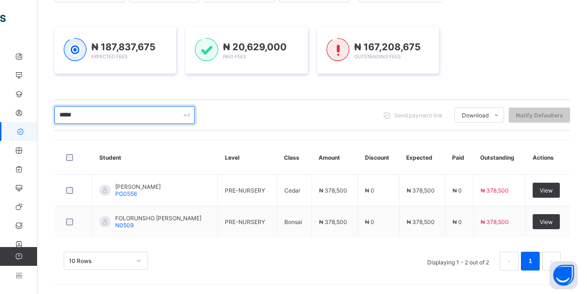
scroll to position [117, 0]
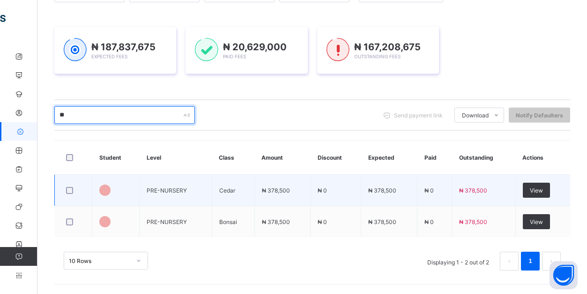
type input "*"
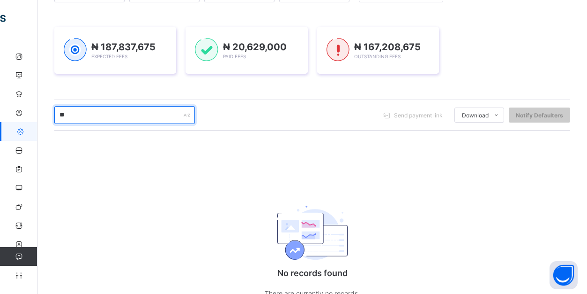
type input "*"
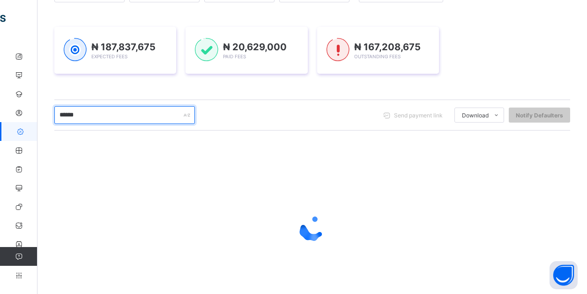
scroll to position [85, 0]
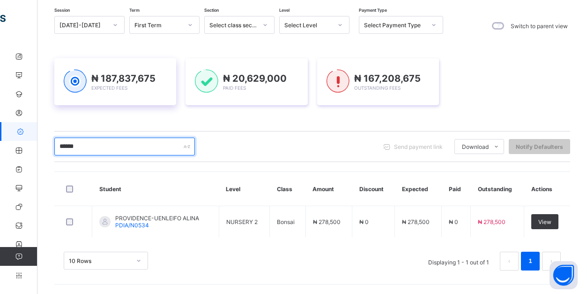
type input "*******"
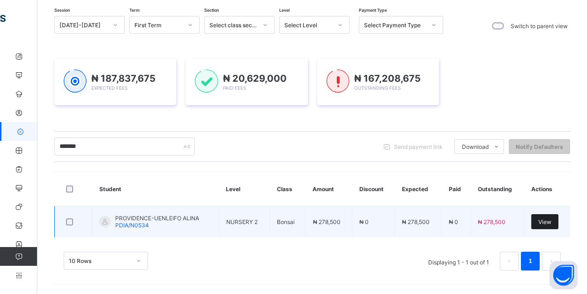
drag, startPoint x: 139, startPoint y: 103, endPoint x: 556, endPoint y: 221, distance: 433.2
click at [556, 221] on div "View" at bounding box center [545, 221] width 27 height 15
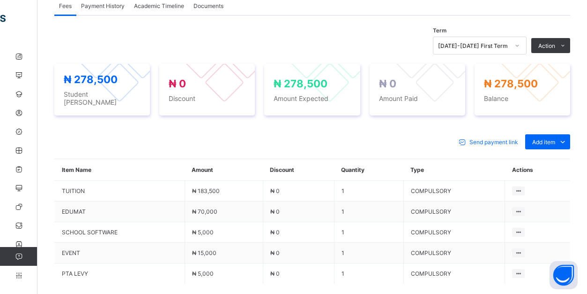
scroll to position [321, 0]
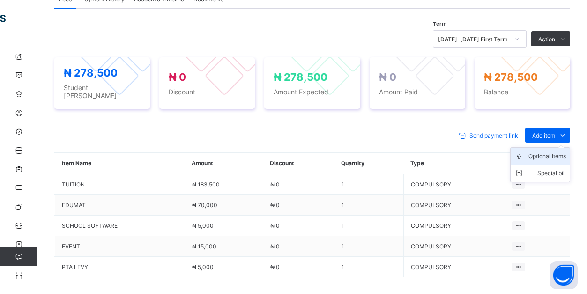
click at [556, 151] on div "Optional items" at bounding box center [548, 155] width 38 height 9
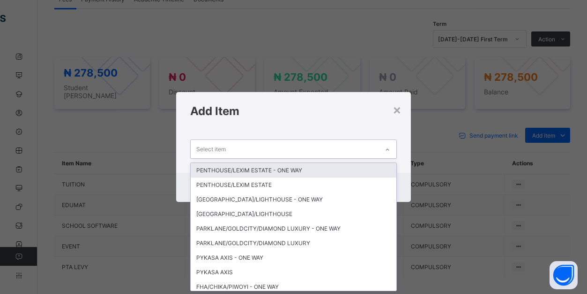
click at [365, 148] on div "Select item" at bounding box center [285, 149] width 188 height 18
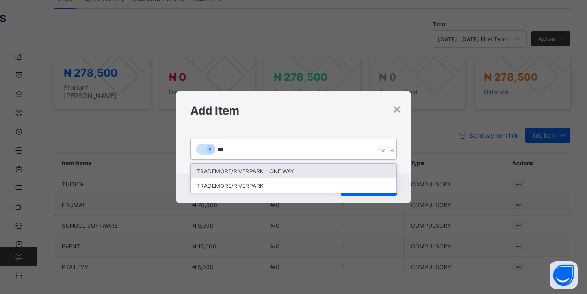
type input "****"
click at [288, 174] on div "TRADEMORE/RIVERPARK - ONE WAY" at bounding box center [294, 171] width 206 height 15
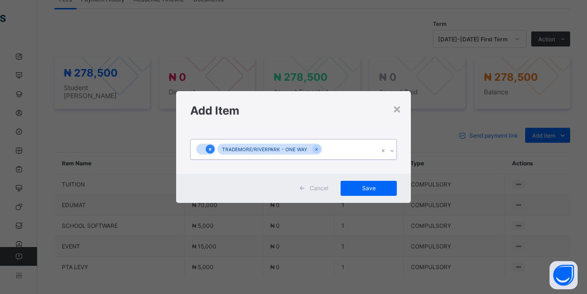
click at [212, 146] on icon at bounding box center [210, 149] width 5 height 7
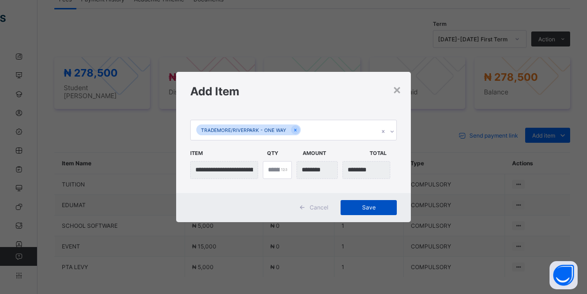
click at [373, 207] on span "Save" at bounding box center [369, 206] width 42 height 7
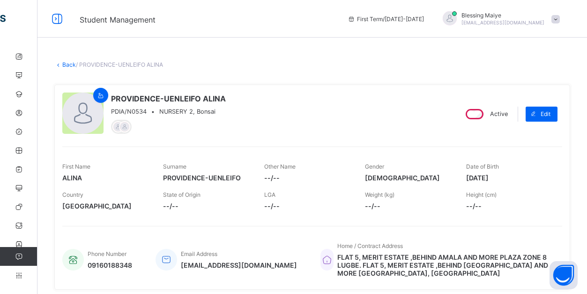
click at [69, 65] on link "Back" at bounding box center [69, 64] width 14 height 7
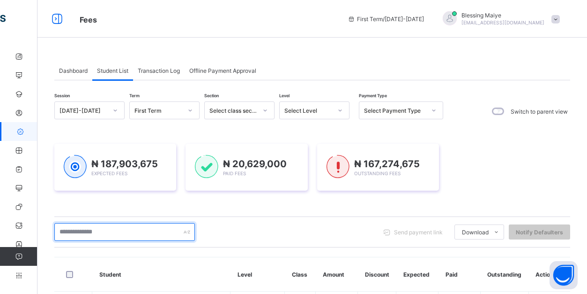
click at [140, 233] on input "text" at bounding box center [124, 232] width 141 height 18
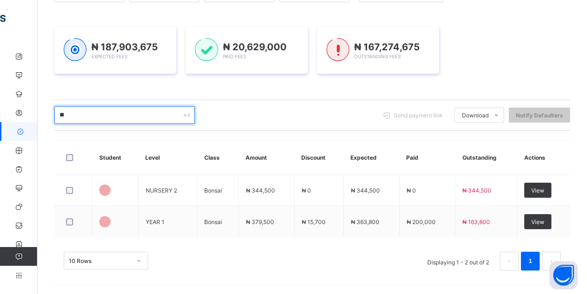
scroll to position [117, 0]
type input "*"
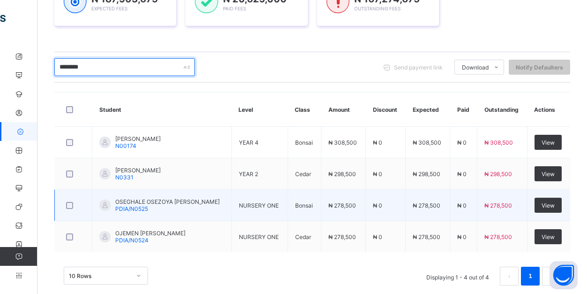
scroll to position [178, 0]
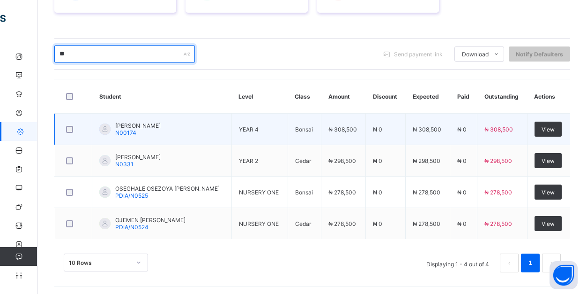
type input "*"
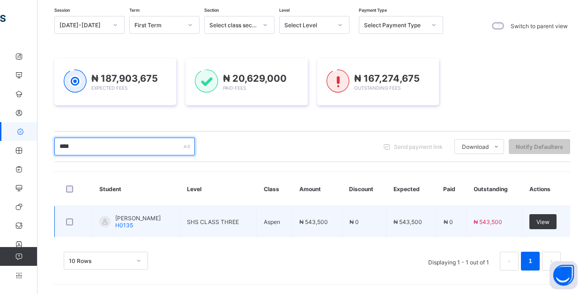
scroll to position [85, 0]
type input "****"
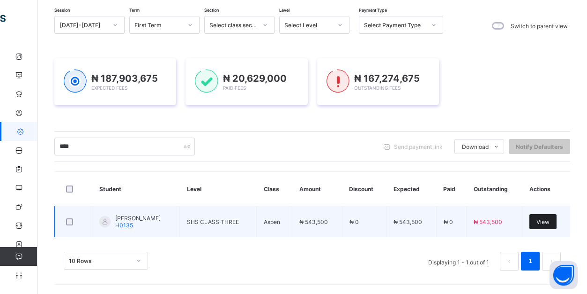
click at [549, 218] on span "View" at bounding box center [543, 221] width 13 height 7
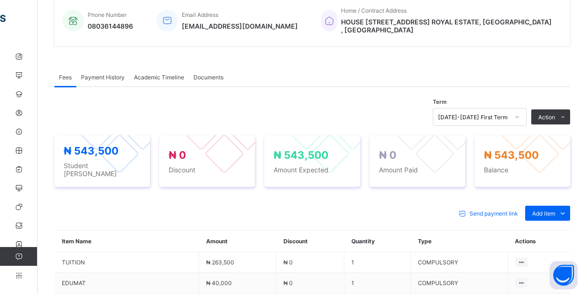
scroll to position [241, 0]
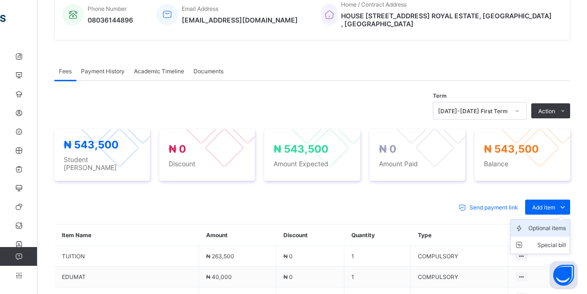
click at [557, 223] on div "Optional items" at bounding box center [548, 227] width 38 height 9
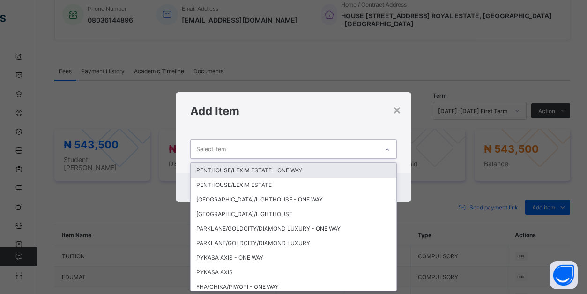
click at [327, 147] on div "Select item" at bounding box center [285, 149] width 188 height 18
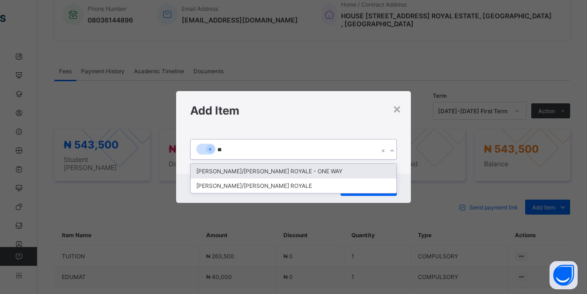
type input "***"
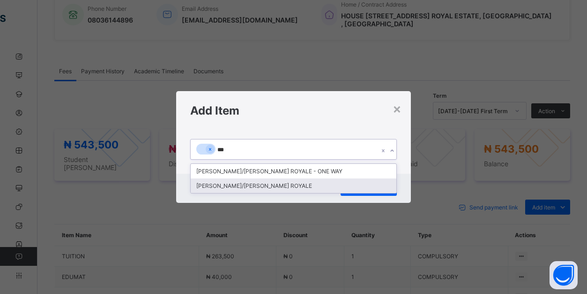
click at [270, 183] on div "[PERSON_NAME]/[PERSON_NAME] ROYALE" at bounding box center [294, 185] width 206 height 15
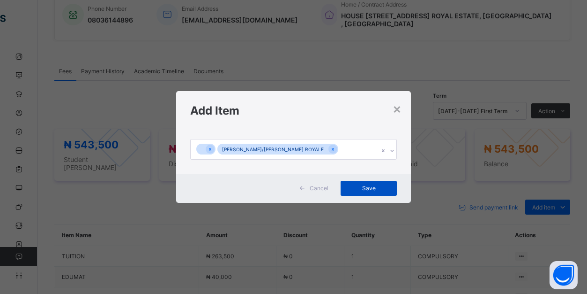
click at [372, 187] on span "Save" at bounding box center [369, 187] width 42 height 7
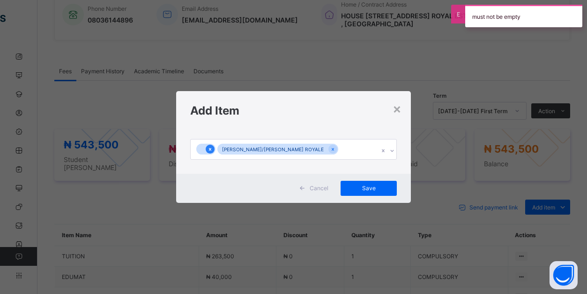
click at [213, 146] on div at bounding box center [210, 148] width 9 height 9
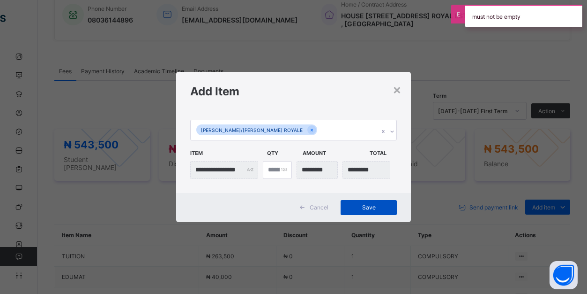
click at [365, 209] on span "Save" at bounding box center [369, 206] width 42 height 7
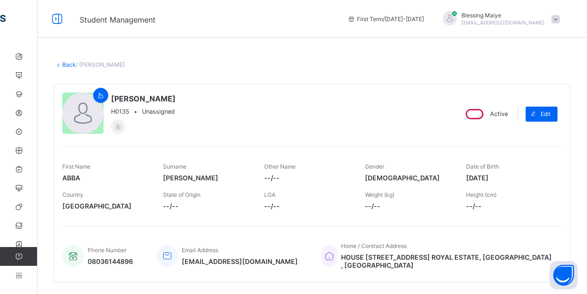
click at [68, 63] on link "Back" at bounding box center [69, 64] width 14 height 7
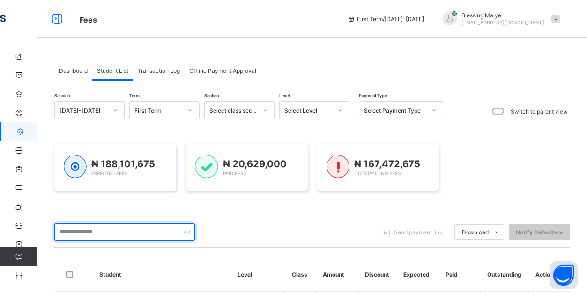
click at [159, 233] on input "text" at bounding box center [124, 232] width 141 height 18
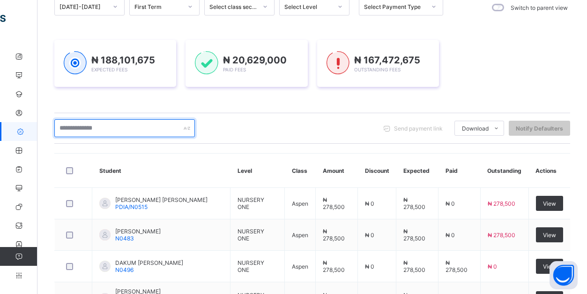
scroll to position [140, 0]
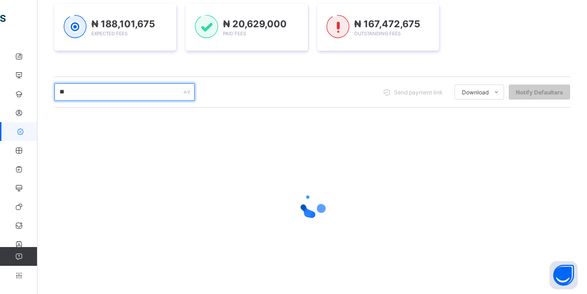
type input "*"
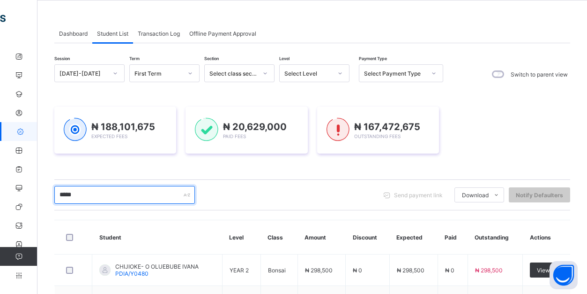
scroll to position [25, 0]
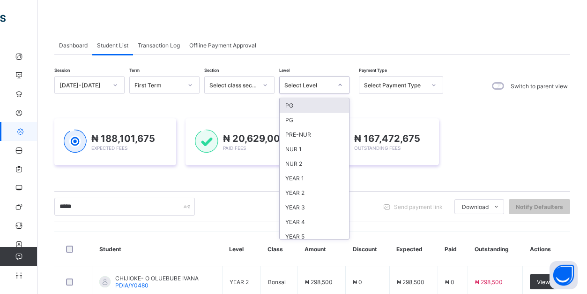
click at [340, 85] on icon at bounding box center [340, 85] width 3 height 2
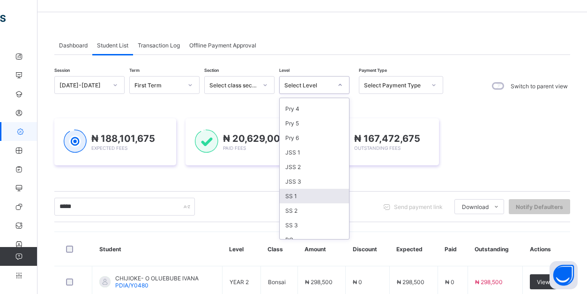
scroll to position [304, 0]
click at [314, 193] on div "SS 1" at bounding box center [314, 194] width 69 height 15
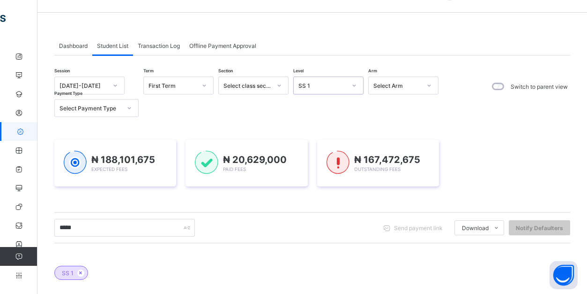
scroll to position [25, 0]
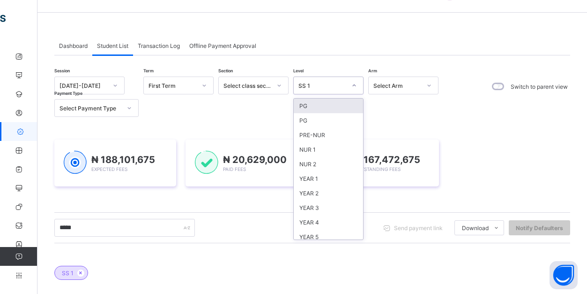
click at [360, 83] on div at bounding box center [354, 85] width 16 height 15
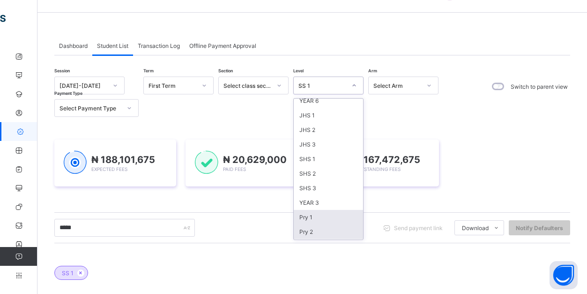
scroll to position [181, 0]
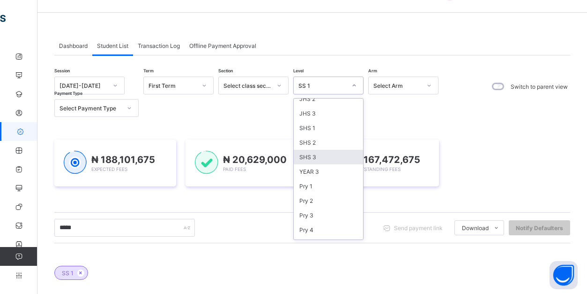
click at [329, 154] on div "SHS 3" at bounding box center [328, 157] width 69 height 15
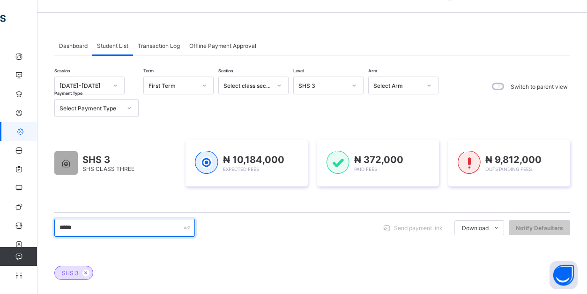
click at [151, 229] on input "*****" at bounding box center [124, 227] width 141 height 18
type input "*"
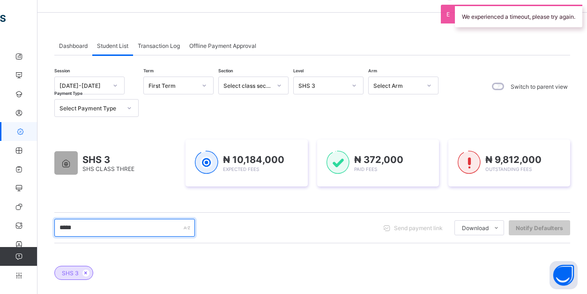
type input "******"
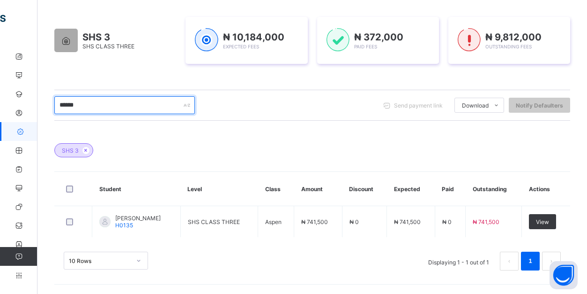
scroll to position [147, 0]
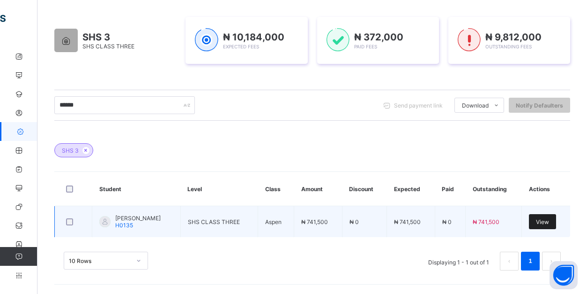
click at [546, 222] on span "View" at bounding box center [542, 221] width 13 height 7
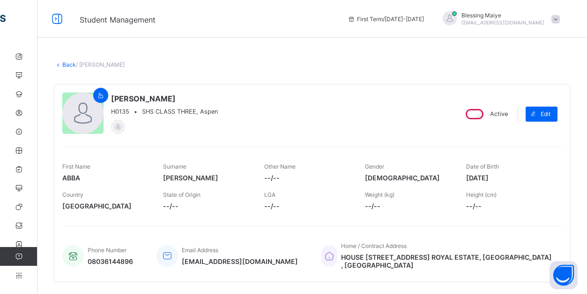
click at [69, 65] on link "Back" at bounding box center [69, 64] width 14 height 7
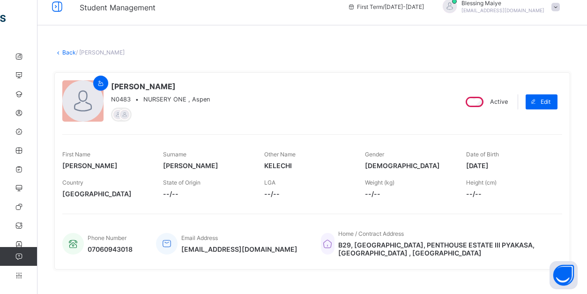
scroll to position [7, 0]
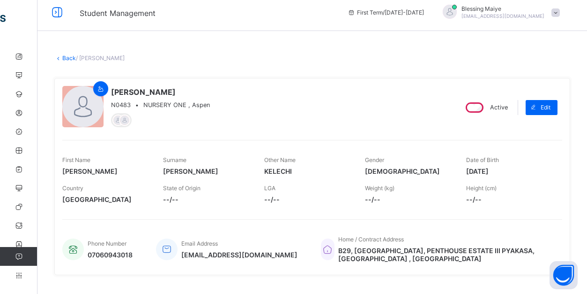
click at [68, 56] on link "Back" at bounding box center [69, 57] width 14 height 7
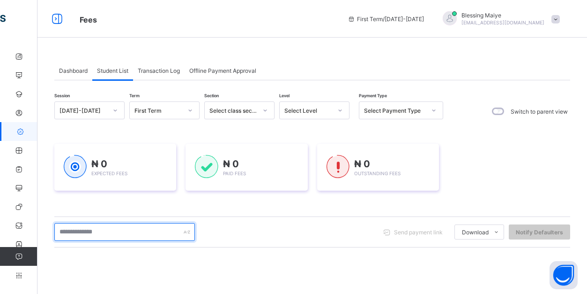
click at [150, 233] on input "text" at bounding box center [124, 232] width 141 height 18
type input "****"
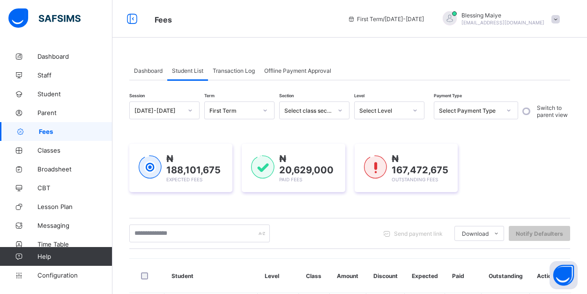
scroll to position [64, 0]
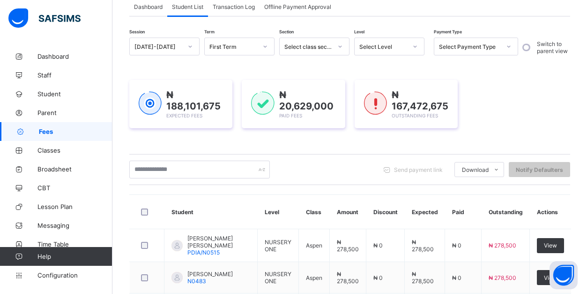
click at [241, 233] on td "[PERSON_NAME] [PERSON_NAME] PDIA/N0515" at bounding box center [211, 245] width 93 height 33
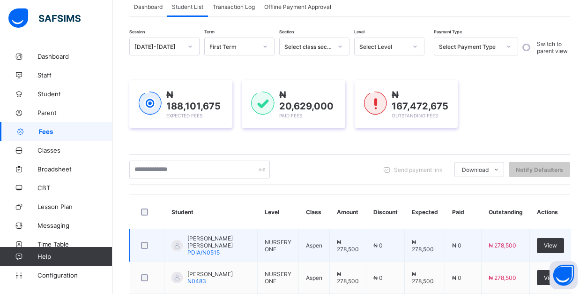
click at [229, 230] on td "[PERSON_NAME] [PERSON_NAME] PDIA/N0515" at bounding box center [211, 245] width 93 height 33
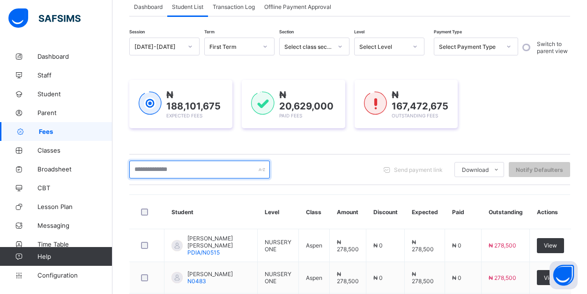
click at [225, 170] on input "text" at bounding box center [199, 169] width 141 height 18
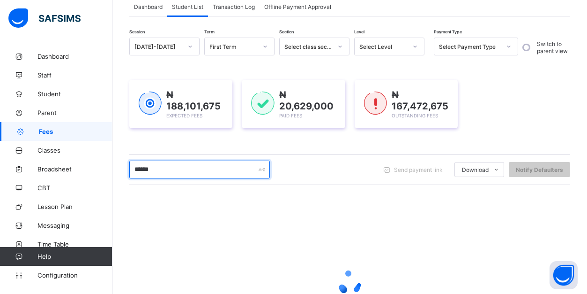
type input "*******"
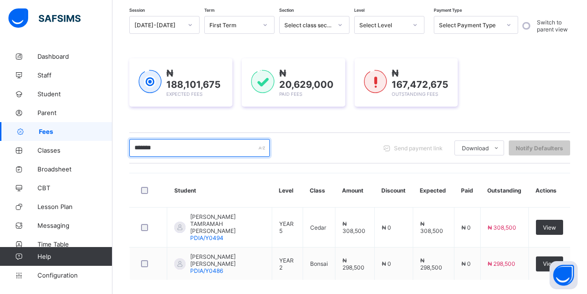
scroll to position [108, 0]
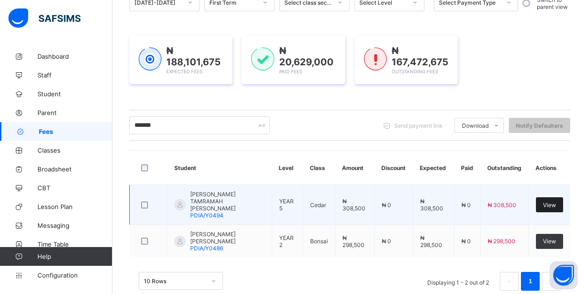
click at [550, 201] on span "View" at bounding box center [549, 204] width 13 height 7
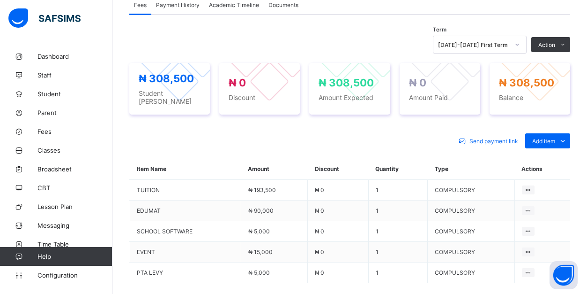
scroll to position [327, 0]
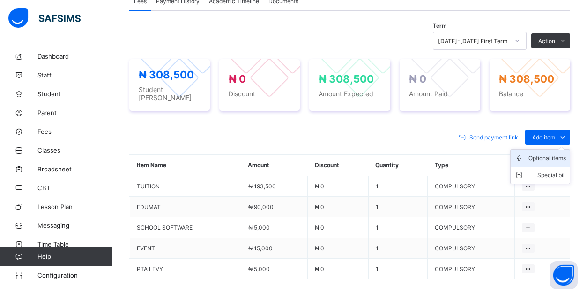
click at [557, 153] on div "Optional items" at bounding box center [548, 157] width 38 height 9
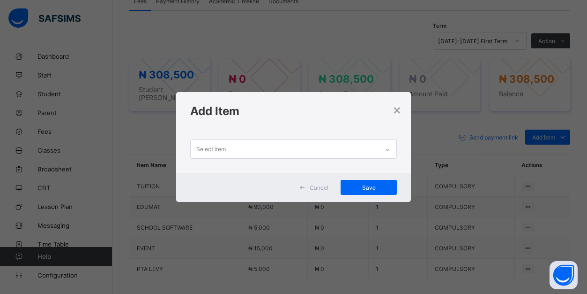
click at [349, 151] on div "Select item" at bounding box center [285, 149] width 188 height 18
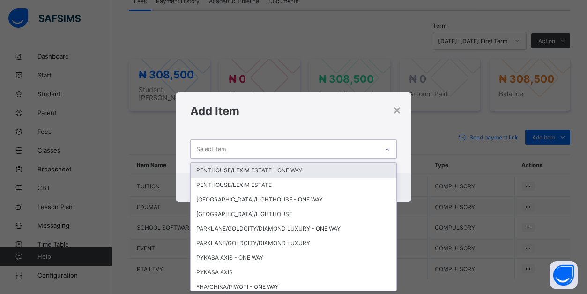
scroll to position [0, 0]
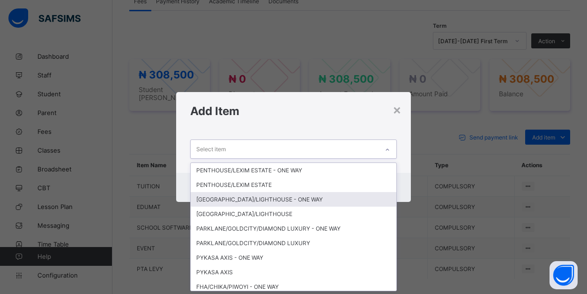
click at [309, 199] on div "[GEOGRAPHIC_DATA]/LIGHTHOUSE - ONE WAY" at bounding box center [294, 199] width 206 height 15
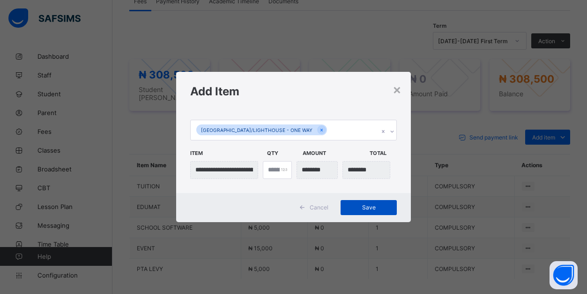
click at [376, 208] on span "Save" at bounding box center [369, 206] width 42 height 7
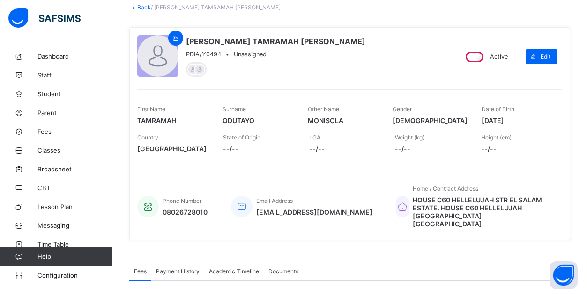
scroll to position [52, 0]
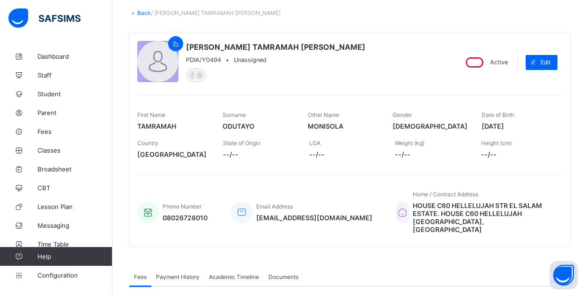
click at [144, 15] on link "Back" at bounding box center [144, 12] width 14 height 7
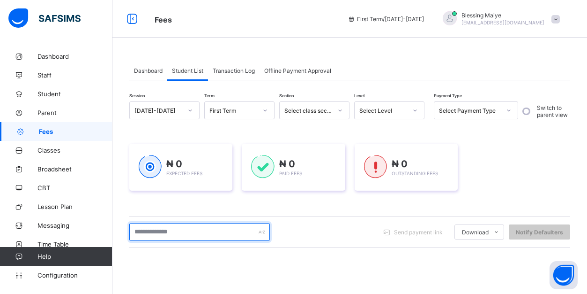
click at [212, 230] on input "text" at bounding box center [199, 232] width 141 height 18
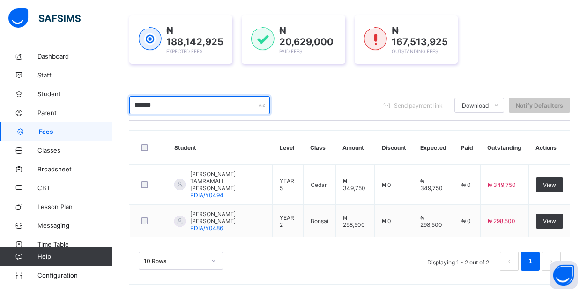
scroll to position [121, 0]
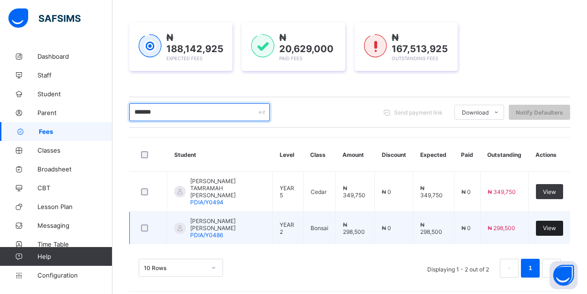
type input "*******"
click at [554, 224] on span "View" at bounding box center [549, 227] width 13 height 7
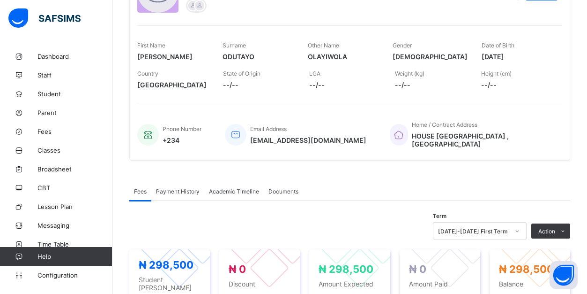
scroll to position [347, 0]
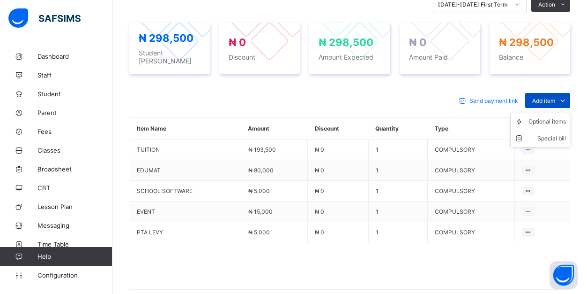
click at [564, 96] on icon at bounding box center [563, 100] width 10 height 9
click at [556, 118] on div "Optional items" at bounding box center [548, 121] width 38 height 9
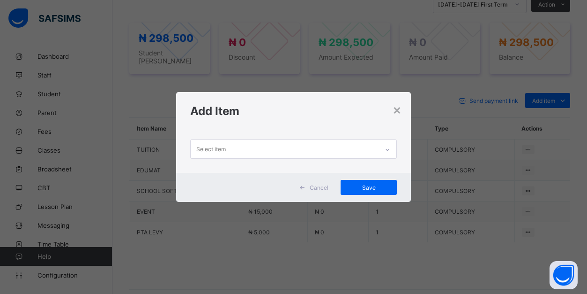
click at [339, 151] on div "Select item" at bounding box center [285, 149] width 188 height 18
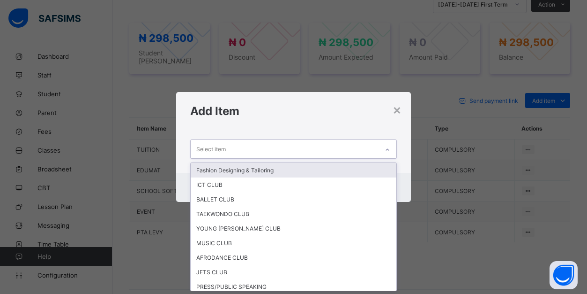
scroll to position [0, 0]
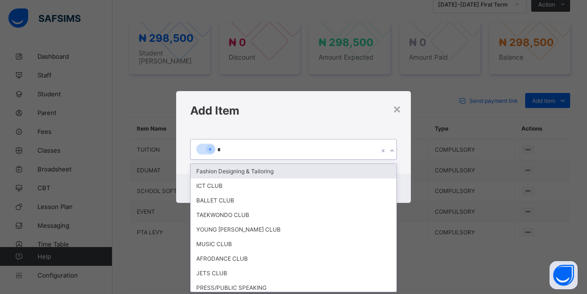
type input "**"
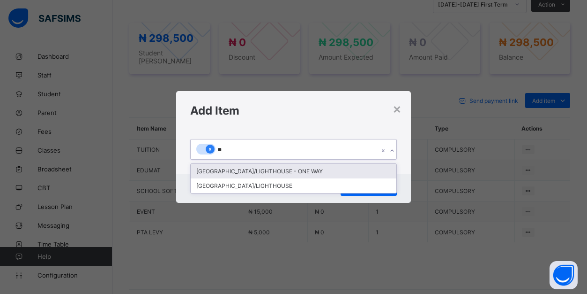
click at [210, 149] on icon at bounding box center [210, 149] width 2 height 3
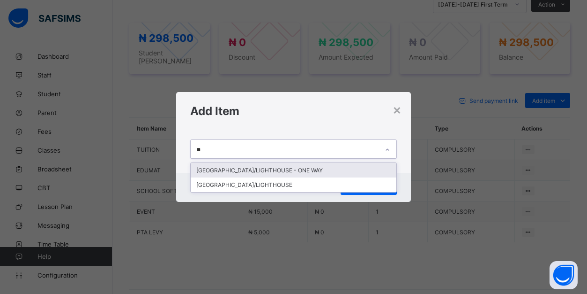
click at [238, 172] on div "[GEOGRAPHIC_DATA]/LIGHTHOUSE - ONE WAY" at bounding box center [294, 170] width 206 height 15
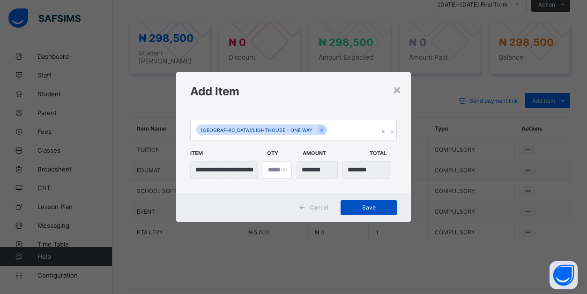
click at [376, 206] on span "Save" at bounding box center [369, 206] width 42 height 7
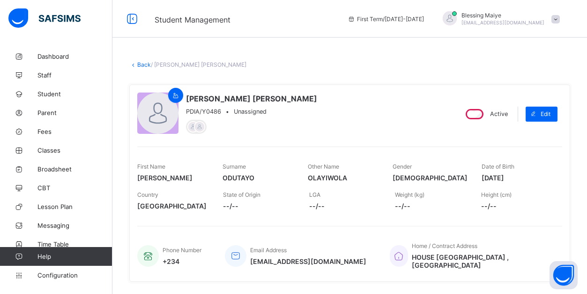
click at [144, 65] on link "Back" at bounding box center [144, 64] width 14 height 7
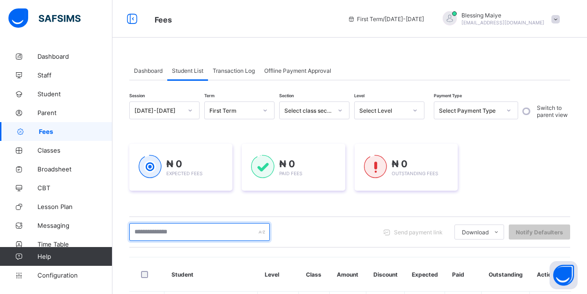
click at [207, 234] on input "text" at bounding box center [199, 232] width 141 height 18
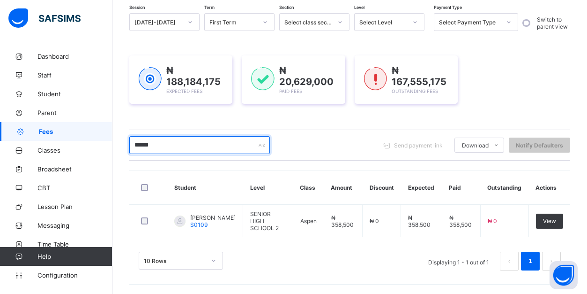
scroll to position [95, 0]
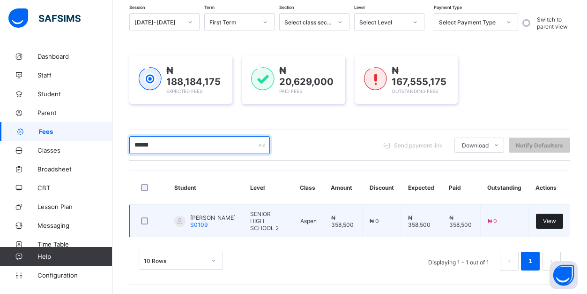
type input "******"
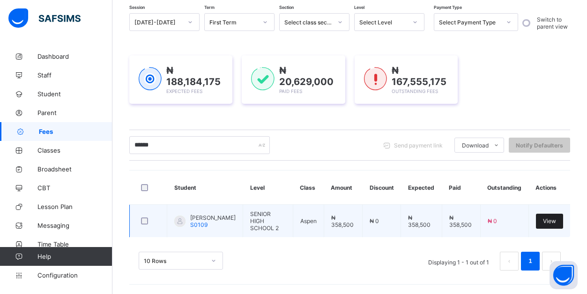
click at [554, 217] on span "View" at bounding box center [549, 220] width 13 height 7
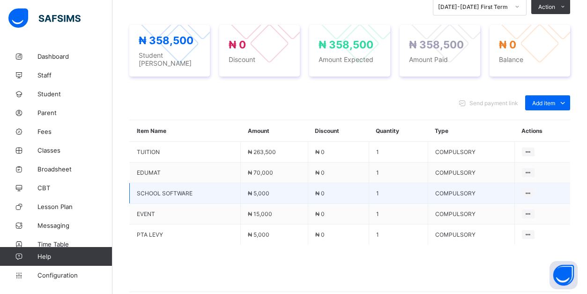
scroll to position [351, 0]
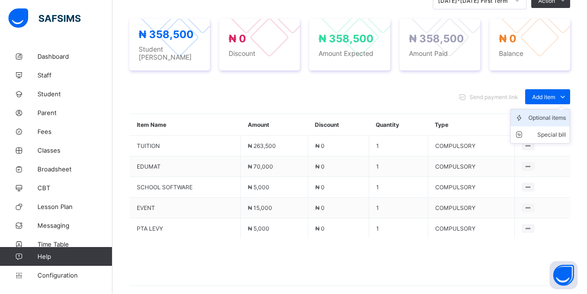
click at [558, 113] on div "Optional items" at bounding box center [548, 117] width 38 height 9
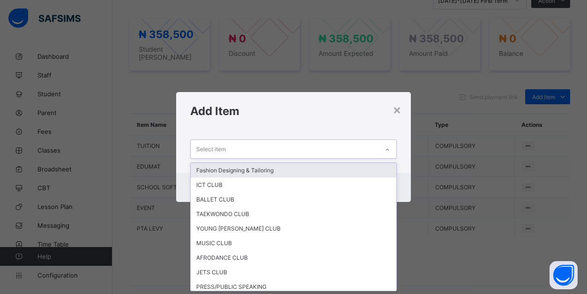
click at [324, 146] on div "Select item" at bounding box center [285, 149] width 188 height 18
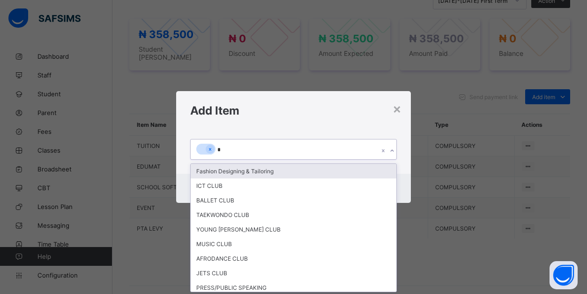
type input "**"
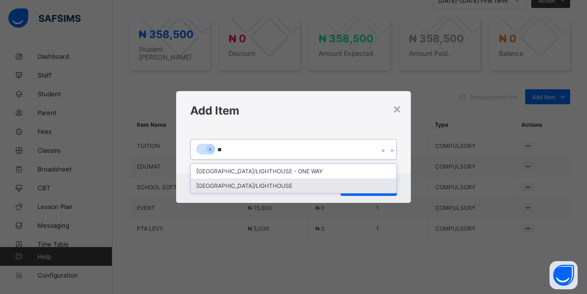
click at [297, 185] on div "[GEOGRAPHIC_DATA]/LIGHTHOUSE" at bounding box center [294, 185] width 206 height 15
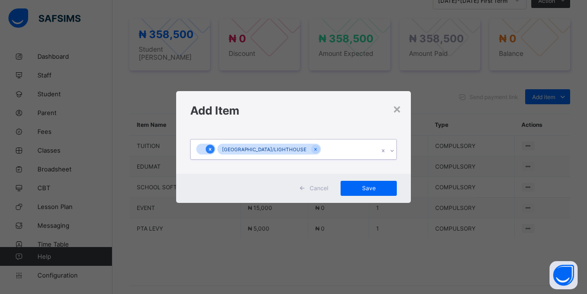
click at [210, 149] on icon at bounding box center [210, 149] width 2 height 3
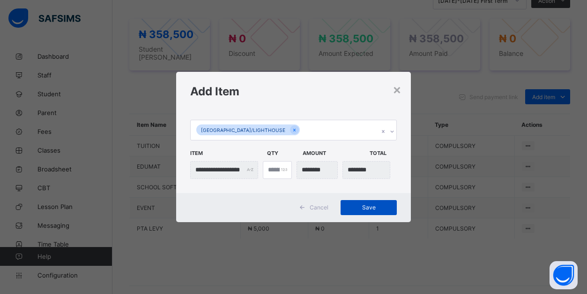
click at [376, 207] on span "Save" at bounding box center [369, 206] width 42 height 7
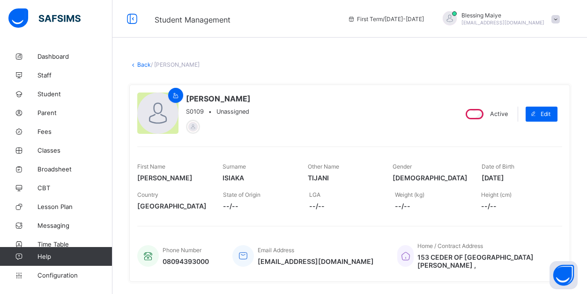
click at [141, 66] on link "Back" at bounding box center [144, 64] width 14 height 7
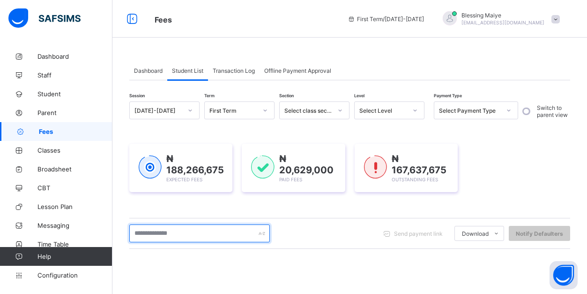
click at [153, 233] on input "text" at bounding box center [199, 233] width 141 height 18
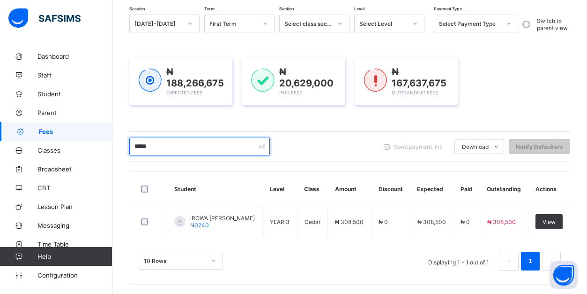
scroll to position [88, 0]
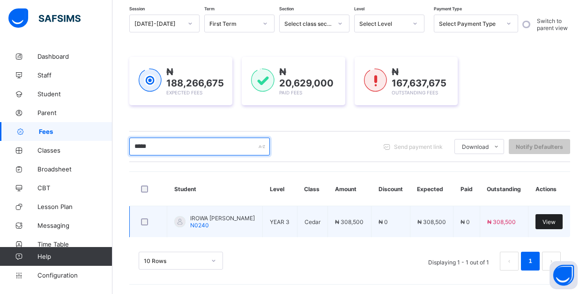
type input "*****"
click at [552, 224] on div "View" at bounding box center [549, 221] width 27 height 15
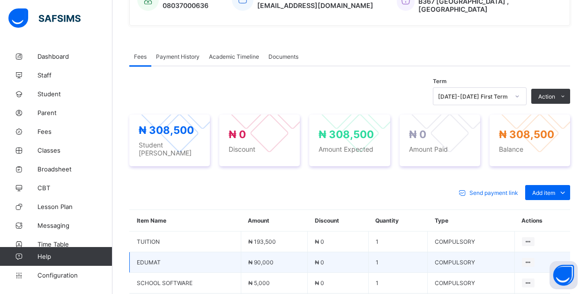
scroll to position [335, 0]
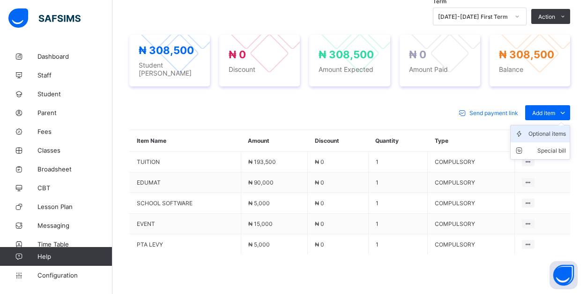
click at [557, 131] on div "Optional items" at bounding box center [548, 133] width 38 height 9
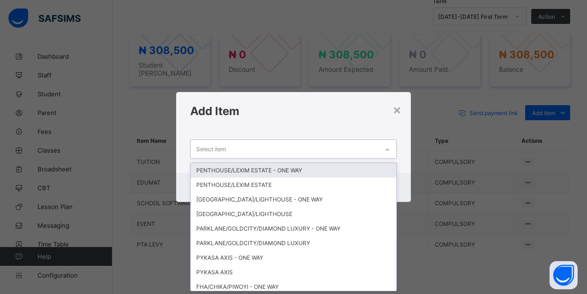
click at [367, 151] on div "Select item" at bounding box center [285, 149] width 188 height 18
click at [324, 172] on div "PENTHOUSE/LEXIM ESTATE - ONE WAY" at bounding box center [294, 170] width 206 height 15
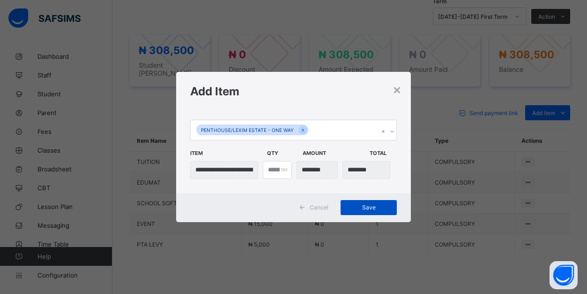
click at [378, 208] on span "Save" at bounding box center [369, 206] width 42 height 7
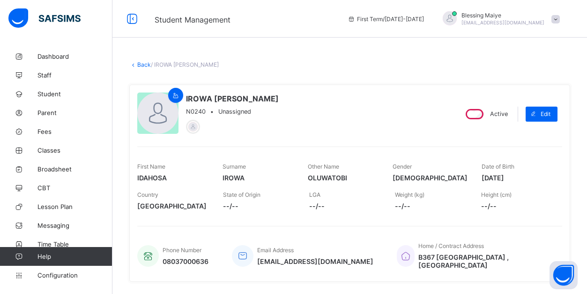
click at [143, 67] on link "Back" at bounding box center [144, 64] width 14 height 7
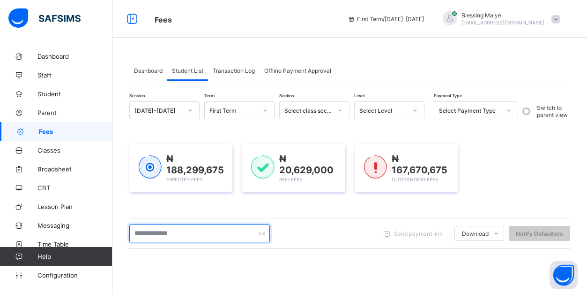
click at [178, 233] on input "text" at bounding box center [199, 233] width 141 height 18
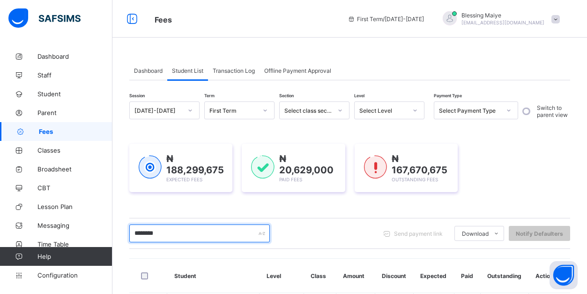
scroll to position [116, 0]
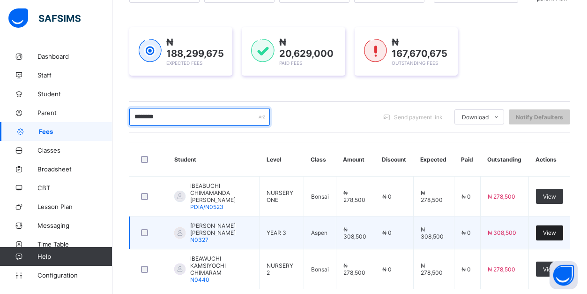
type input "********"
click at [548, 234] on span "View" at bounding box center [549, 232] width 13 height 7
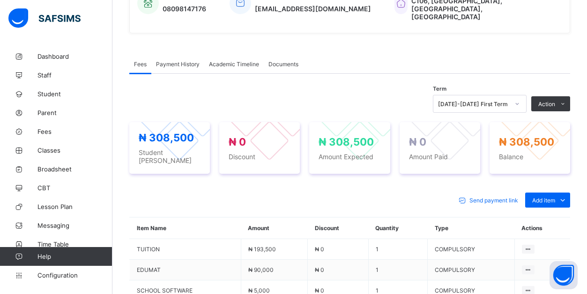
scroll to position [267, 0]
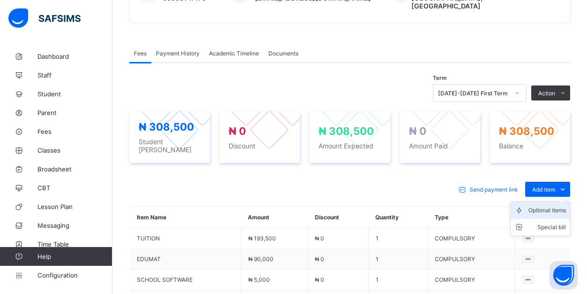
click at [563, 205] on div "Optional items" at bounding box center [548, 209] width 38 height 9
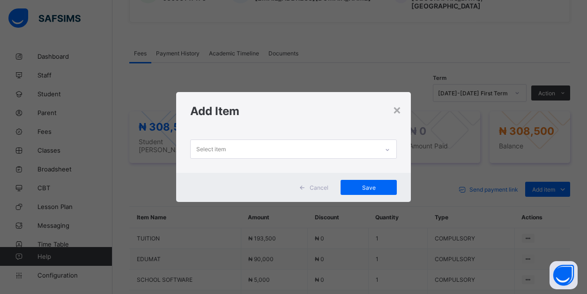
click at [353, 147] on div "Select item" at bounding box center [285, 149] width 188 height 18
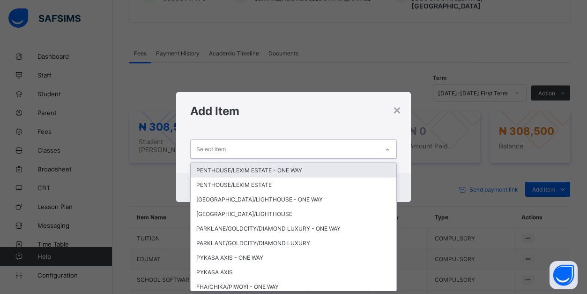
scroll to position [0, 0]
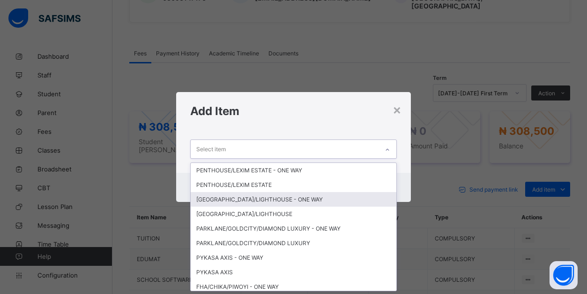
click at [297, 195] on div "[GEOGRAPHIC_DATA]/LIGHTHOUSE - ONE WAY" at bounding box center [294, 199] width 206 height 15
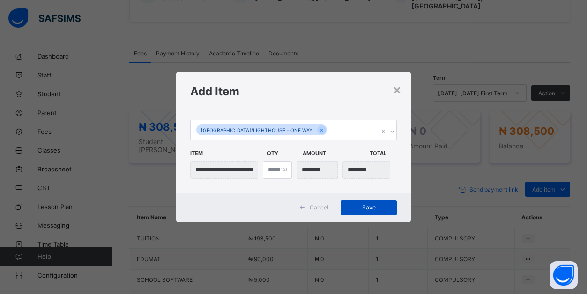
click at [377, 208] on span "Save" at bounding box center [369, 206] width 42 height 7
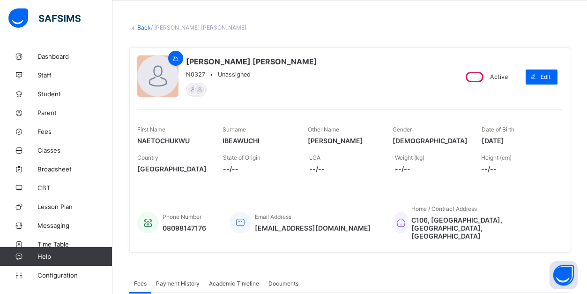
scroll to position [31, 0]
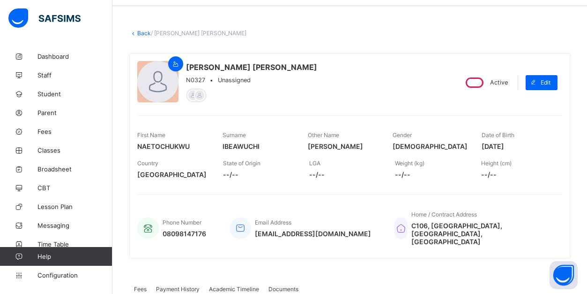
click at [139, 33] on link "Back" at bounding box center [144, 33] width 14 height 7
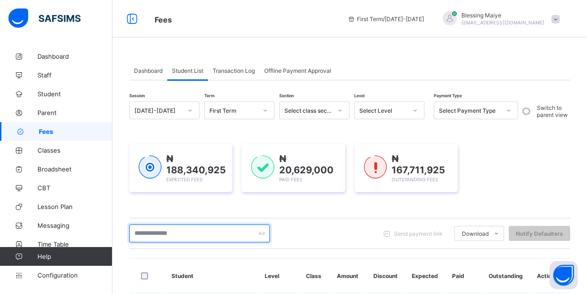
click at [201, 231] on input "text" at bounding box center [199, 233] width 141 height 18
click at [218, 236] on input "text" at bounding box center [199, 233] width 141 height 18
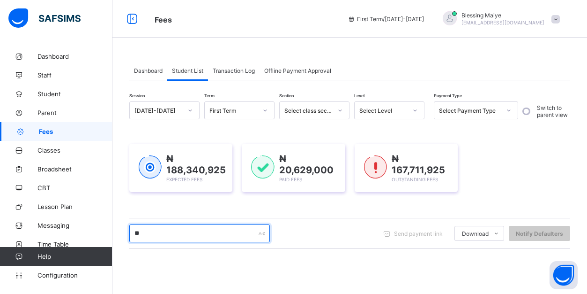
type input "*"
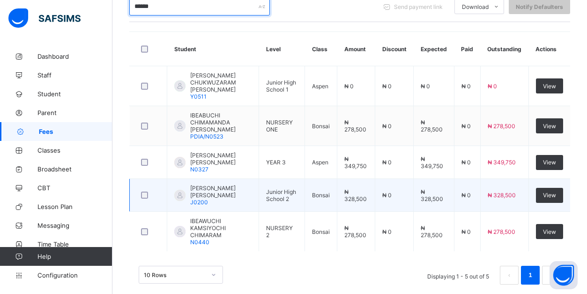
scroll to position [228, 0]
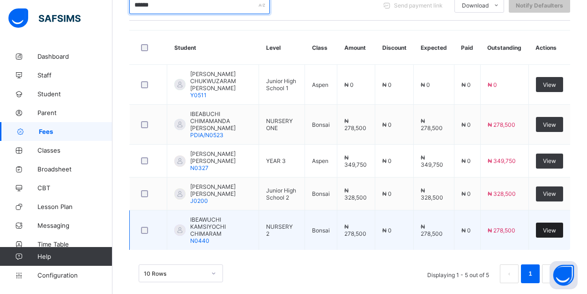
type input "******"
click at [552, 233] on span "View" at bounding box center [549, 229] width 13 height 7
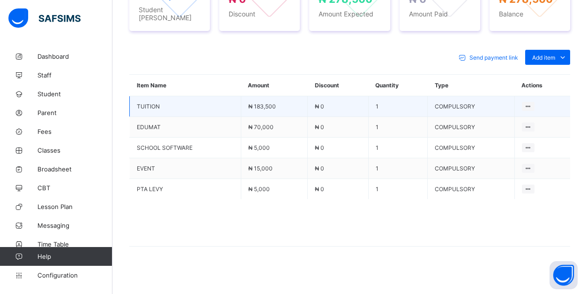
scroll to position [390, 0]
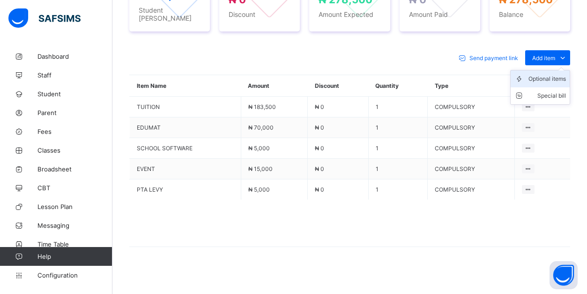
click at [551, 75] on div "Optional items" at bounding box center [548, 78] width 38 height 9
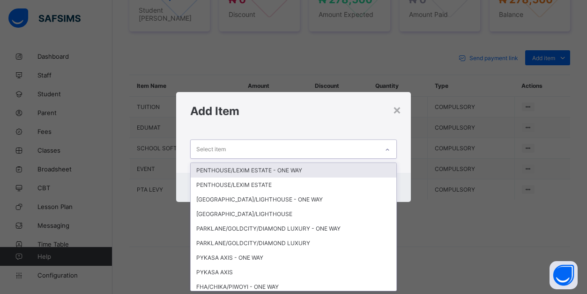
click at [389, 149] on icon at bounding box center [388, 149] width 6 height 9
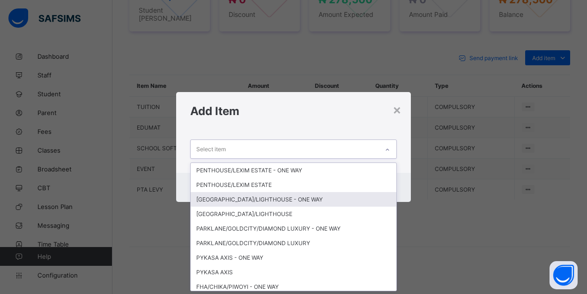
click at [334, 201] on div "[GEOGRAPHIC_DATA]/LIGHTHOUSE - ONE WAY" at bounding box center [294, 199] width 206 height 15
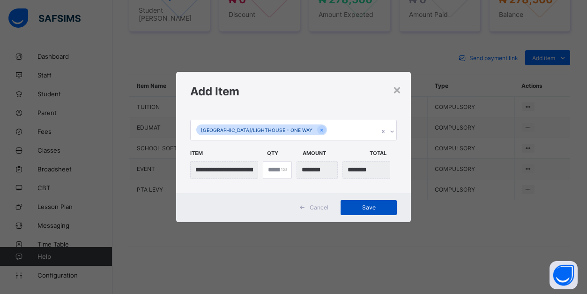
click at [384, 209] on span "Save" at bounding box center [369, 206] width 42 height 7
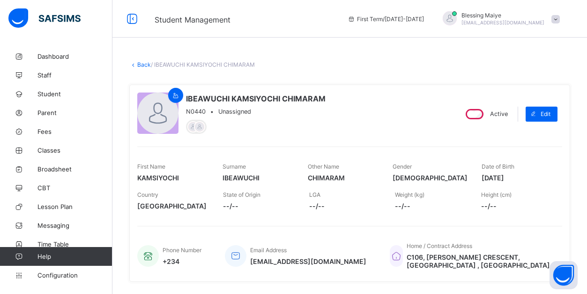
click at [144, 65] on link "Back" at bounding box center [144, 64] width 14 height 7
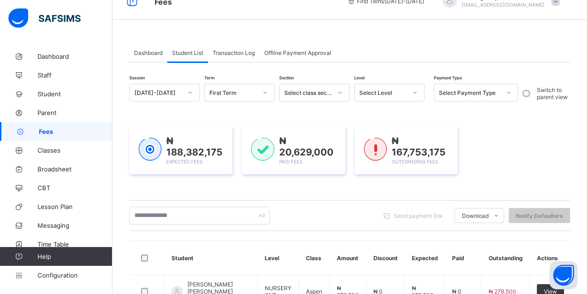
scroll to position [15, 0]
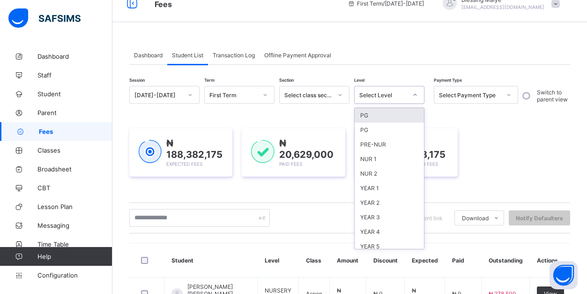
click at [419, 91] on div at bounding box center [415, 94] width 16 height 15
click at [389, 147] on div "PRE-NUR" at bounding box center [389, 144] width 69 height 15
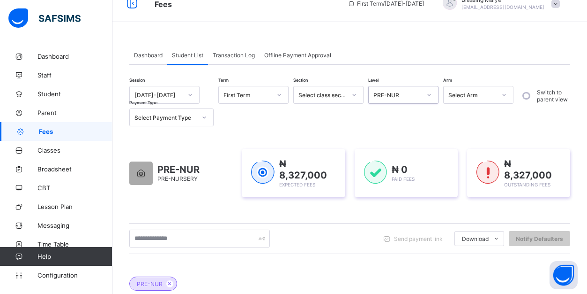
scroll to position [68, 0]
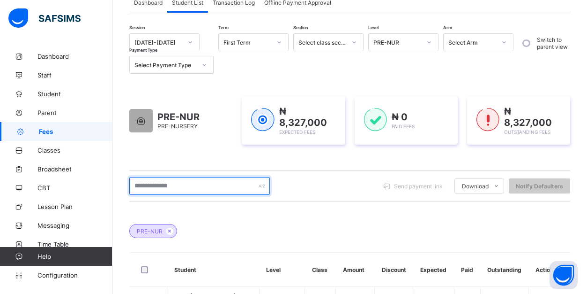
click at [242, 182] on input "text" at bounding box center [199, 186] width 141 height 18
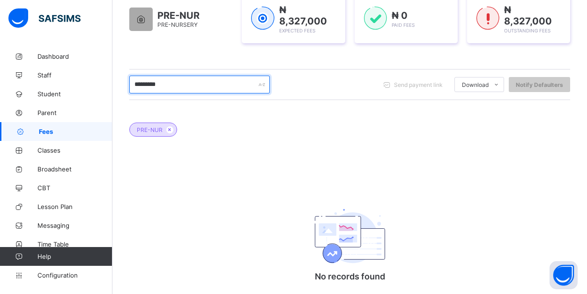
scroll to position [167, 0]
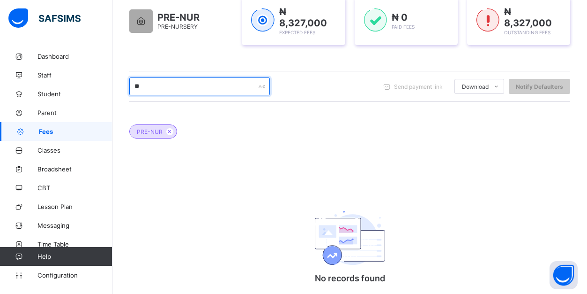
type input "*"
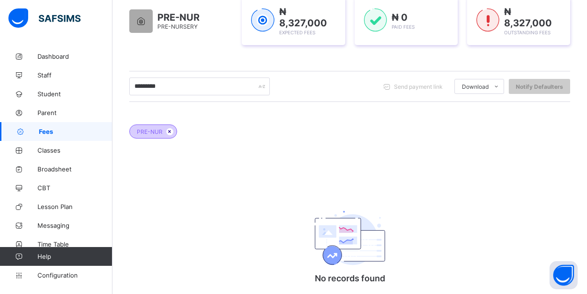
click at [170, 131] on icon at bounding box center [170, 131] width 8 height 6
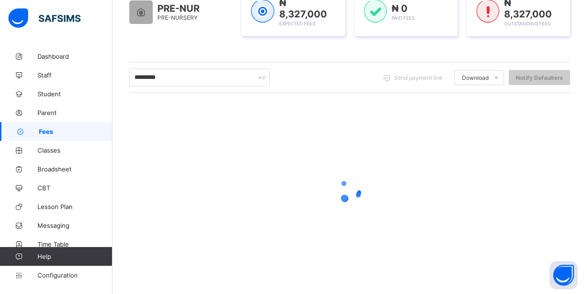
scroll to position [149, 0]
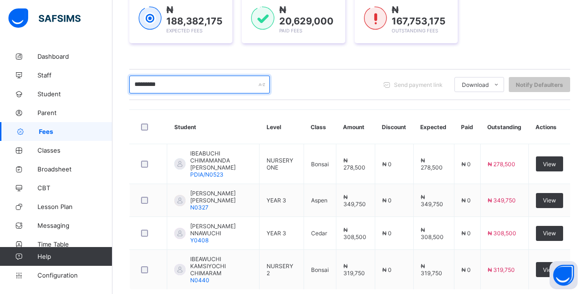
click at [234, 85] on input "*********" at bounding box center [199, 84] width 141 height 18
type input "*"
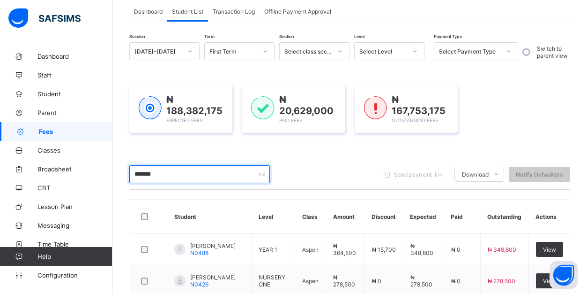
scroll to position [57, 0]
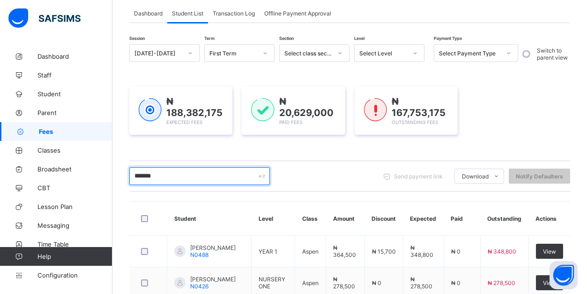
type input "*******"
click at [415, 53] on icon at bounding box center [416, 52] width 6 height 9
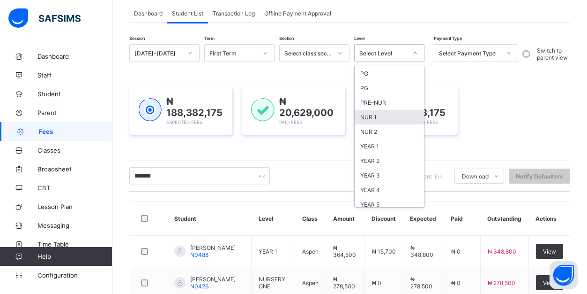
click at [391, 115] on div "NUR 1" at bounding box center [389, 117] width 69 height 15
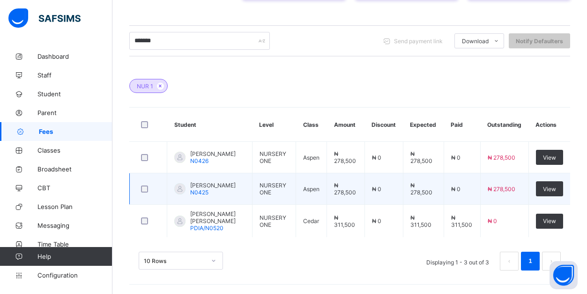
scroll to position [244, 0]
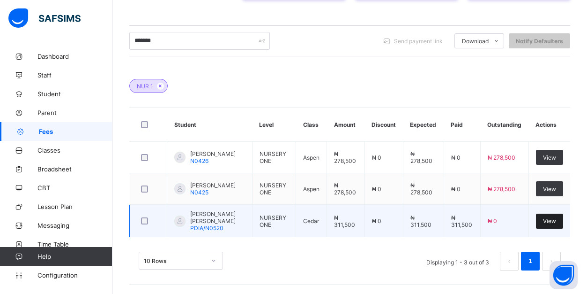
click at [553, 217] on span "View" at bounding box center [549, 220] width 13 height 7
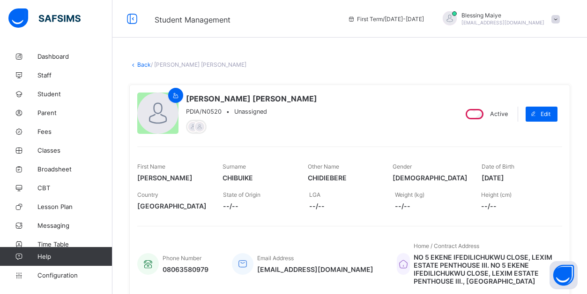
click at [141, 65] on link "Back" at bounding box center [144, 64] width 14 height 7
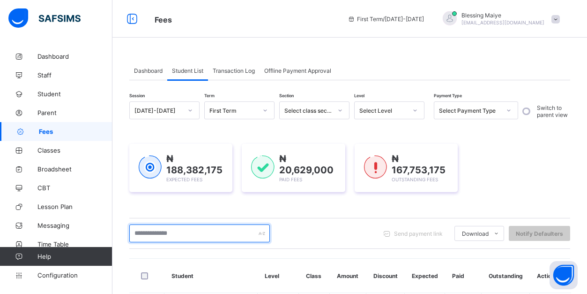
click at [212, 230] on input "text" at bounding box center [199, 233] width 141 height 18
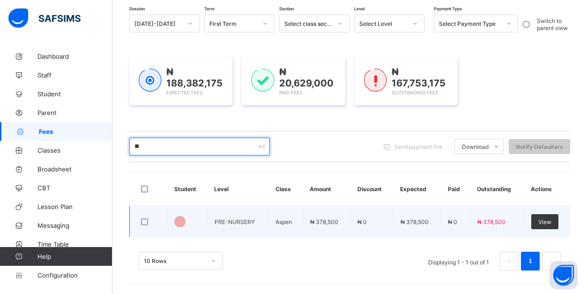
scroll to position [87, 0]
type input "*"
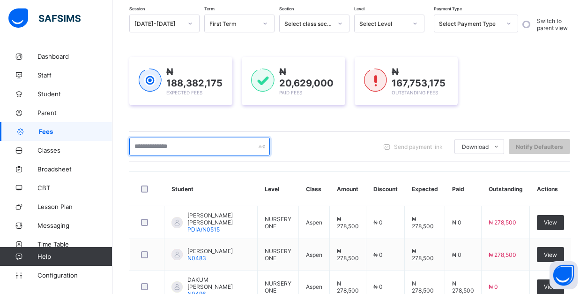
click at [191, 149] on input "text" at bounding box center [199, 146] width 141 height 18
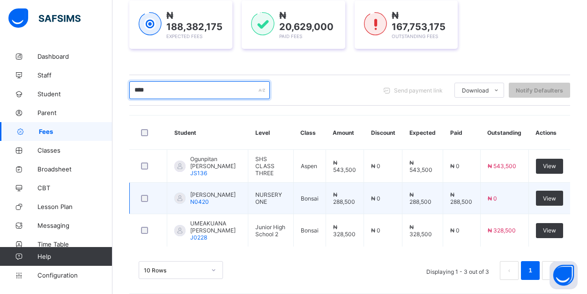
scroll to position [149, 0]
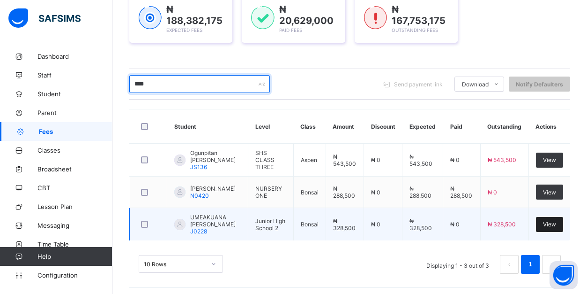
type input "****"
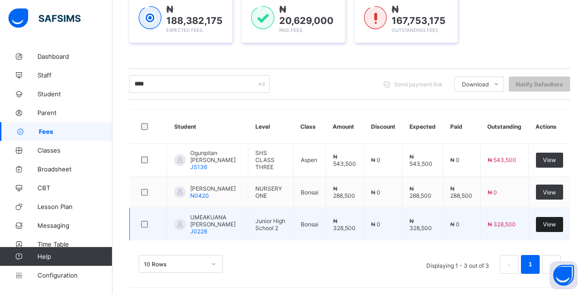
click at [551, 227] on span "View" at bounding box center [549, 223] width 13 height 7
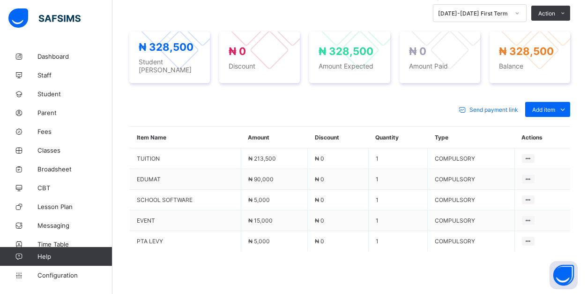
scroll to position [341, 0]
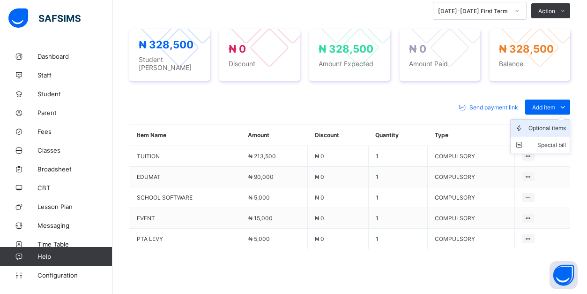
click at [557, 124] on div "Optional items" at bounding box center [548, 127] width 38 height 9
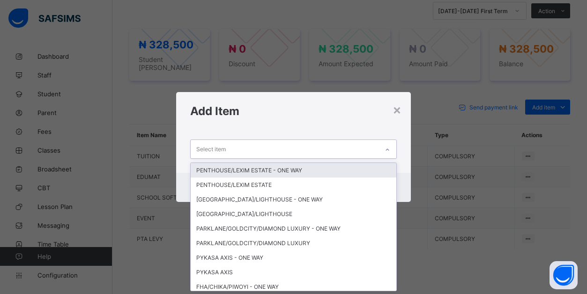
click at [388, 147] on icon at bounding box center [388, 149] width 6 height 9
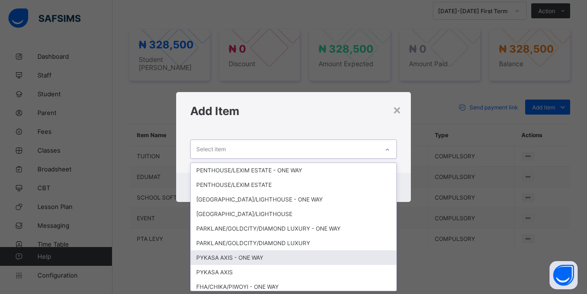
click at [319, 257] on div "PYKASA AXIS - ONE WAY" at bounding box center [294, 257] width 206 height 15
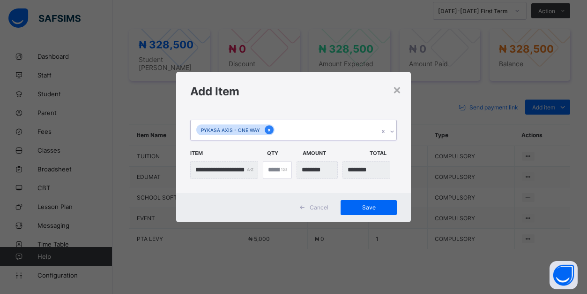
click at [269, 129] on icon at bounding box center [269, 130] width 5 height 7
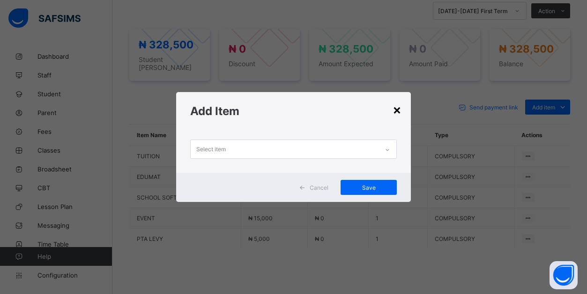
click at [399, 107] on div "×" at bounding box center [397, 109] width 9 height 16
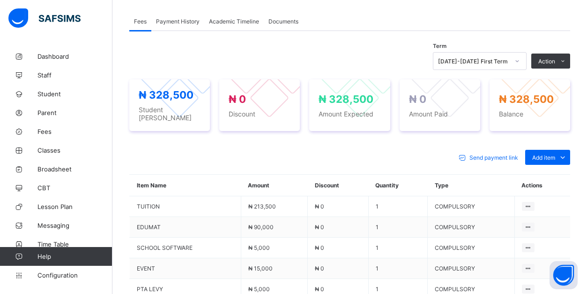
scroll to position [292, 0]
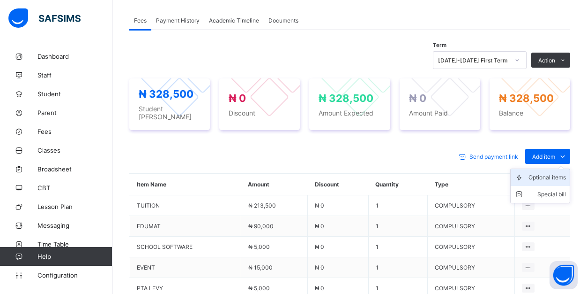
click at [549, 173] on div "Optional items" at bounding box center [548, 177] width 38 height 9
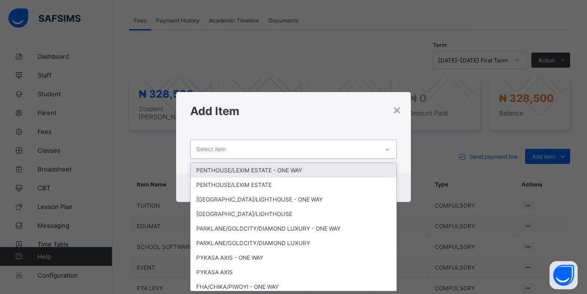
click at [375, 149] on div "Select item" at bounding box center [285, 149] width 188 height 18
click at [317, 173] on div "PENTHOUSE/LEXIM ESTATE - ONE WAY" at bounding box center [294, 170] width 206 height 15
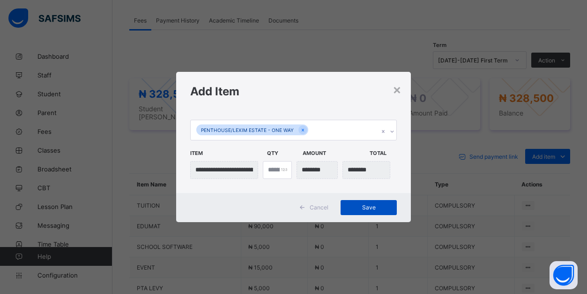
click at [376, 209] on span "Save" at bounding box center [369, 206] width 42 height 7
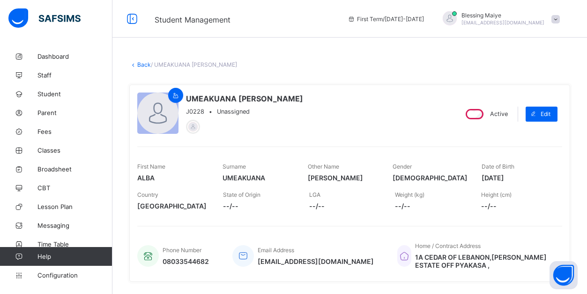
click at [142, 64] on link "Back" at bounding box center [144, 64] width 14 height 7
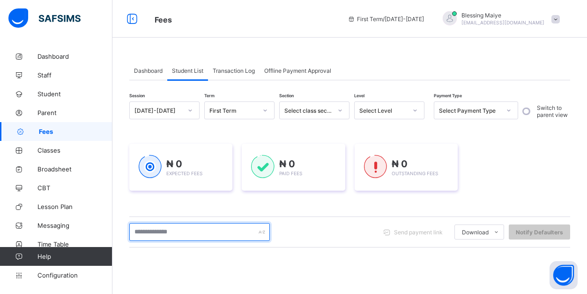
click at [197, 233] on input "text" at bounding box center [199, 232] width 141 height 18
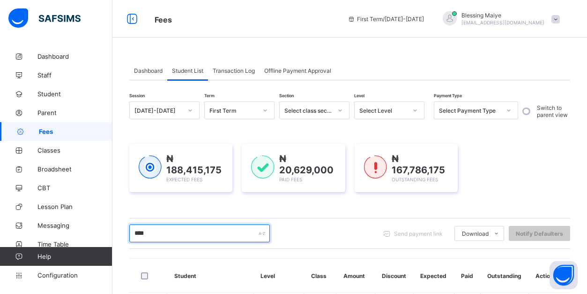
type input "****"
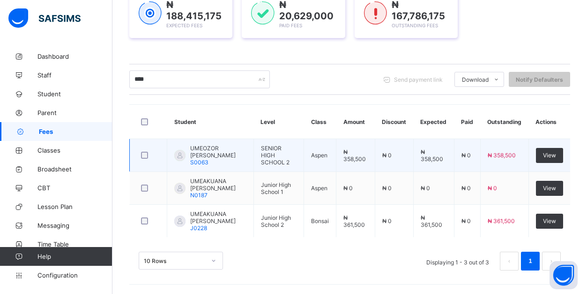
click at [132, 139] on td at bounding box center [149, 155] width 38 height 33
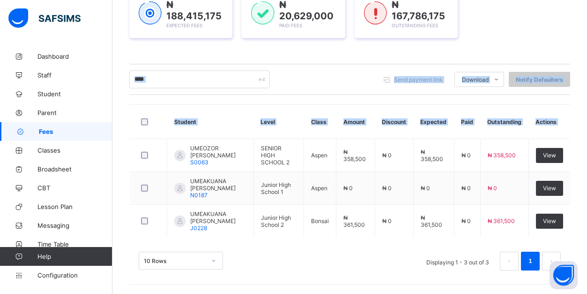
drag, startPoint x: 132, startPoint y: 139, endPoint x: 167, endPoint y: 82, distance: 67.0
click at [167, 82] on div "Session [DATE]-[DATE] Term First Term Section Select class section Level Select…" at bounding box center [349, 113] width 441 height 332
click at [168, 81] on input "****" at bounding box center [199, 79] width 141 height 18
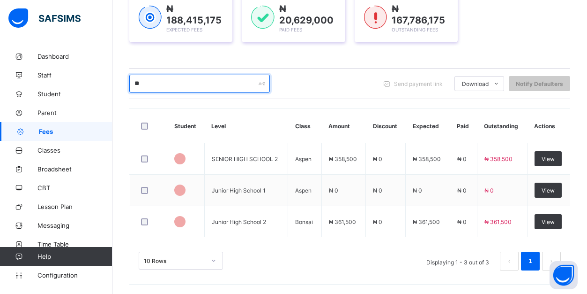
scroll to position [150, 0]
type input "*"
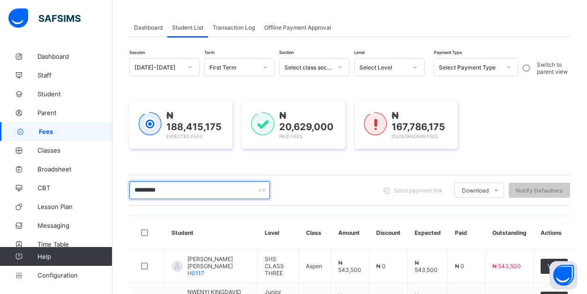
scroll to position [36, 0]
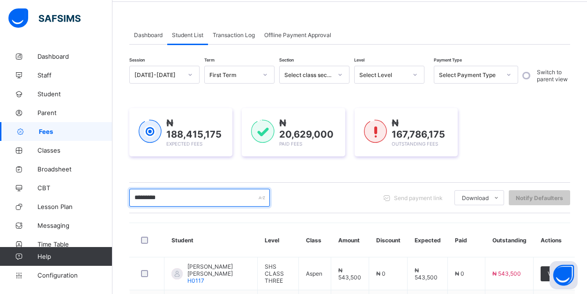
type input "*********"
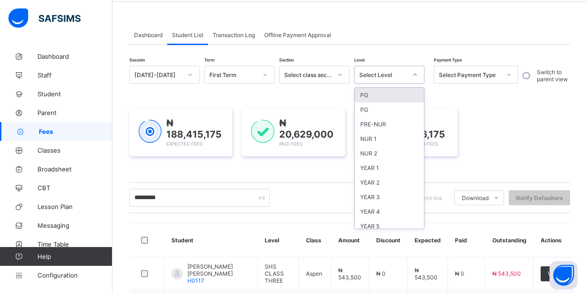
click at [385, 72] on div "Select Level" at bounding box center [384, 74] width 48 height 7
click at [382, 198] on div "YEAR 3" at bounding box center [389, 196] width 69 height 15
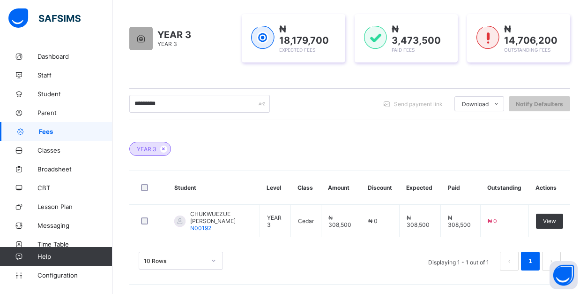
scroll to position [150, 0]
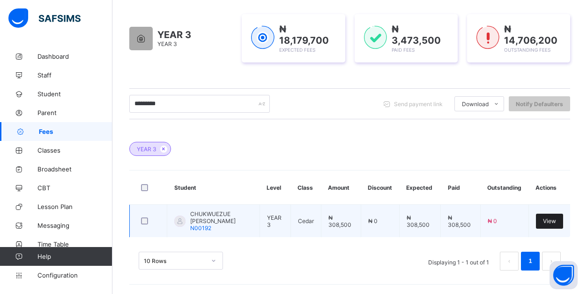
click at [553, 220] on span "View" at bounding box center [549, 220] width 13 height 7
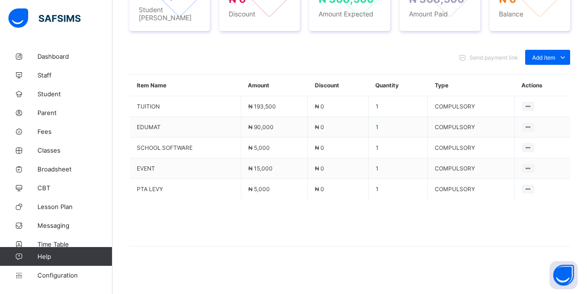
scroll to position [385, 0]
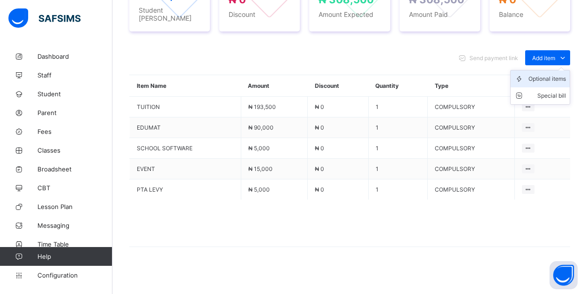
click at [559, 76] on div "Optional items" at bounding box center [548, 78] width 38 height 9
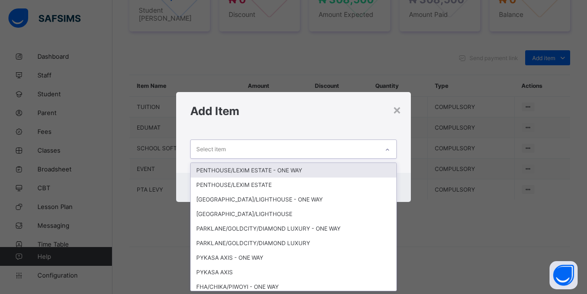
click at [359, 151] on div "Select item" at bounding box center [285, 149] width 188 height 18
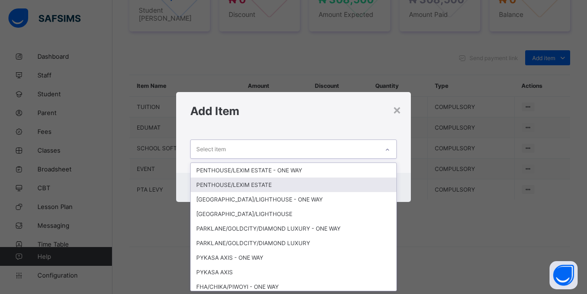
click at [346, 179] on div "PENTHOUSE/LEXIM ESTATE" at bounding box center [294, 184] width 206 height 15
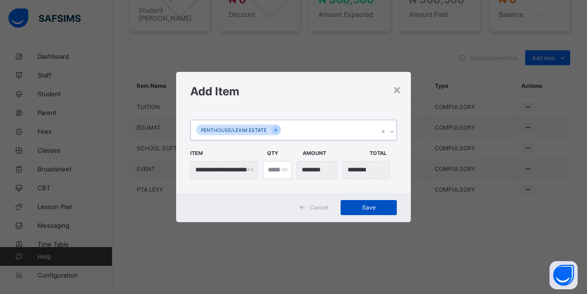
click at [370, 211] on div "Save" at bounding box center [369, 207] width 56 height 15
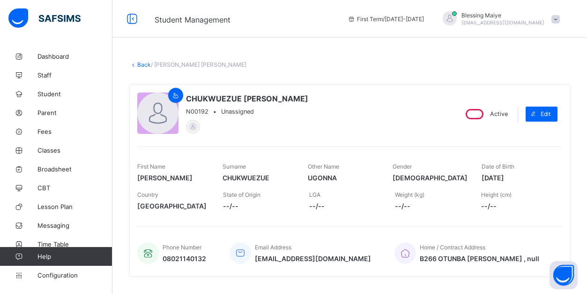
click at [140, 64] on link "Back" at bounding box center [144, 64] width 14 height 7
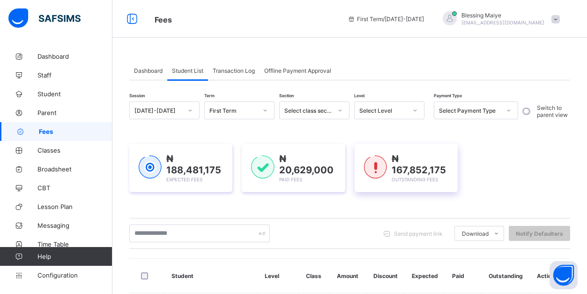
click at [384, 155] on img at bounding box center [375, 166] width 23 height 23
click at [415, 153] on div "₦ 167,852,175 Outstanding Fees" at bounding box center [420, 168] width 57 height 30
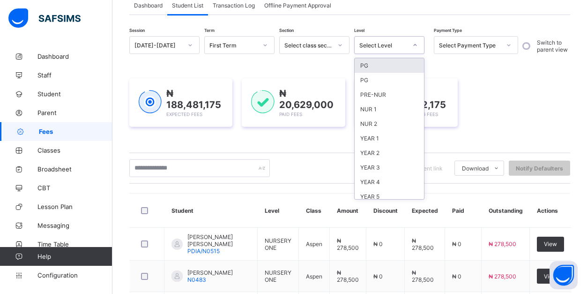
click at [414, 46] on icon at bounding box center [416, 44] width 6 height 9
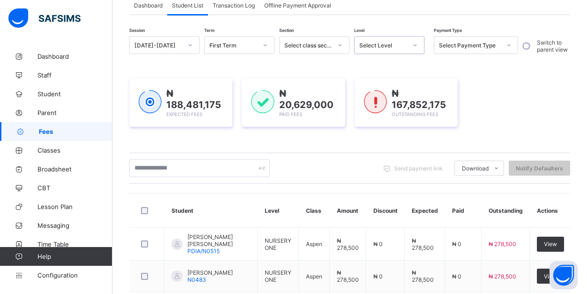
click at [392, 42] on div "Select Level" at bounding box center [384, 45] width 48 height 7
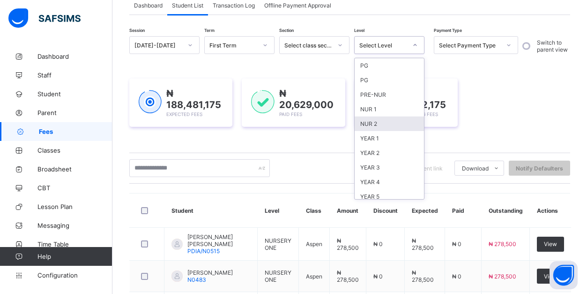
click at [392, 125] on div "NUR 2" at bounding box center [389, 123] width 69 height 15
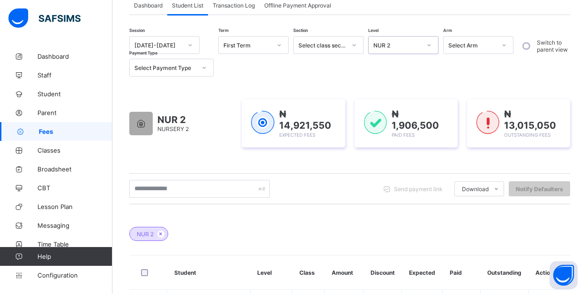
scroll to position [130, 0]
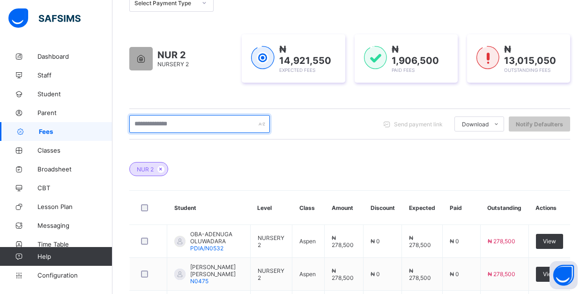
click at [220, 120] on input "text" at bounding box center [199, 124] width 141 height 18
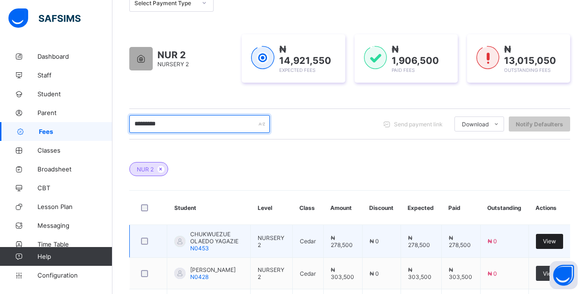
type input "*********"
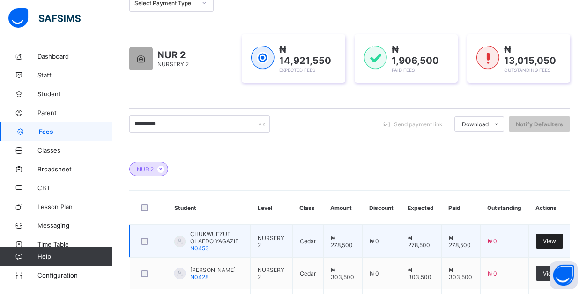
click at [556, 238] on div "View" at bounding box center [549, 240] width 27 height 15
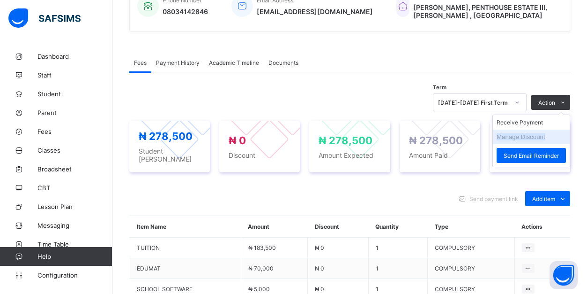
scroll to position [250, 0]
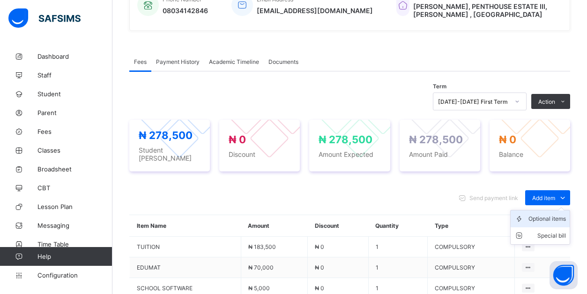
click at [550, 215] on div "Optional items" at bounding box center [548, 218] width 38 height 9
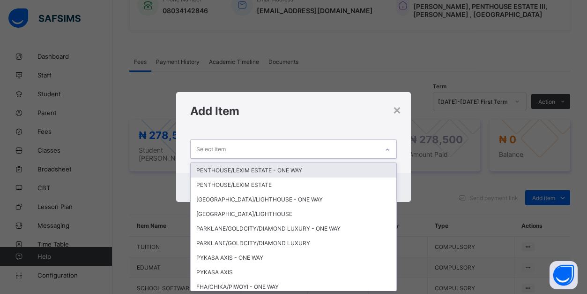
click at [356, 149] on div "Select item" at bounding box center [285, 149] width 188 height 18
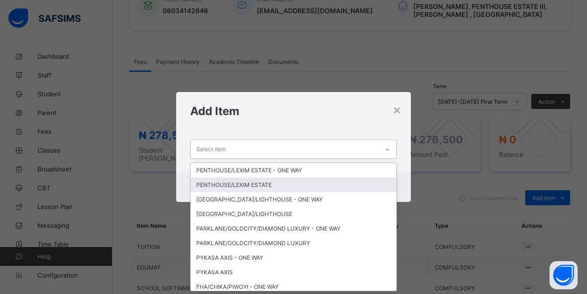
click at [297, 187] on div "PENTHOUSE/LEXIM ESTATE" at bounding box center [294, 184] width 206 height 15
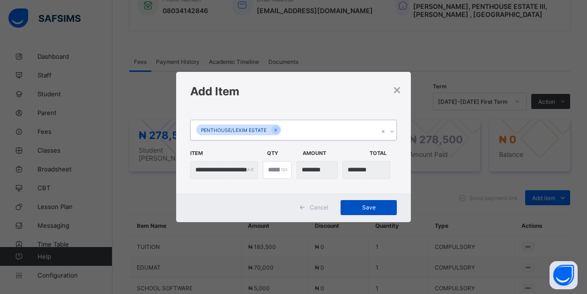
click at [364, 203] on div "Save" at bounding box center [369, 207] width 56 height 15
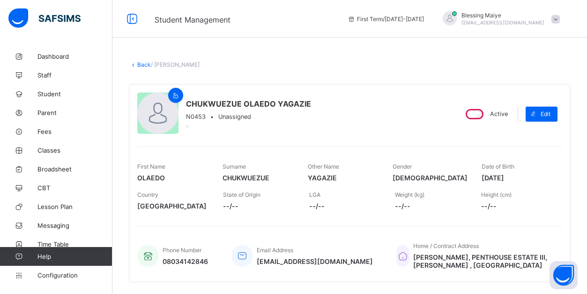
click at [143, 66] on link "Back" at bounding box center [144, 64] width 14 height 7
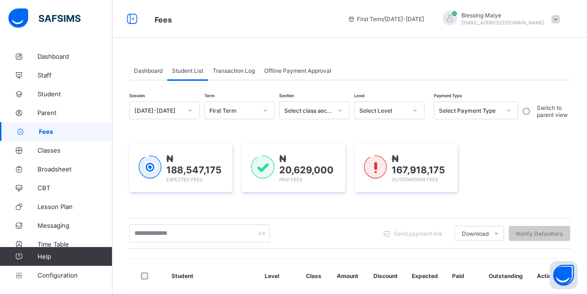
click at [410, 107] on div at bounding box center [415, 110] width 16 height 15
click at [416, 110] on icon at bounding box center [416, 109] width 6 height 9
click at [404, 112] on div "Select Level" at bounding box center [384, 110] width 48 height 7
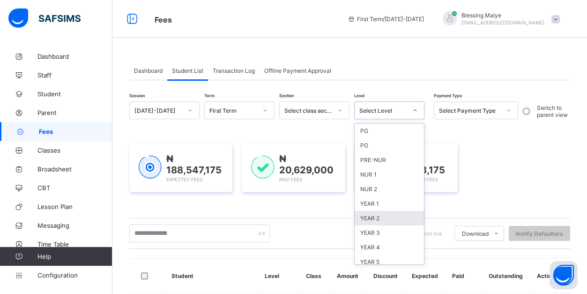
click at [379, 211] on div "YEAR 2" at bounding box center [389, 218] width 69 height 15
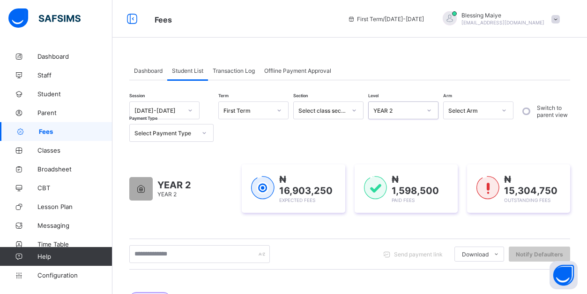
scroll to position [188, 0]
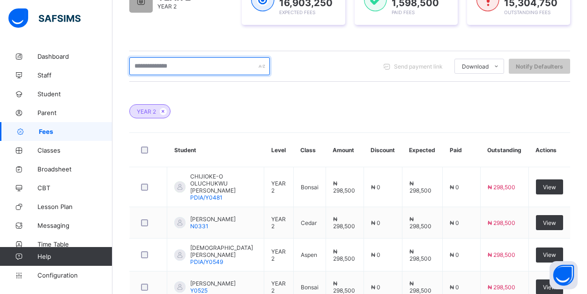
click at [234, 66] on input "text" at bounding box center [199, 66] width 141 height 18
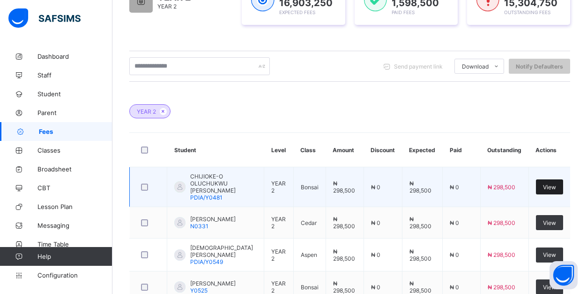
click at [556, 182] on div "View" at bounding box center [549, 186] width 27 height 15
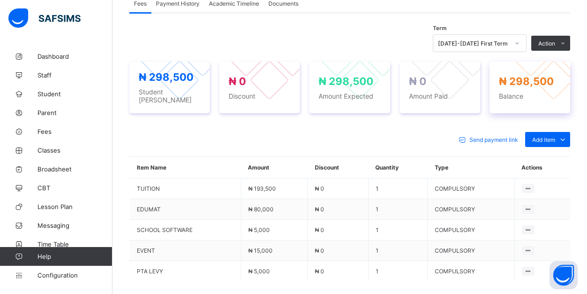
scroll to position [355, 0]
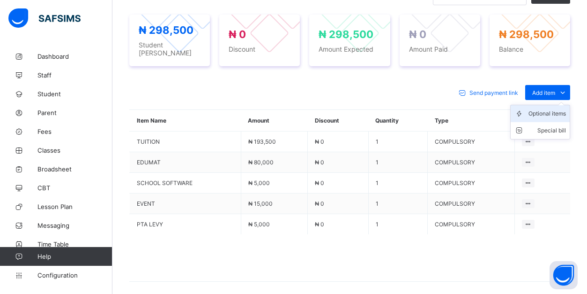
click at [555, 109] on div "Optional items" at bounding box center [548, 113] width 38 height 9
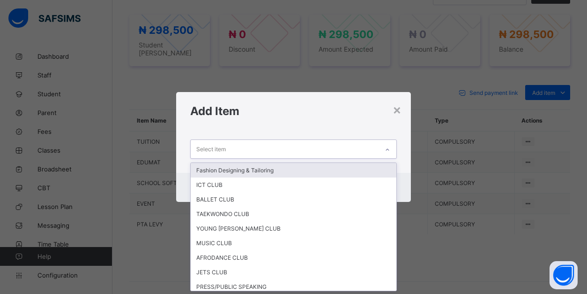
click at [383, 149] on div at bounding box center [388, 149] width 16 height 15
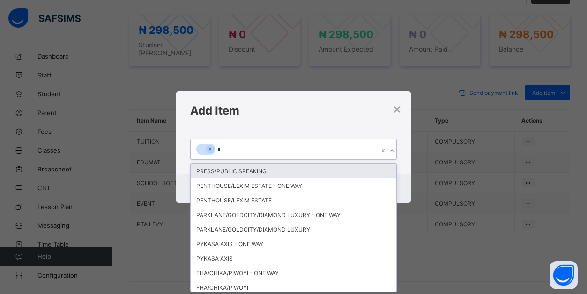
type input "**"
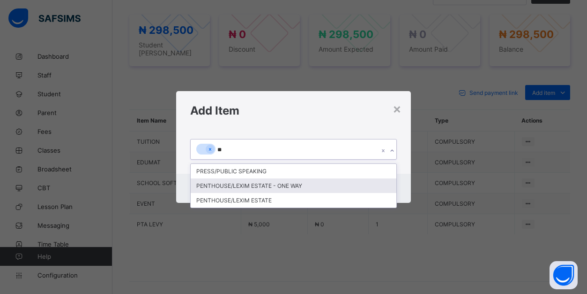
click at [303, 184] on div "PENTHOUSE/LEXIM ESTATE - ONE WAY" at bounding box center [294, 185] width 206 height 15
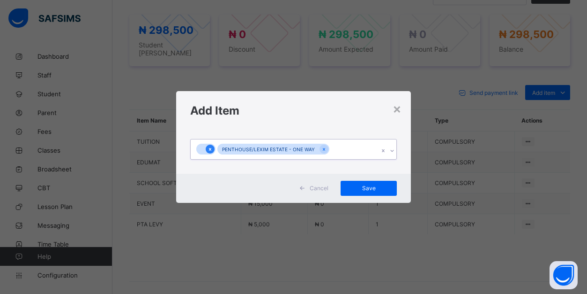
click at [210, 148] on icon at bounding box center [210, 149] width 5 height 7
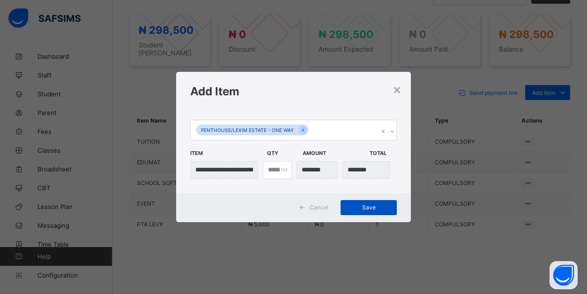
click at [368, 208] on span "Save" at bounding box center [369, 206] width 42 height 7
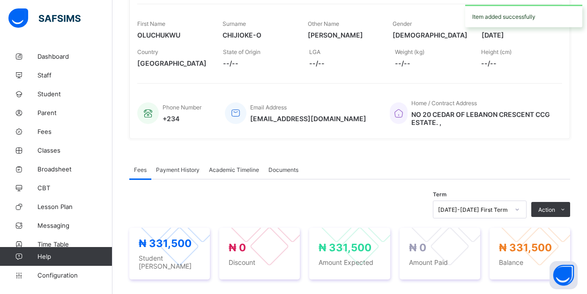
scroll to position [43, 0]
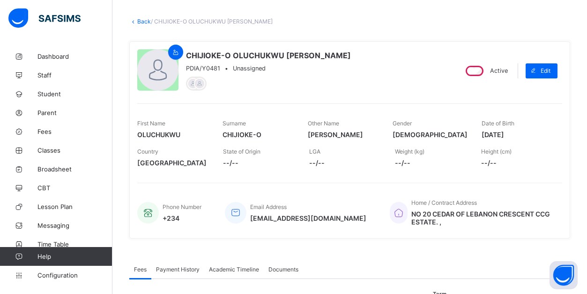
click at [143, 22] on link "Back" at bounding box center [144, 21] width 14 height 7
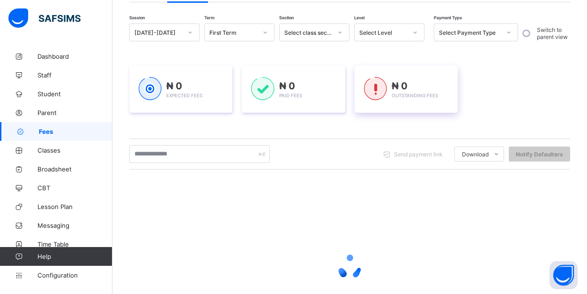
scroll to position [71, 0]
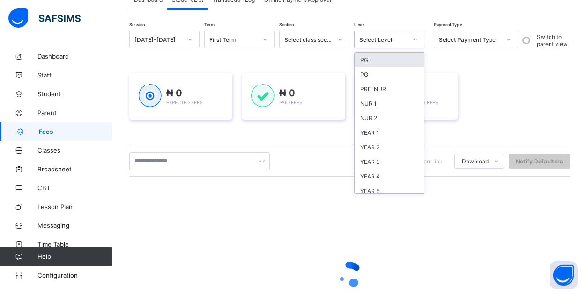
click at [413, 37] on div at bounding box center [415, 39] width 16 height 15
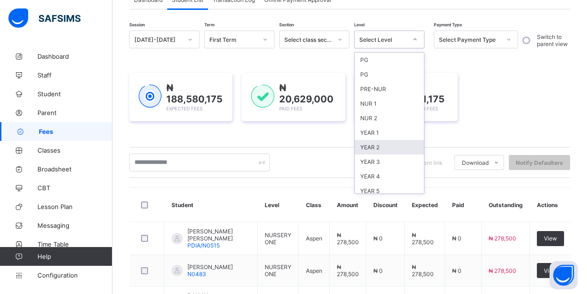
click at [377, 147] on div "YEAR 2" at bounding box center [389, 147] width 69 height 15
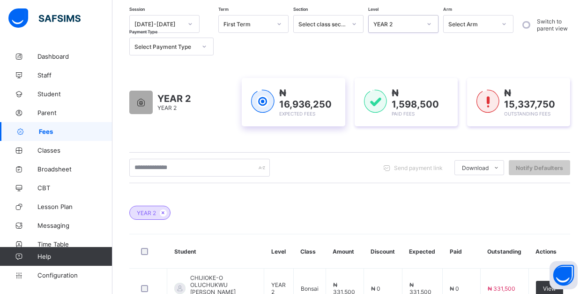
scroll to position [79, 0]
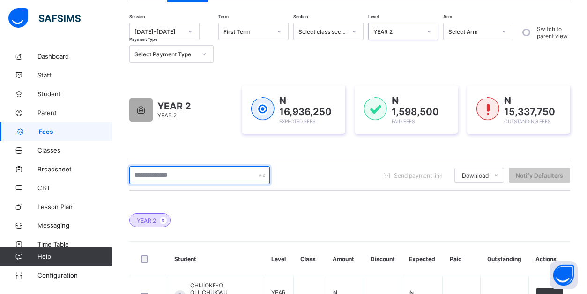
click at [221, 174] on input "text" at bounding box center [199, 175] width 141 height 18
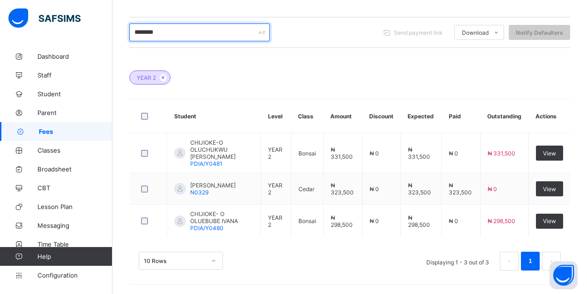
scroll to position [223, 0]
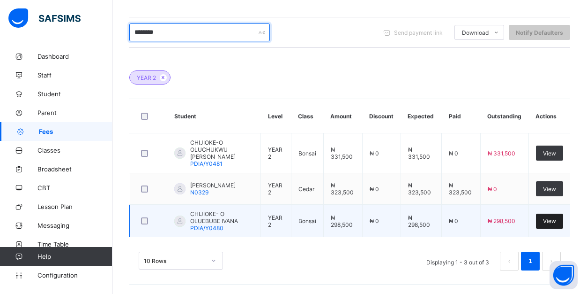
type input "********"
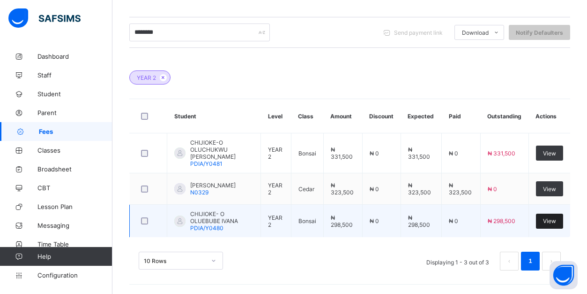
click at [555, 221] on span "View" at bounding box center [549, 220] width 13 height 7
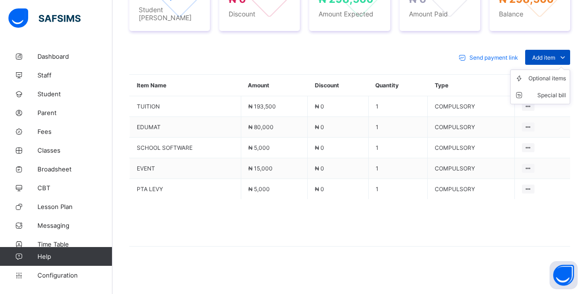
scroll to position [390, 0]
click at [554, 74] on div "Optional items" at bounding box center [548, 78] width 38 height 9
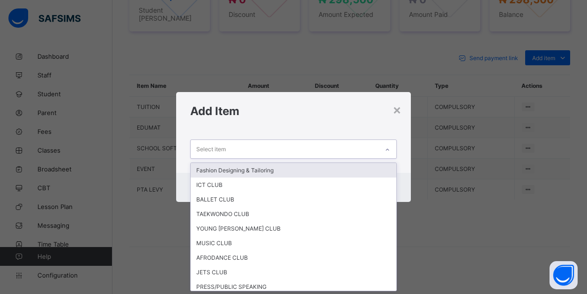
click at [363, 148] on div "Select item" at bounding box center [285, 149] width 188 height 18
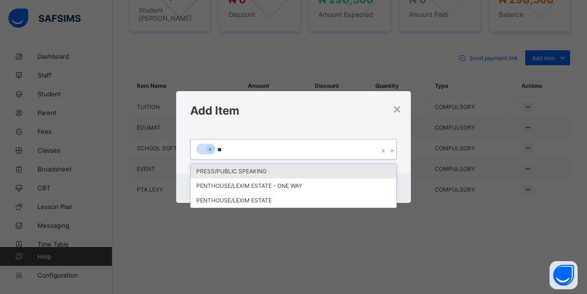
type input "***"
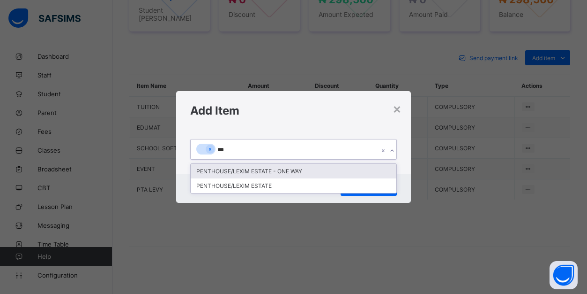
click at [354, 172] on div "PENTHOUSE/LEXIM ESTATE - ONE WAY" at bounding box center [294, 171] width 206 height 15
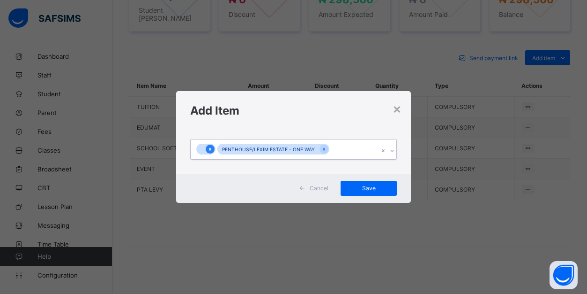
click at [210, 149] on icon at bounding box center [210, 149] width 2 height 3
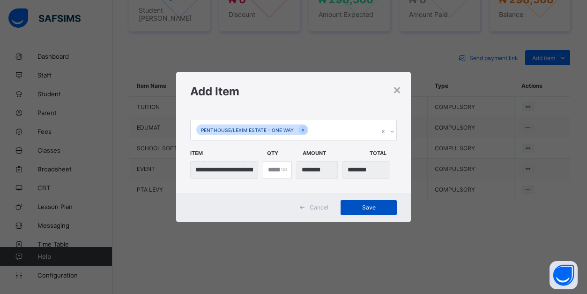
click at [375, 209] on span "Save" at bounding box center [369, 206] width 42 height 7
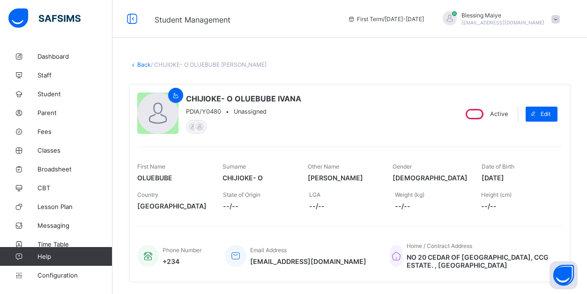
click at [143, 63] on link "Back" at bounding box center [144, 64] width 14 height 7
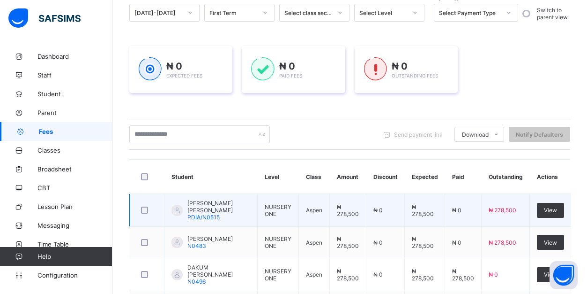
scroll to position [144, 0]
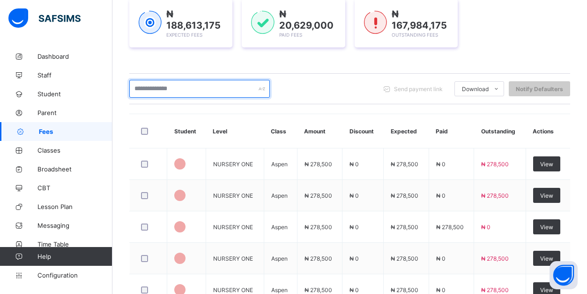
click at [238, 86] on input "text" at bounding box center [199, 89] width 141 height 18
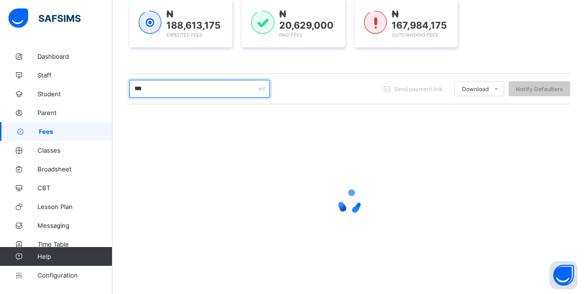
scroll to position [118, 0]
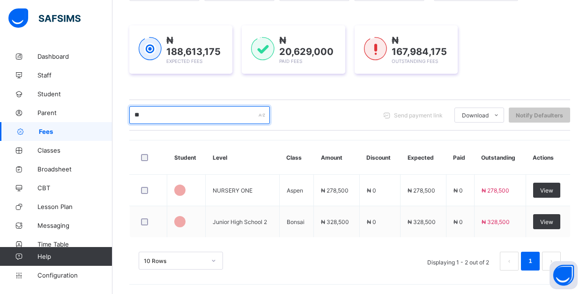
type input "*"
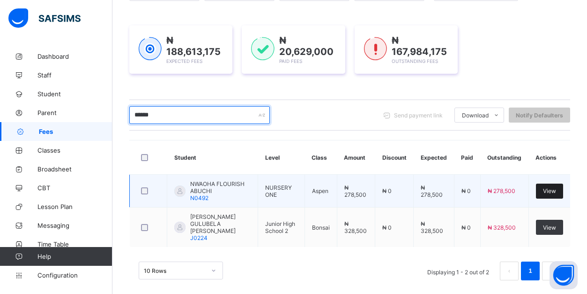
type input "******"
click at [557, 192] on div "View" at bounding box center [549, 190] width 27 height 15
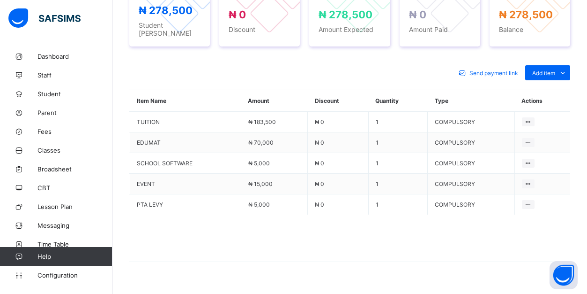
scroll to position [390, 0]
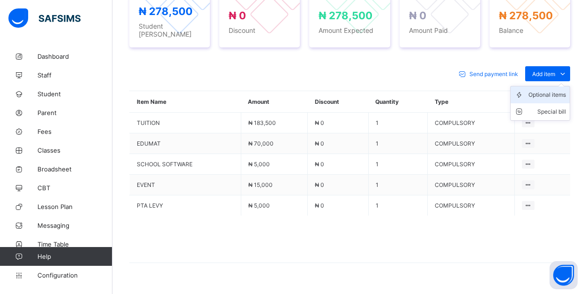
click at [555, 90] on div "Optional items" at bounding box center [548, 94] width 38 height 9
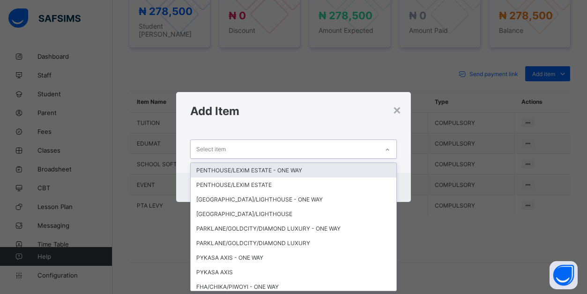
click at [345, 152] on div "Select item" at bounding box center [285, 149] width 188 height 18
click at [335, 172] on div "PENTHOUSE/LEXIM ESTATE - ONE WAY" at bounding box center [294, 170] width 206 height 15
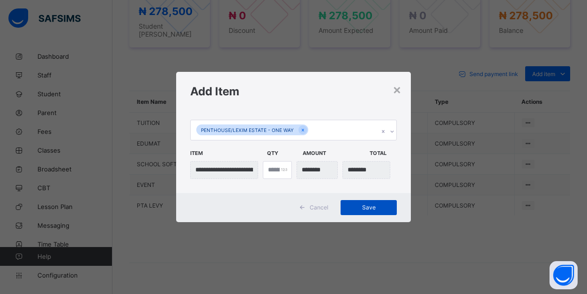
click at [377, 211] on span "Save" at bounding box center [369, 206] width 42 height 7
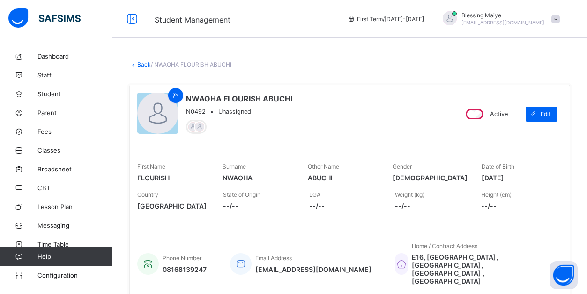
click at [136, 66] on icon at bounding box center [133, 64] width 8 height 7
click at [143, 65] on link "Back" at bounding box center [144, 64] width 14 height 7
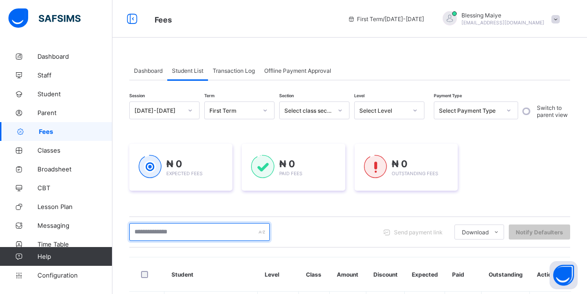
click at [237, 233] on input "text" at bounding box center [199, 232] width 141 height 18
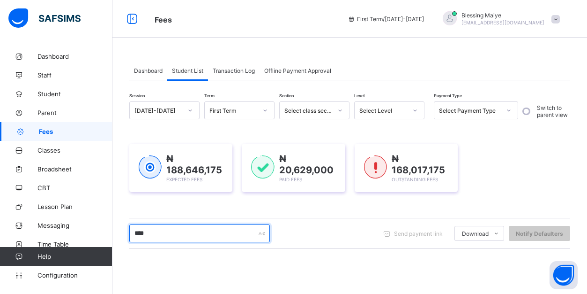
scroll to position [149, 0]
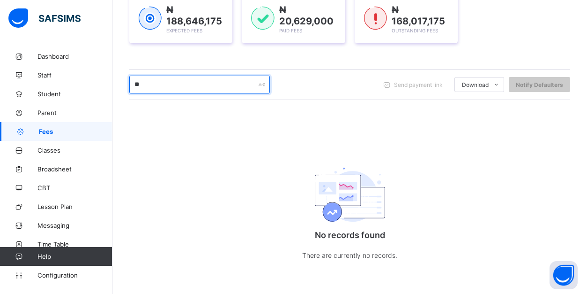
type input "*"
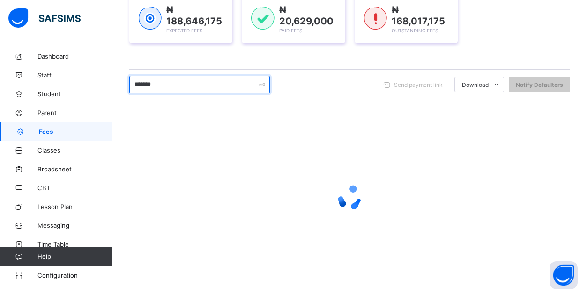
type input "********"
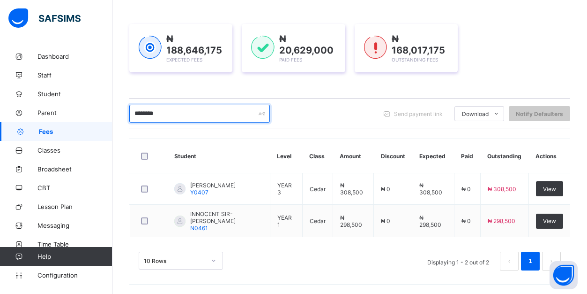
scroll to position [128, 0]
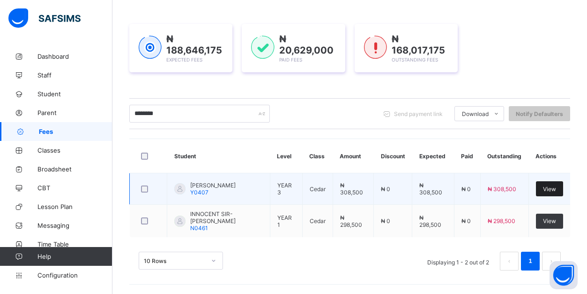
click at [553, 185] on span "View" at bounding box center [549, 188] width 13 height 7
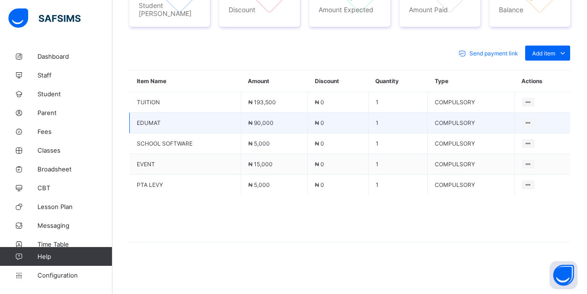
scroll to position [390, 0]
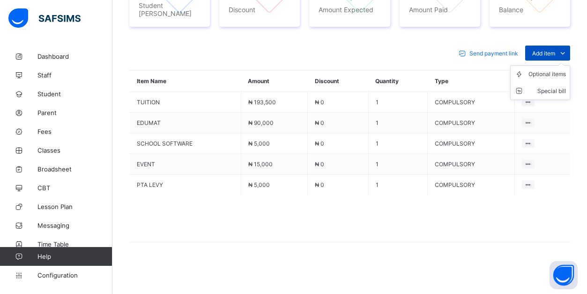
click at [561, 53] on icon at bounding box center [563, 52] width 10 height 9
click at [557, 75] on div "Optional items" at bounding box center [548, 73] width 38 height 9
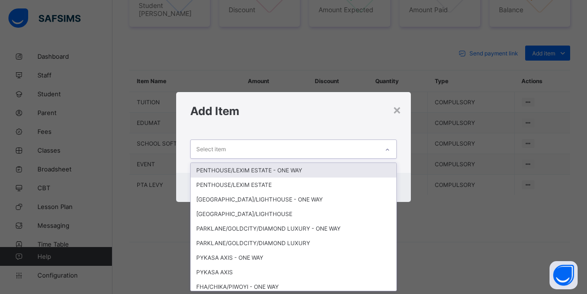
click at [341, 152] on div "Select item" at bounding box center [285, 149] width 188 height 18
click at [294, 170] on div "PENTHOUSE/LEXIM ESTATE - ONE WAY" at bounding box center [294, 170] width 206 height 15
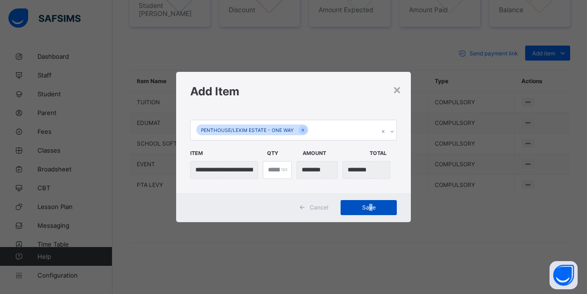
click at [370, 205] on span "Save" at bounding box center [369, 206] width 42 height 7
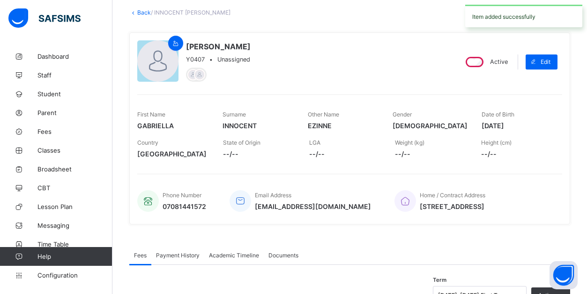
scroll to position [51, 0]
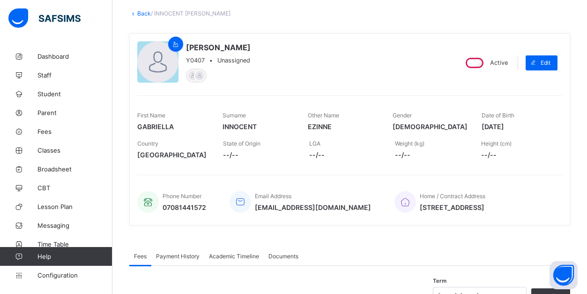
click at [141, 15] on link "Back" at bounding box center [144, 13] width 14 height 7
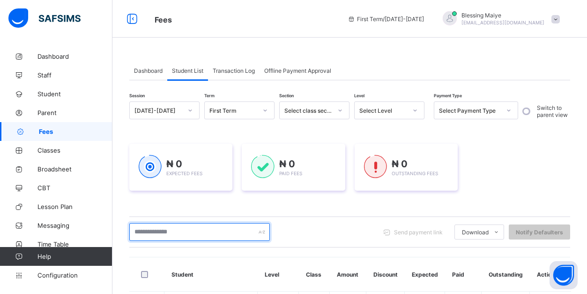
click at [220, 228] on input "text" at bounding box center [199, 232] width 141 height 18
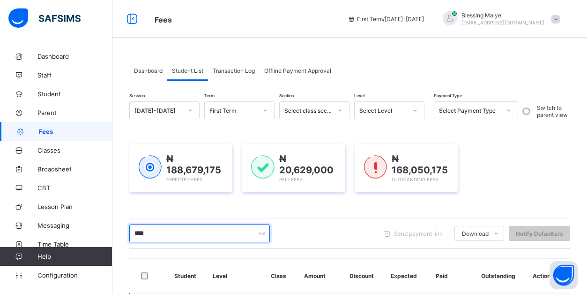
type input "*****"
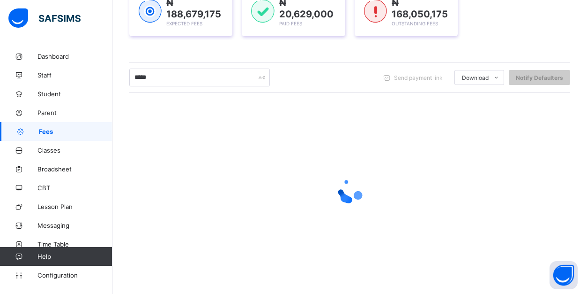
scroll to position [156, 0]
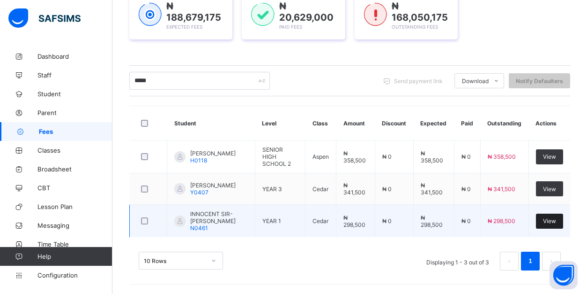
click at [548, 224] on span "View" at bounding box center [549, 220] width 13 height 7
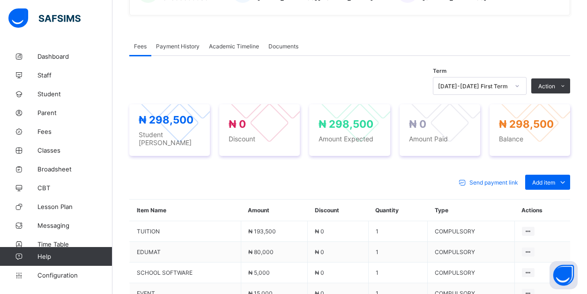
scroll to position [390, 0]
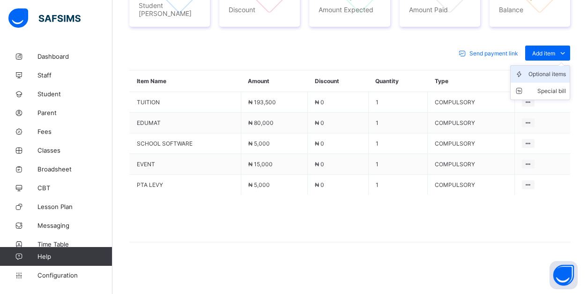
click at [557, 75] on div "Optional items" at bounding box center [548, 73] width 38 height 9
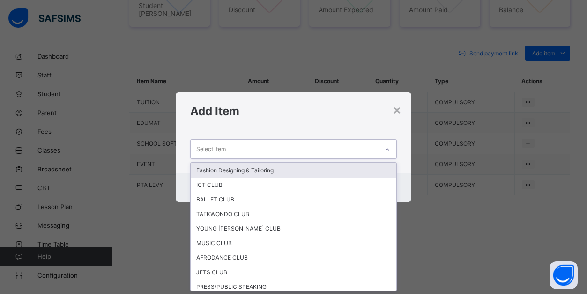
click at [371, 151] on div "Select item" at bounding box center [285, 149] width 188 height 18
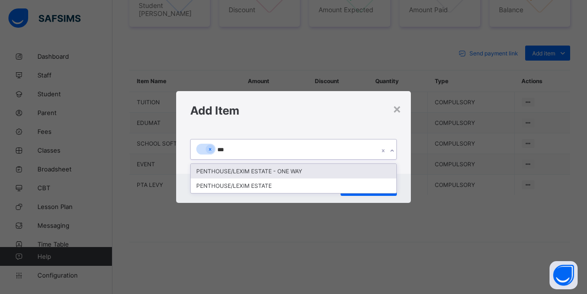
type input "****"
click at [337, 171] on div "PENTHOUSE/LEXIM ESTATE - ONE WAY" at bounding box center [294, 171] width 206 height 15
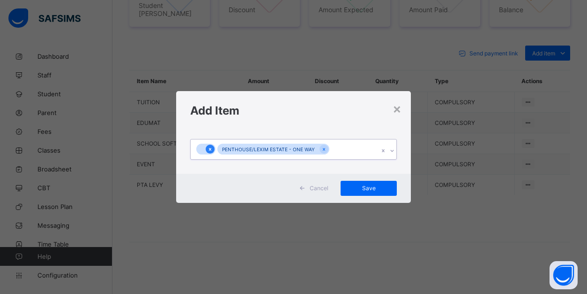
click at [212, 148] on icon at bounding box center [210, 149] width 5 height 7
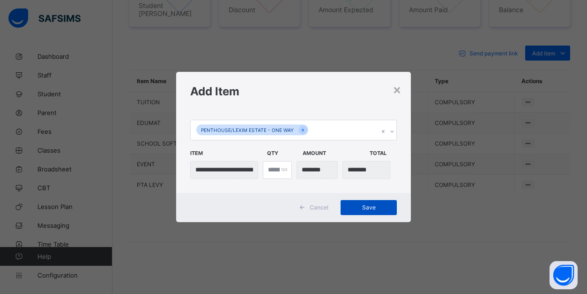
click at [381, 205] on span "Save" at bounding box center [369, 206] width 42 height 7
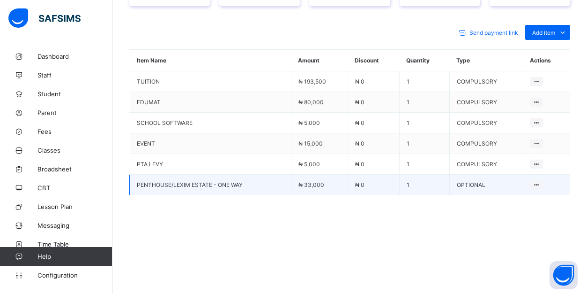
scroll to position [411, 0]
drag, startPoint x: 536, startPoint y: 182, endPoint x: 523, endPoint y: 205, distance: 27.1
click at [531, 189] on div "Delete Payment Item" at bounding box center [537, 184] width 13 height 9
click at [523, 205] on div "Delete Payment Item" at bounding box center [511, 202] width 55 height 9
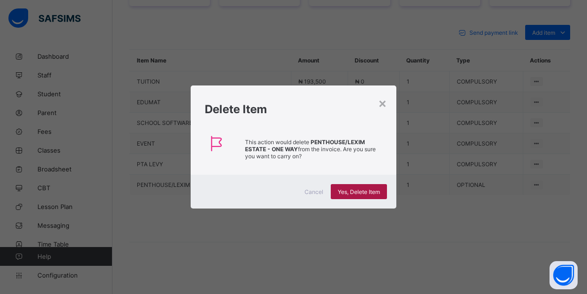
click at [369, 190] on span "Yes, Delete Item" at bounding box center [359, 191] width 42 height 7
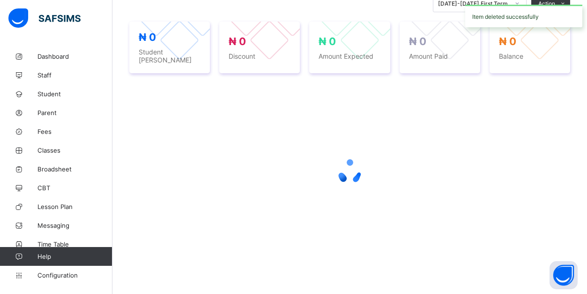
scroll to position [344, 0]
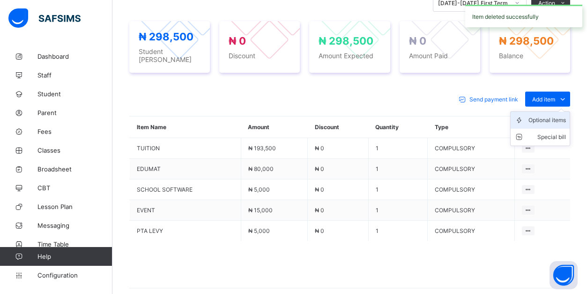
click at [555, 119] on div "Optional items" at bounding box center [548, 119] width 38 height 9
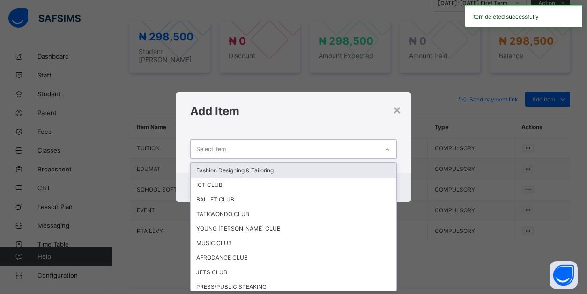
click at [296, 148] on div "Select item" at bounding box center [285, 149] width 188 height 18
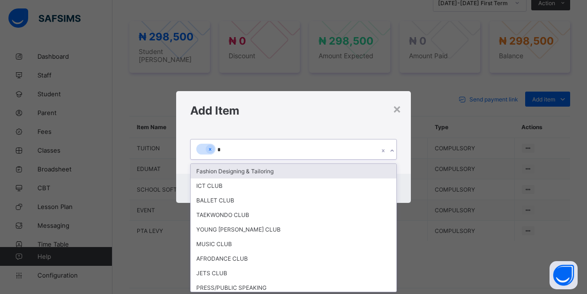
type input "**"
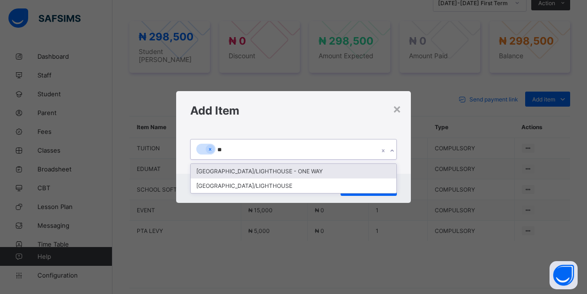
click at [282, 169] on div "[GEOGRAPHIC_DATA]/LIGHTHOUSE - ONE WAY" at bounding box center [294, 171] width 206 height 15
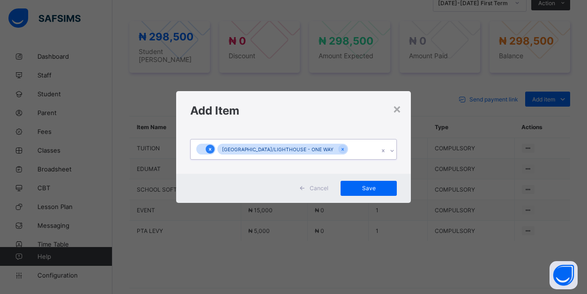
click at [211, 148] on icon at bounding box center [210, 149] width 5 height 7
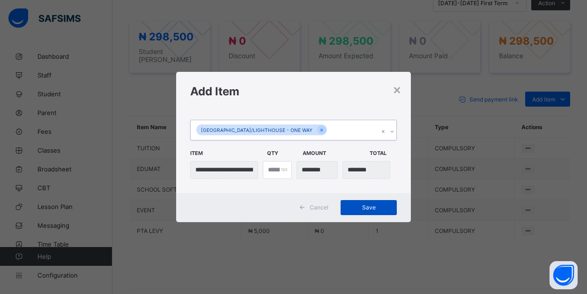
click at [374, 209] on span "Save" at bounding box center [369, 206] width 42 height 7
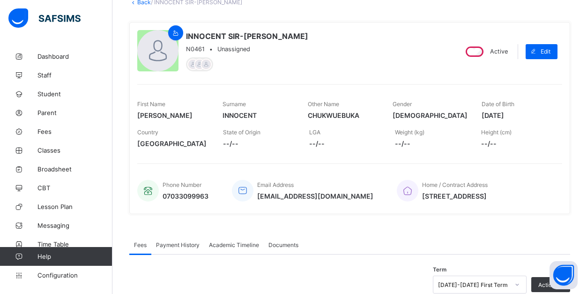
scroll to position [56, 0]
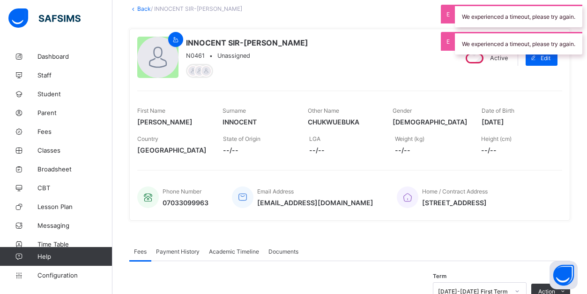
click at [146, 8] on link "Back" at bounding box center [144, 8] width 14 height 7
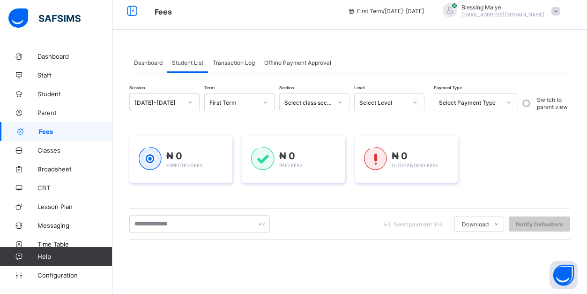
scroll to position [98, 0]
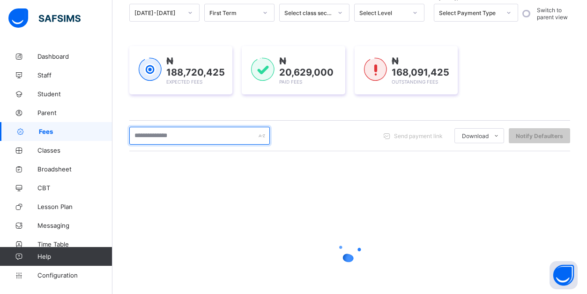
click at [226, 134] on input "text" at bounding box center [199, 136] width 141 height 18
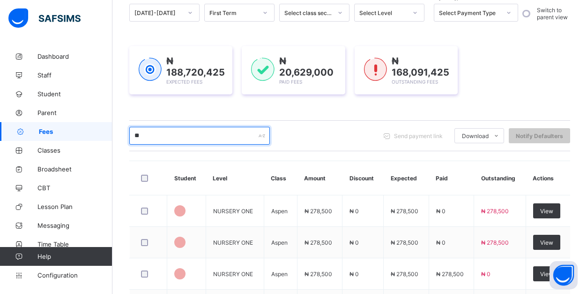
click at [212, 138] on input "**" at bounding box center [199, 136] width 141 height 18
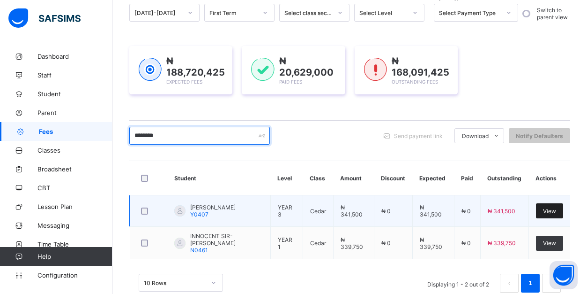
type input "********"
click at [547, 211] on span "View" at bounding box center [549, 210] width 13 height 7
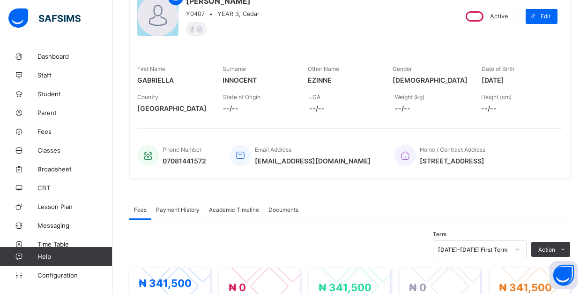
scroll to position [411, 0]
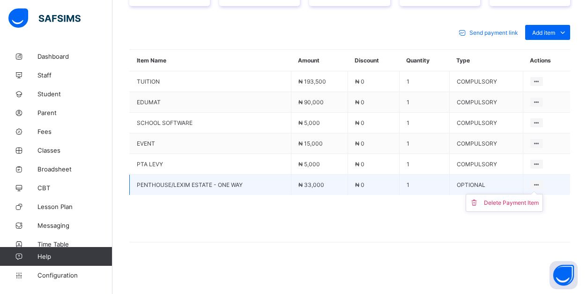
click at [531, 194] on ul "Delete Payment Item" at bounding box center [504, 203] width 77 height 18
click at [518, 204] on div "Delete Payment Item" at bounding box center [511, 202] width 55 height 9
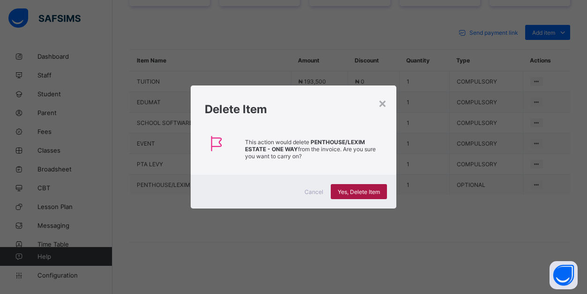
click at [369, 192] on span "Yes, Delete Item" at bounding box center [359, 191] width 42 height 7
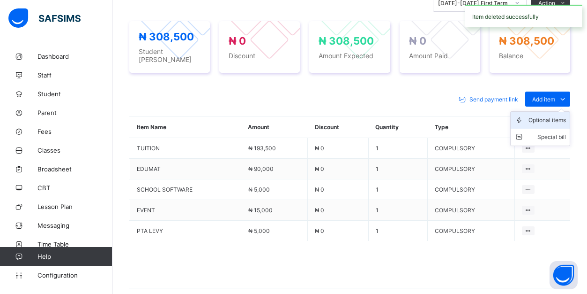
click at [559, 120] on div "Optional items" at bounding box center [548, 119] width 38 height 9
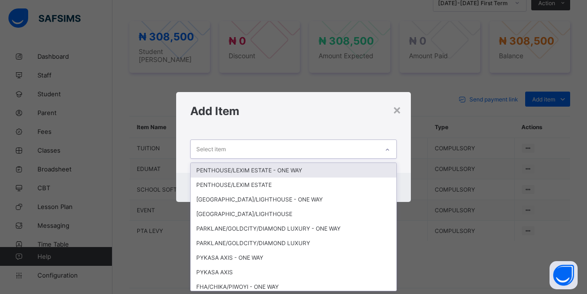
click at [215, 149] on div "Select item" at bounding box center [211, 149] width 30 height 18
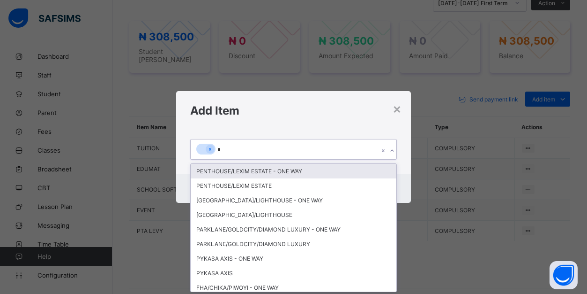
type input "**"
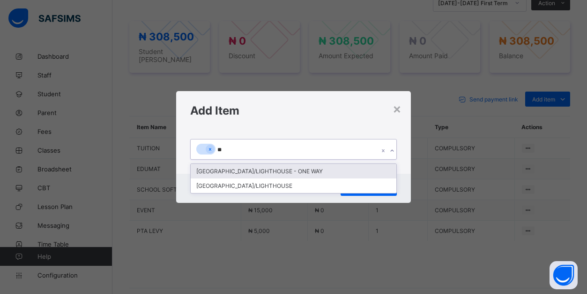
click at [228, 169] on div "[GEOGRAPHIC_DATA]/LIGHTHOUSE - ONE WAY" at bounding box center [294, 171] width 206 height 15
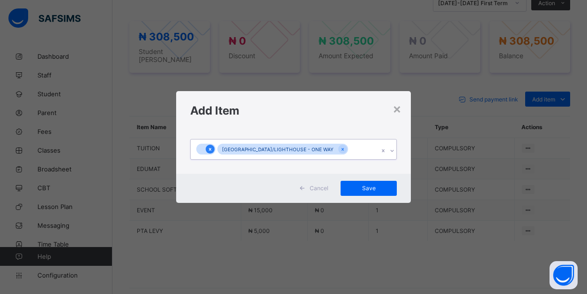
click at [209, 150] on icon at bounding box center [210, 149] width 2 height 3
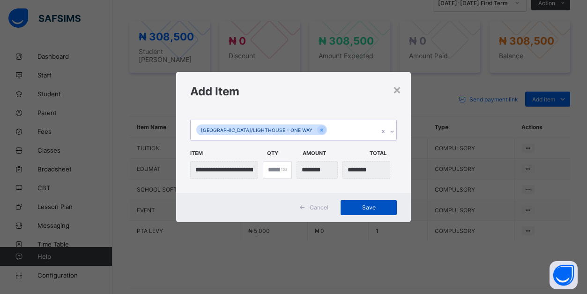
click at [389, 205] on span "Save" at bounding box center [369, 206] width 42 height 7
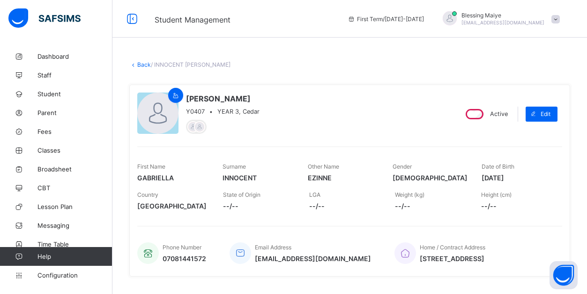
click at [141, 66] on link "Back" at bounding box center [144, 64] width 14 height 7
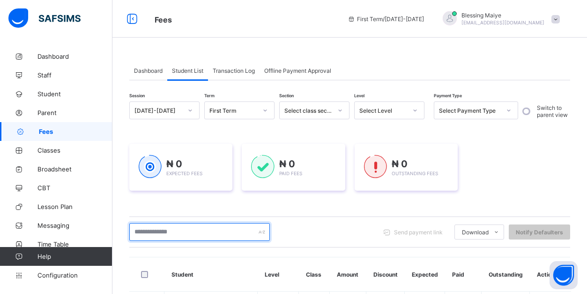
click at [194, 233] on input "text" at bounding box center [199, 232] width 141 height 18
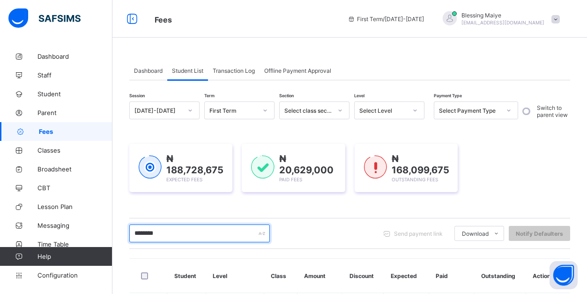
scroll to position [147, 0]
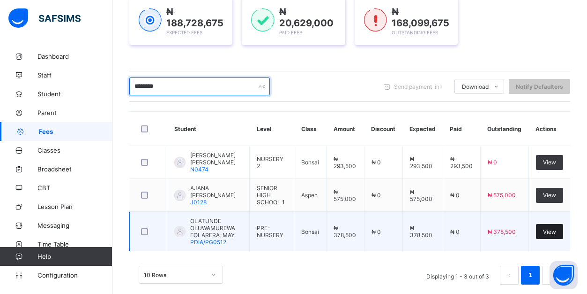
type input "********"
click at [555, 235] on span "View" at bounding box center [549, 231] width 13 height 7
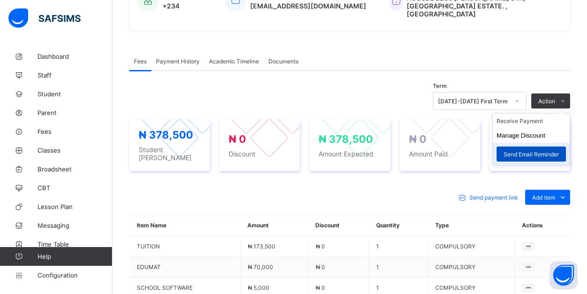
scroll to position [261, 0]
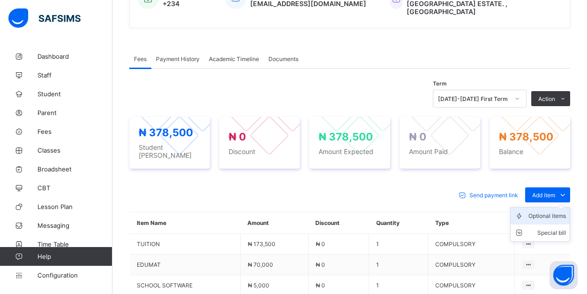
click at [552, 211] on div "Optional items" at bounding box center [548, 215] width 38 height 9
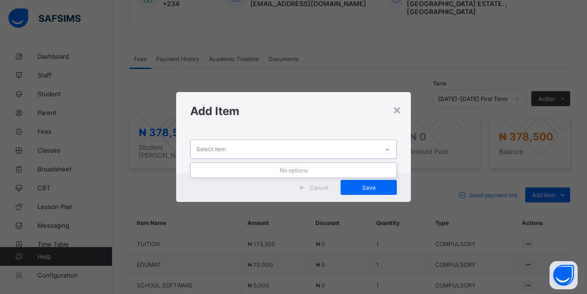
click at [320, 142] on div "Select item" at bounding box center [285, 149] width 188 height 18
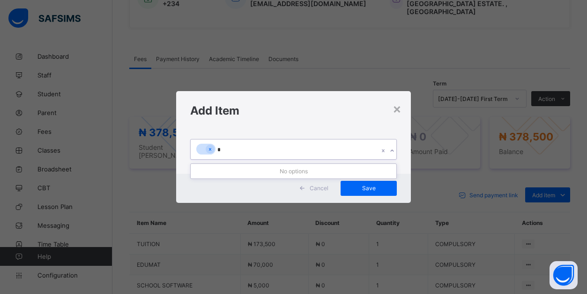
type input "**"
click at [210, 147] on icon at bounding box center [210, 149] width 5 height 7
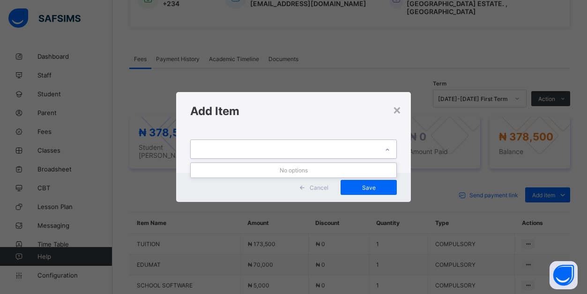
click at [225, 149] on div "pe" at bounding box center [285, 149] width 188 height 18
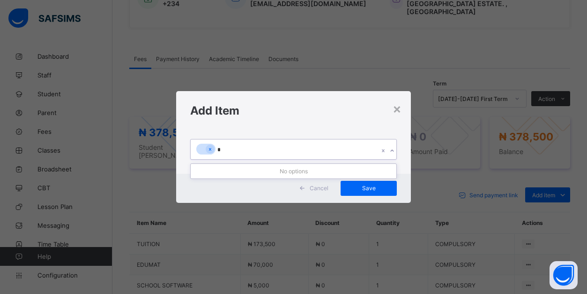
type input "**"
click at [211, 148] on icon at bounding box center [210, 149] width 5 height 7
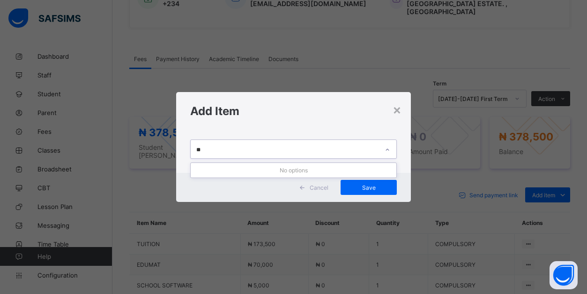
click at [287, 169] on div "No options" at bounding box center [294, 170] width 206 height 15
click at [256, 149] on div "Select item" at bounding box center [285, 149] width 188 height 18
click at [278, 147] on div "Select item" at bounding box center [285, 149] width 188 height 18
click at [400, 111] on div "×" at bounding box center [397, 109] width 9 height 16
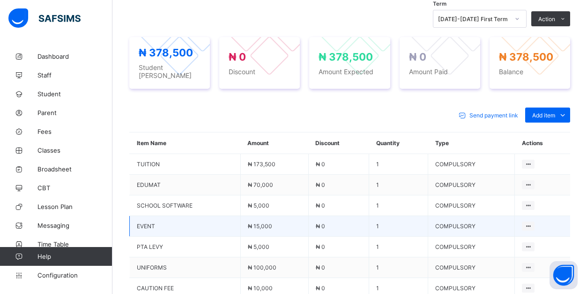
scroll to position [407, 0]
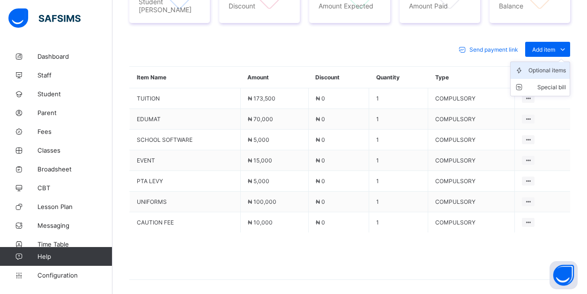
click at [553, 66] on div "Optional items" at bounding box center [548, 70] width 38 height 9
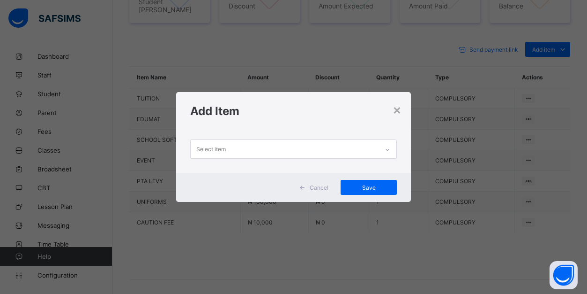
click at [261, 144] on div "Select item" at bounding box center [285, 149] width 188 height 18
type input "*"
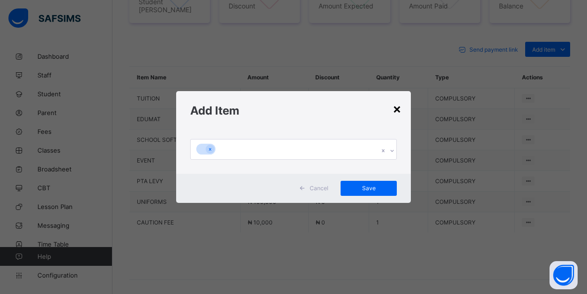
click at [399, 111] on div "×" at bounding box center [397, 108] width 9 height 16
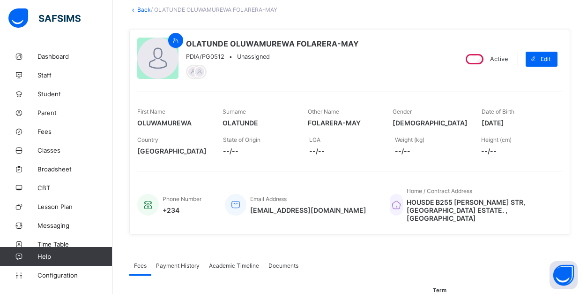
scroll to position [53, 0]
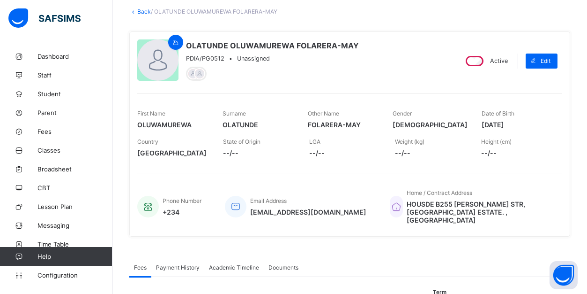
click at [142, 11] on link "Back" at bounding box center [144, 11] width 14 height 7
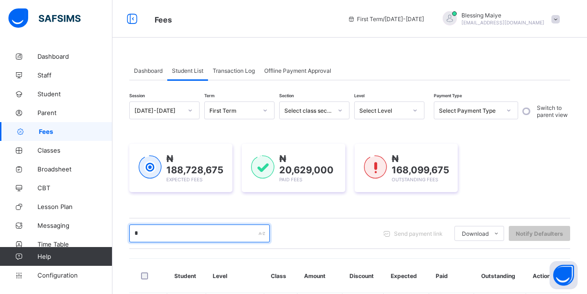
click at [229, 236] on input "*" at bounding box center [199, 233] width 141 height 18
click at [240, 228] on input "***" at bounding box center [199, 233] width 141 height 18
click at [230, 237] on input "*****" at bounding box center [199, 233] width 141 height 18
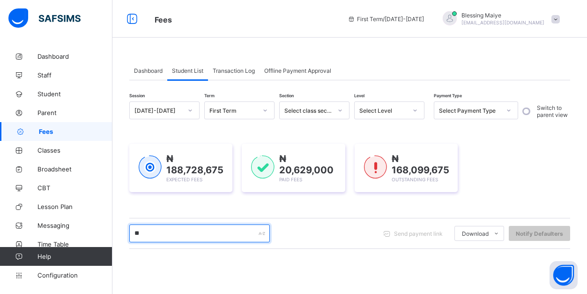
type input "*"
type input "*****"
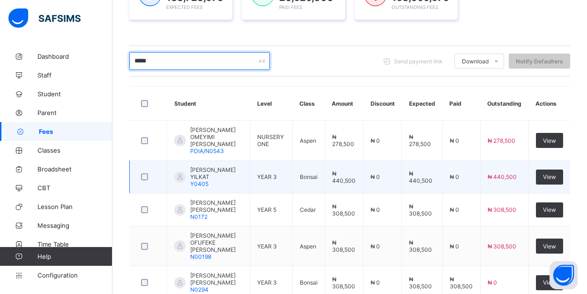
scroll to position [172, 0]
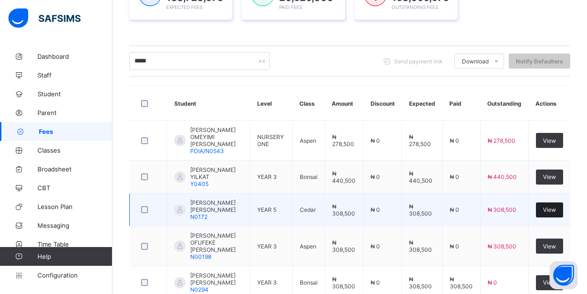
click at [552, 213] on span "View" at bounding box center [549, 209] width 13 height 7
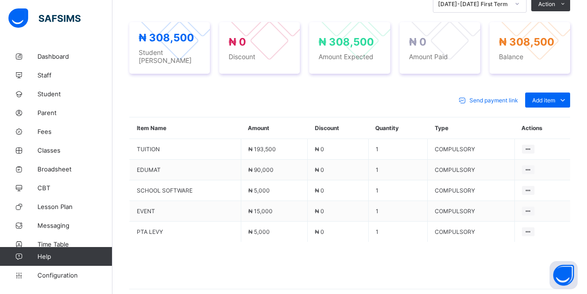
scroll to position [360, 0]
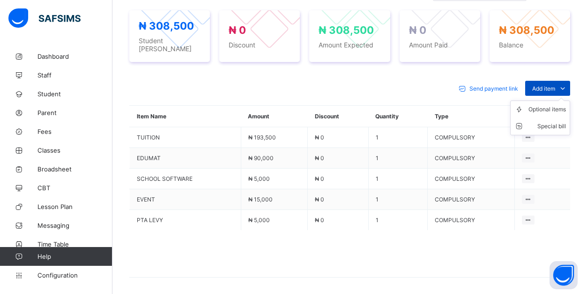
click at [562, 83] on icon at bounding box center [563, 87] width 10 height 9
click at [560, 105] on div "Optional items" at bounding box center [548, 109] width 38 height 9
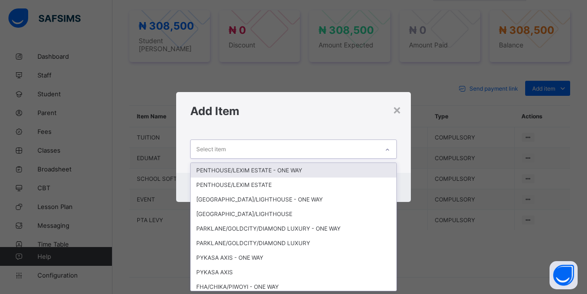
click at [365, 150] on div "Select item" at bounding box center [285, 149] width 188 height 18
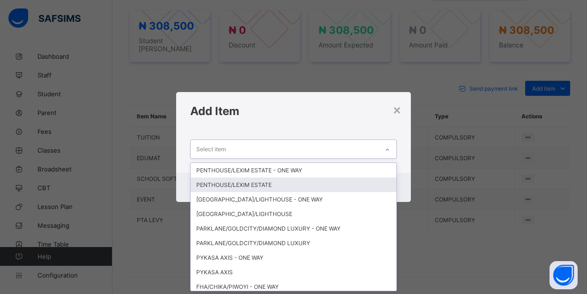
click at [291, 186] on div "PENTHOUSE/LEXIM ESTATE" at bounding box center [294, 184] width 206 height 15
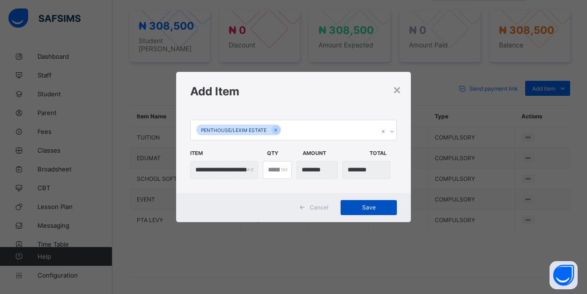
click at [360, 207] on span "Save" at bounding box center [369, 206] width 42 height 7
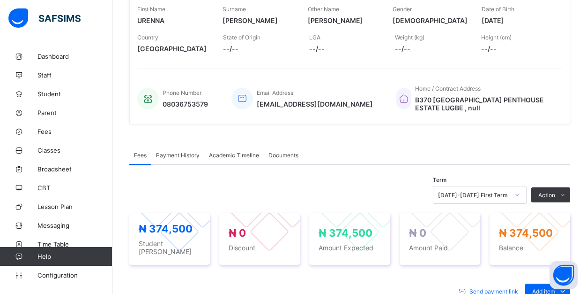
scroll to position [151, 0]
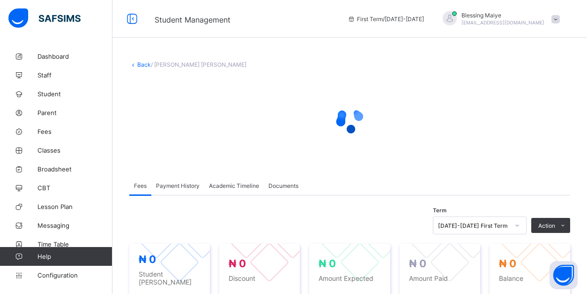
click at [205, 216] on div "Term [DATE]-[DATE] First Term Action Receive Payment Manage Discount Send Email…" at bounding box center [349, 225] width 441 height 18
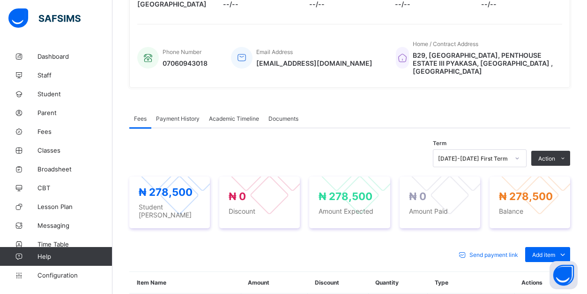
scroll to position [36, 0]
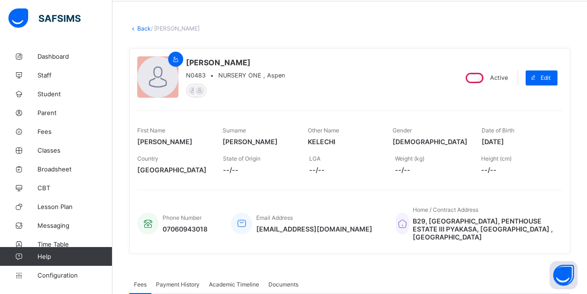
click at [145, 30] on link "Back" at bounding box center [144, 28] width 14 height 7
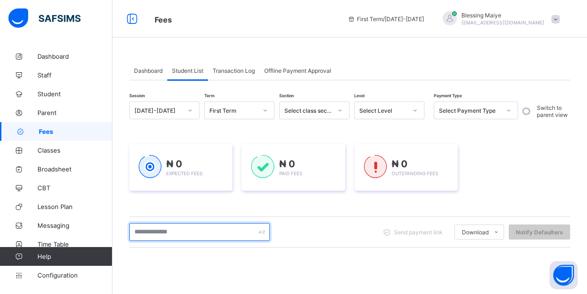
click at [234, 231] on input "text" at bounding box center [199, 232] width 141 height 18
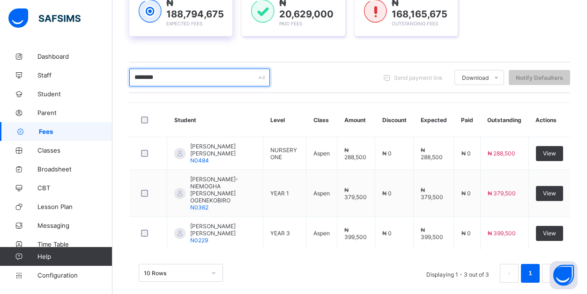
scroll to position [150, 0]
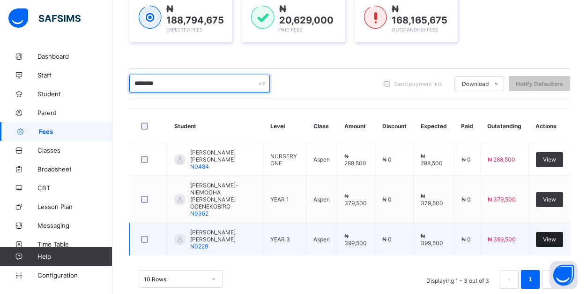
type input "********"
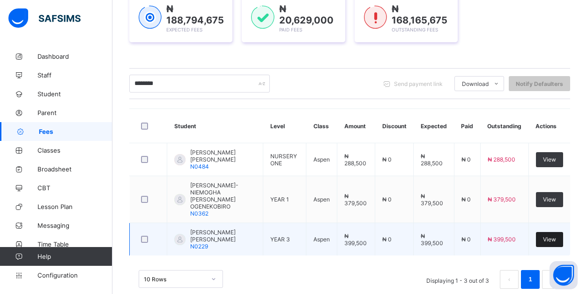
click at [555, 242] on span "View" at bounding box center [549, 238] width 13 height 7
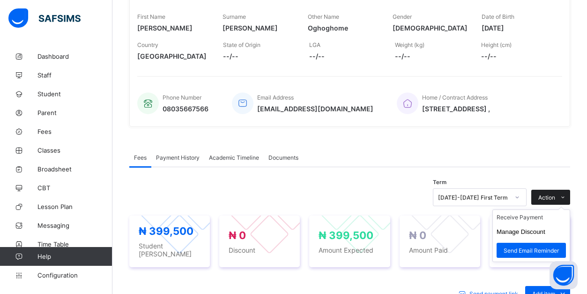
click at [565, 196] on icon at bounding box center [563, 197] width 7 height 6
click at [539, 214] on li "Receive Payment" at bounding box center [531, 217] width 77 height 15
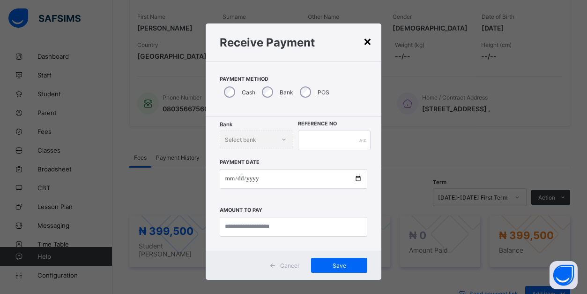
click at [364, 41] on div "×" at bounding box center [367, 41] width 9 height 16
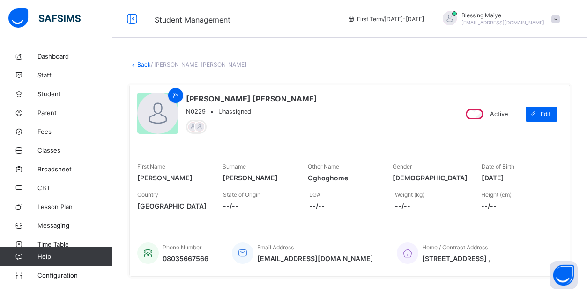
click at [143, 65] on link "Back" at bounding box center [144, 64] width 14 height 7
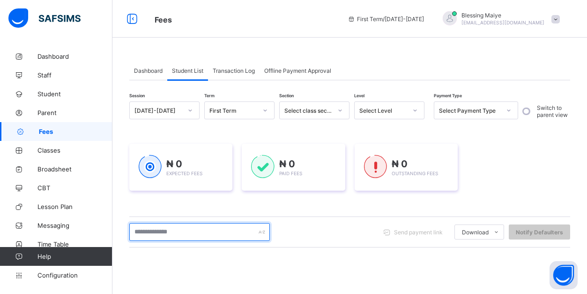
click at [162, 230] on input "text" at bounding box center [199, 232] width 141 height 18
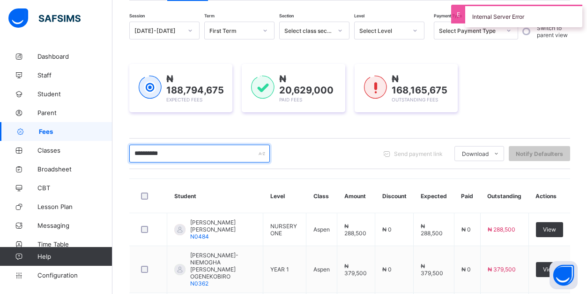
scroll to position [175, 0]
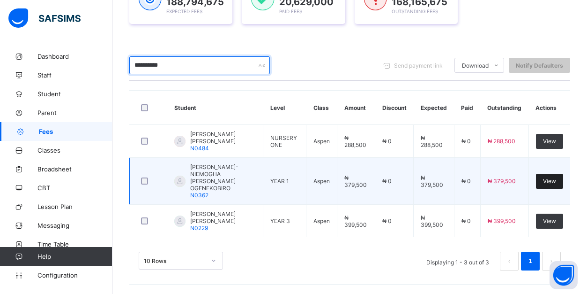
type input "**********"
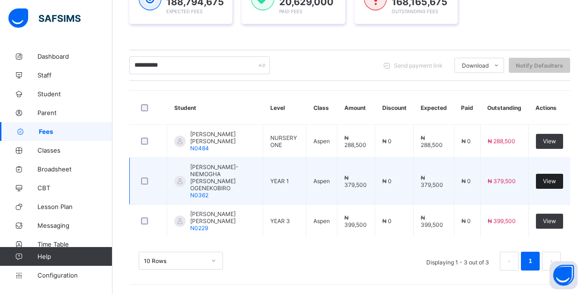
click at [543, 178] on div "View" at bounding box center [549, 180] width 27 height 15
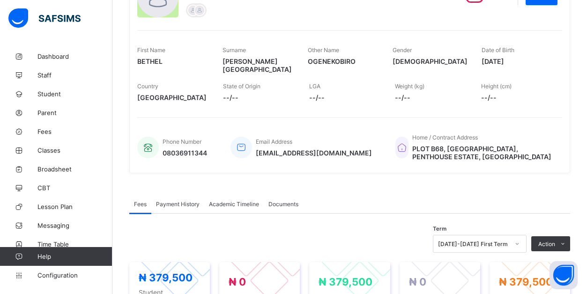
scroll to position [17, 0]
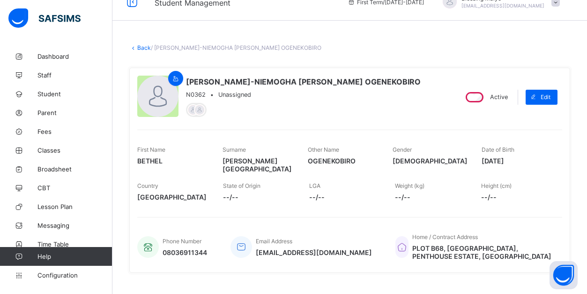
click at [144, 50] on link "Back" at bounding box center [144, 47] width 14 height 7
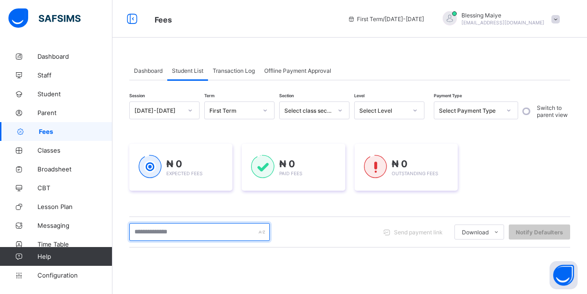
click at [194, 229] on input "text" at bounding box center [199, 232] width 141 height 18
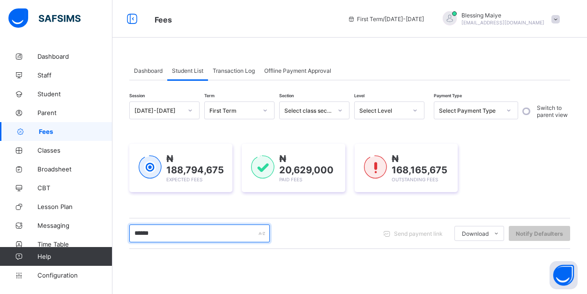
type input "*******"
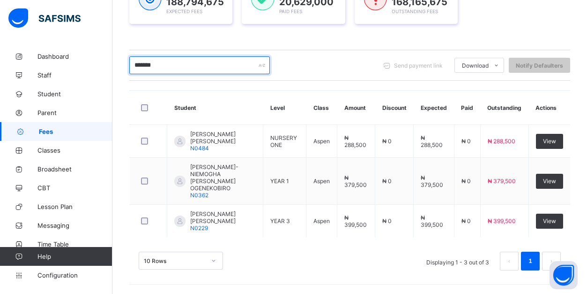
scroll to position [171, 0]
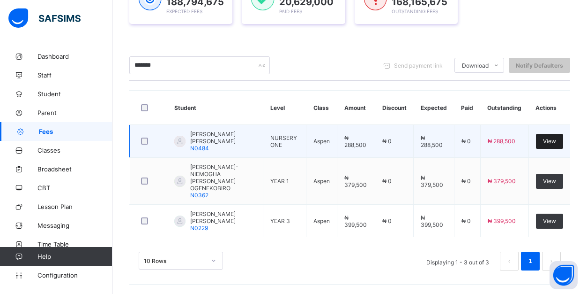
click at [553, 141] on span "View" at bounding box center [549, 140] width 13 height 7
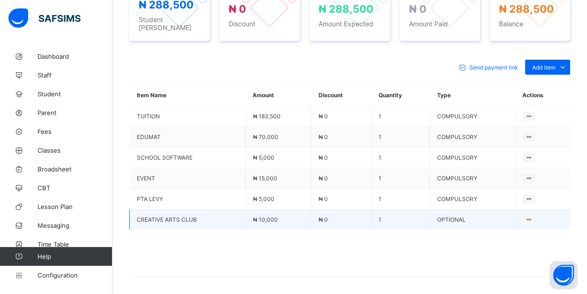
scroll to position [388, 0]
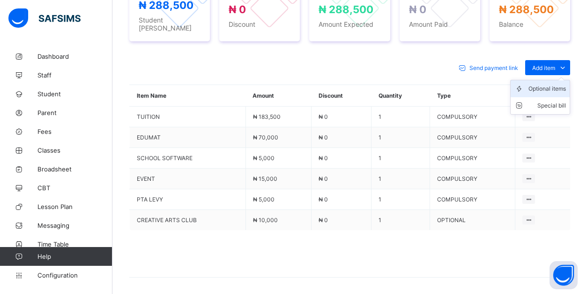
click at [544, 84] on div "Optional items" at bounding box center [548, 88] width 38 height 9
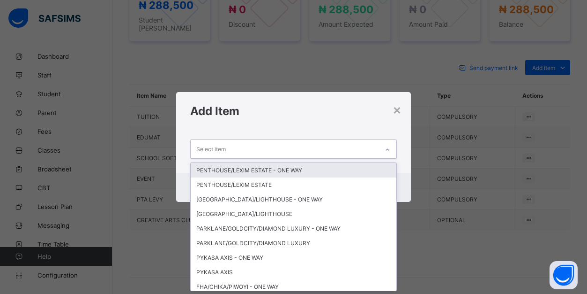
click at [359, 150] on div "Select item" at bounding box center [285, 149] width 188 height 18
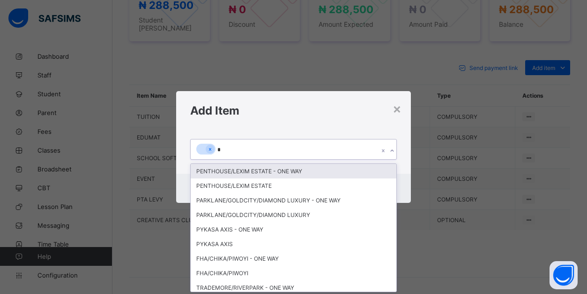
type input "**"
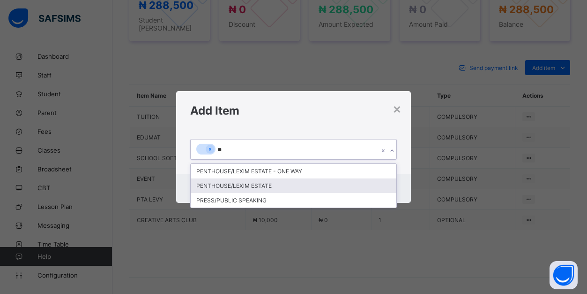
click at [289, 183] on div "PENTHOUSE/LEXIM ESTATE" at bounding box center [294, 185] width 206 height 15
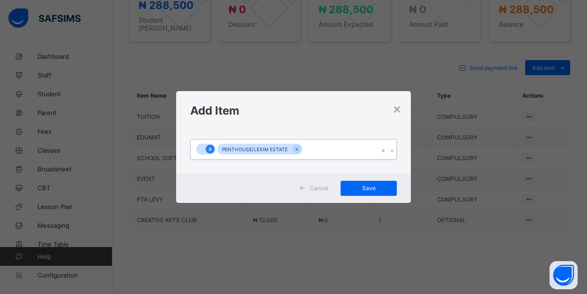
click at [212, 150] on icon at bounding box center [210, 149] width 5 height 7
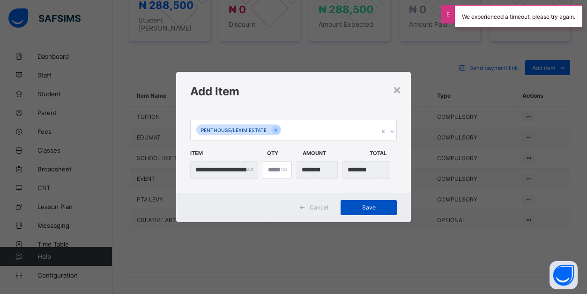
click at [378, 203] on span "Save" at bounding box center [369, 206] width 42 height 7
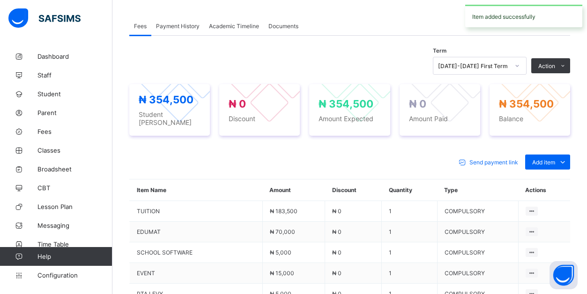
scroll to position [261, 0]
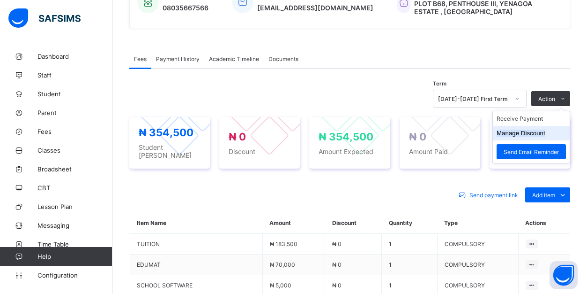
click at [537, 126] on li "Manage Discount" at bounding box center [531, 133] width 77 height 15
click at [518, 129] on button "Manage Discount" at bounding box center [521, 132] width 49 height 7
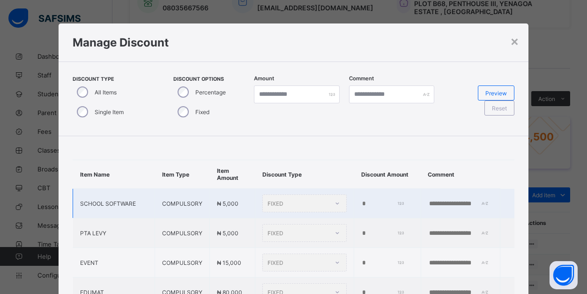
type input "*"
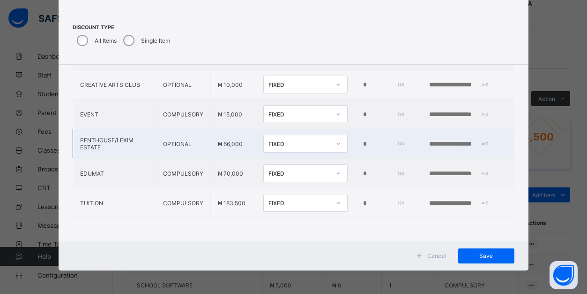
scroll to position [52, 0]
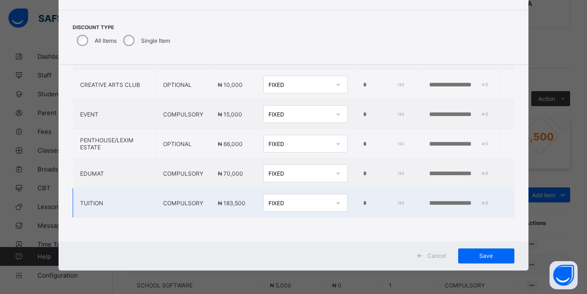
click at [362, 203] on input "*" at bounding box center [383, 203] width 42 height 8
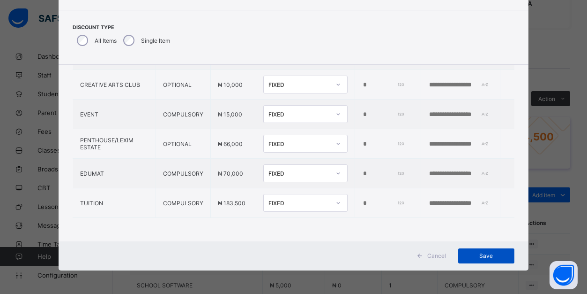
type input "*****"
click at [497, 258] on span "Save" at bounding box center [487, 255] width 42 height 7
